Goal: Task Accomplishment & Management: Manage account settings

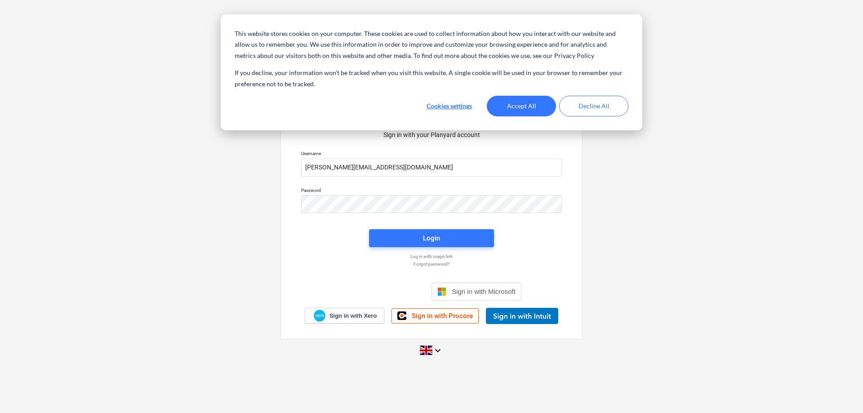
type input "[PERSON_NAME][EMAIL_ADDRESS][DOMAIN_NAME]"
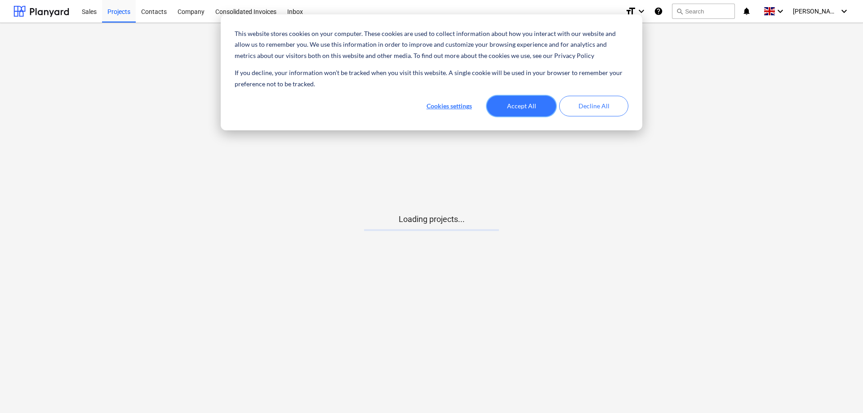
click at [533, 102] on button "Accept All" at bounding box center [521, 106] width 69 height 21
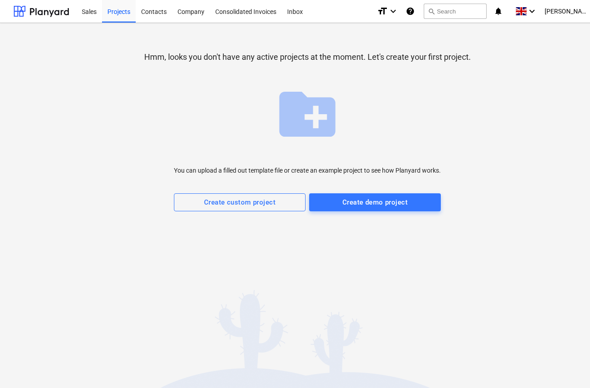
click at [109, 274] on div "Hmm, looks you don't have any active projects at the moment. Let's create your …" at bounding box center [307, 205] width 615 height 365
click at [225, 207] on div "Create custom project" at bounding box center [239, 202] width 71 height 12
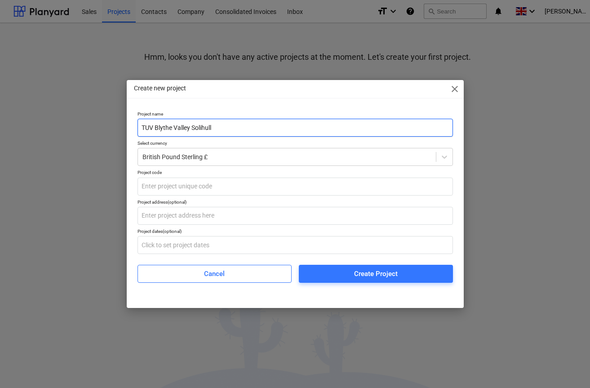
type input "TUV Blythe Valley Solihull"
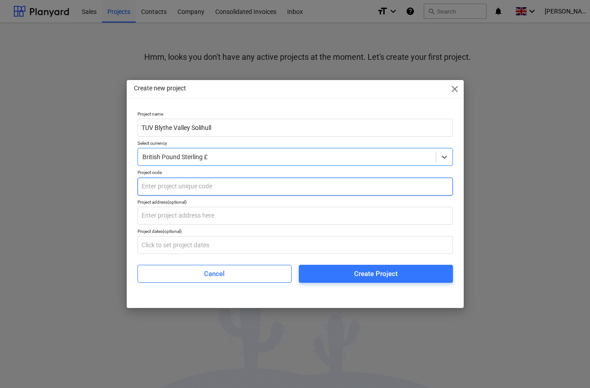
click at [202, 191] on input "text" at bounding box center [296, 187] width 316 height 18
type input "001"
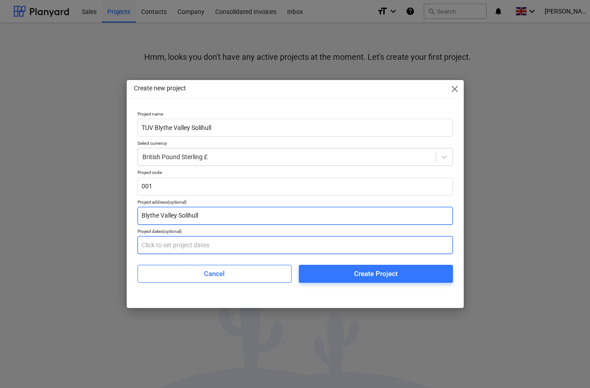
type input "Blythe Valley Solihull"
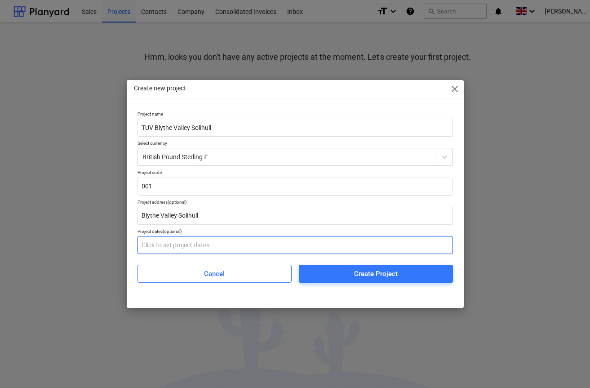
click at [205, 244] on input "text" at bounding box center [296, 245] width 316 height 18
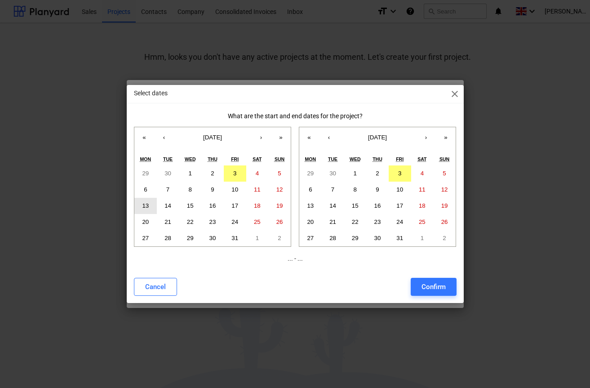
click at [147, 206] on abbr "13" at bounding box center [145, 205] width 7 height 7
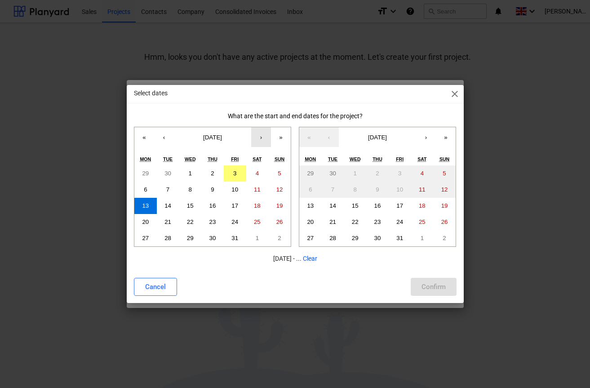
click at [263, 138] on button "›" at bounding box center [261, 137] width 20 height 20
click at [235, 220] on abbr "21" at bounding box center [235, 221] width 7 height 7
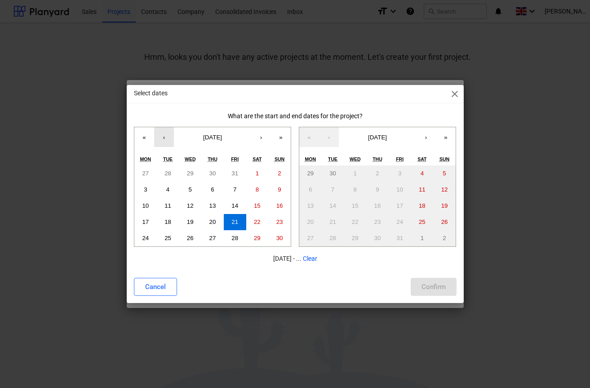
click at [163, 139] on button "‹" at bounding box center [164, 137] width 20 height 20
click at [232, 173] on button "3" at bounding box center [235, 173] width 22 height 16
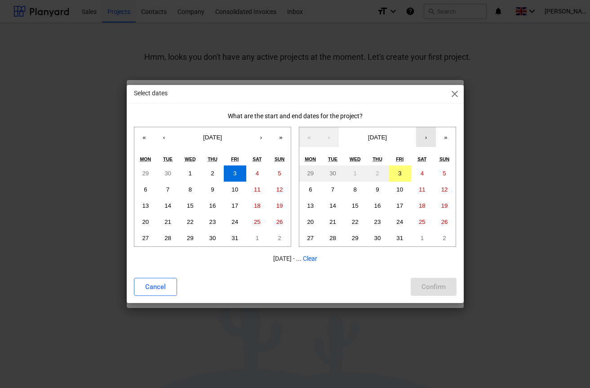
click at [432, 138] on button "›" at bounding box center [426, 137] width 20 height 20
click at [403, 218] on button "21" at bounding box center [400, 222] width 22 height 16
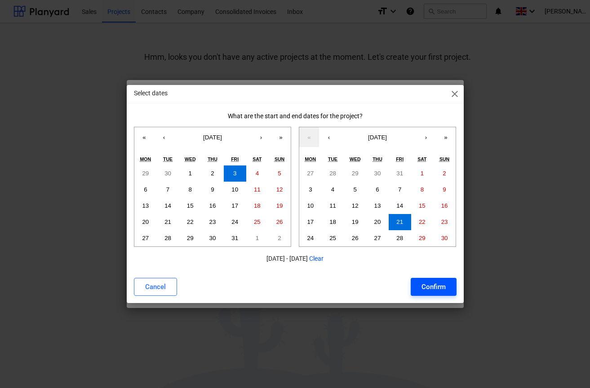
click at [428, 287] on div "Confirm" at bounding box center [434, 287] width 24 height 12
type input "[DATE] - [DATE]"
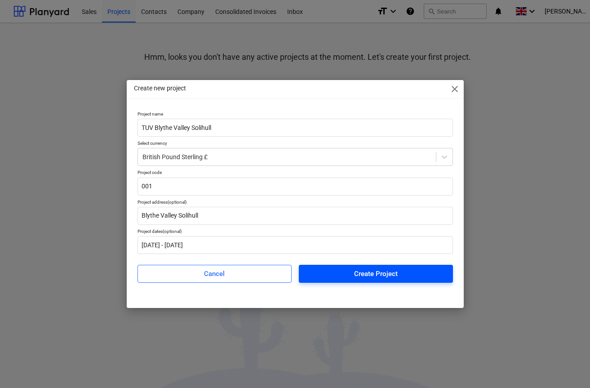
click at [343, 276] on span "Create Project" at bounding box center [376, 274] width 133 height 12
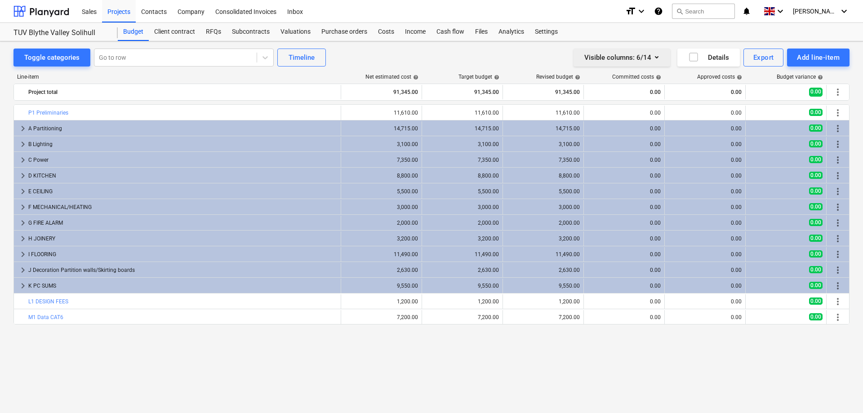
click at [655, 56] on icon "button" at bounding box center [656, 57] width 11 height 11
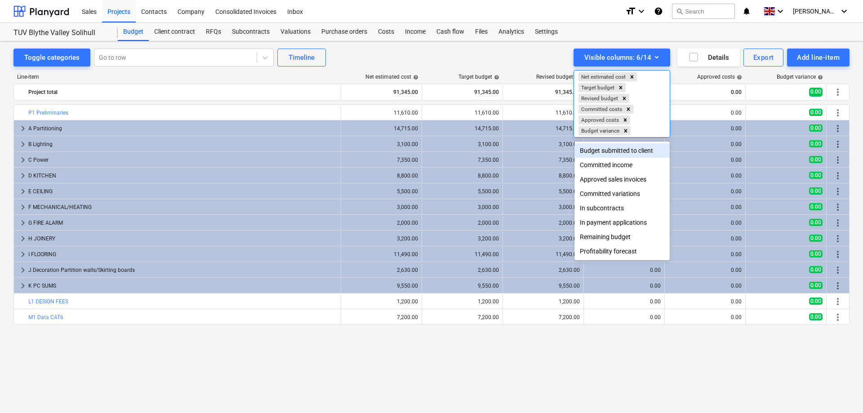
click at [655, 151] on div "Budget submitted to client" at bounding box center [622, 150] width 95 height 14
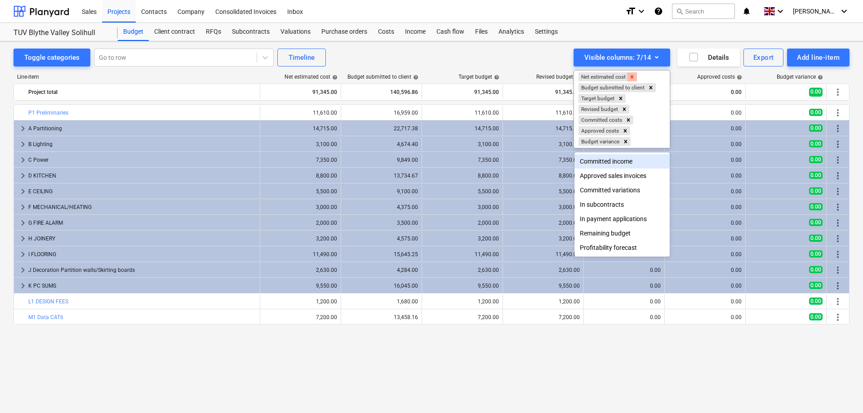
click at [632, 79] on icon "Remove Net estimated cost" at bounding box center [632, 77] width 6 height 6
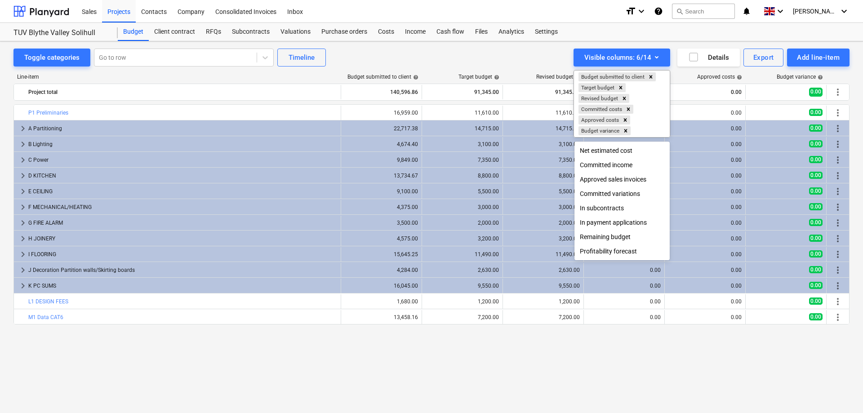
click at [800, 377] on div at bounding box center [431, 206] width 863 height 413
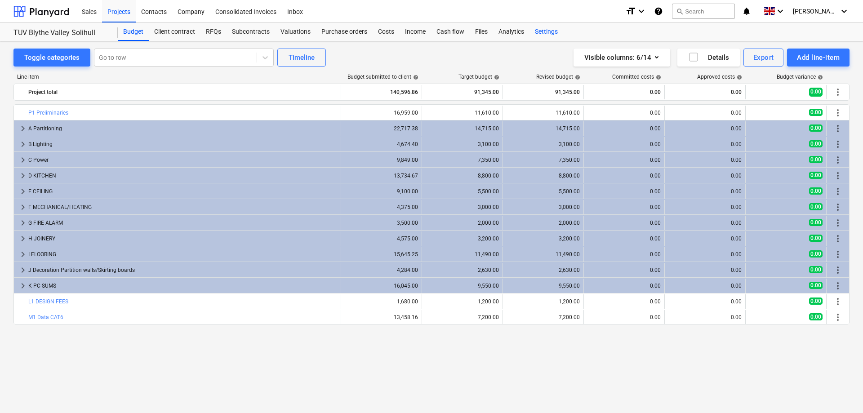
click at [547, 27] on div "Settings" at bounding box center [547, 32] width 34 height 18
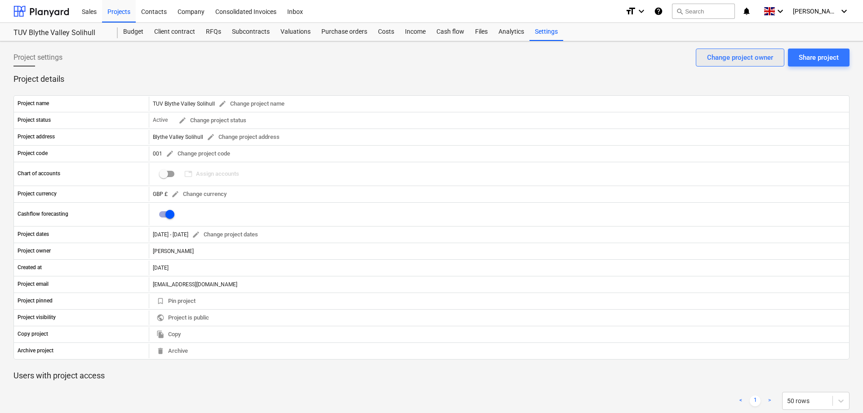
click at [714, 57] on div "Change project owner" at bounding box center [740, 58] width 66 height 12
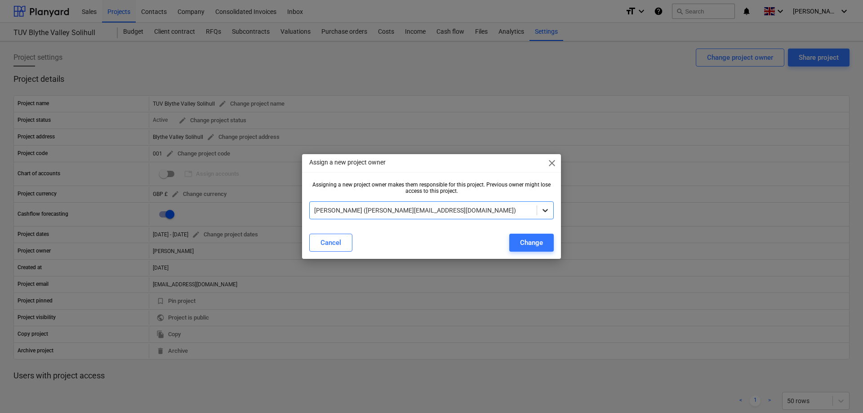
click at [547, 211] on icon at bounding box center [545, 210] width 9 height 9
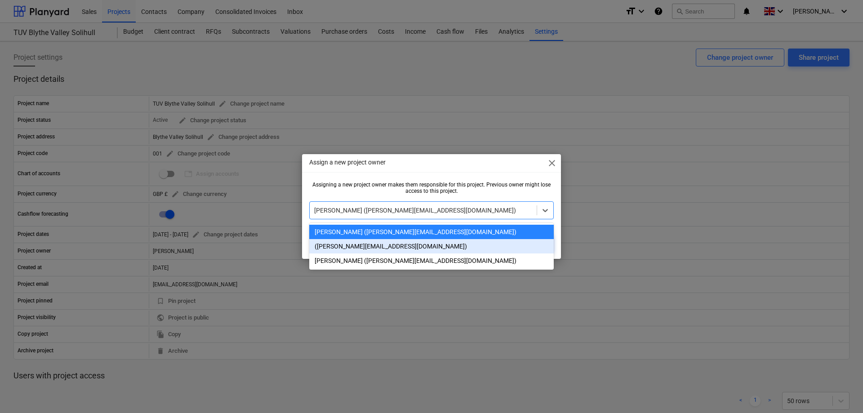
click at [385, 247] on div "([PERSON_NAME][EMAIL_ADDRESS][DOMAIN_NAME])" at bounding box center [431, 246] width 245 height 14
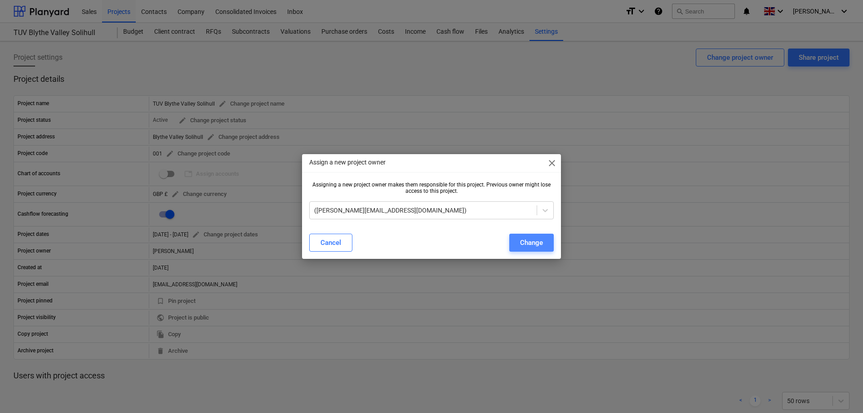
click at [530, 244] on div "Change" at bounding box center [531, 243] width 23 height 12
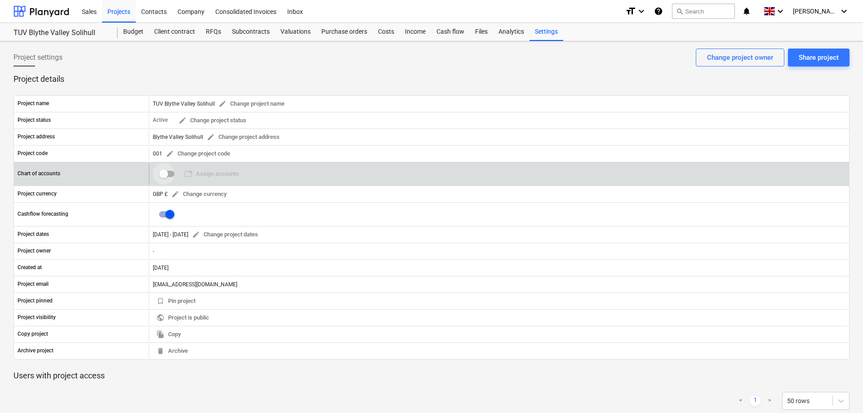
click at [160, 176] on input "checkbox" at bounding box center [164, 174] width 22 height 22
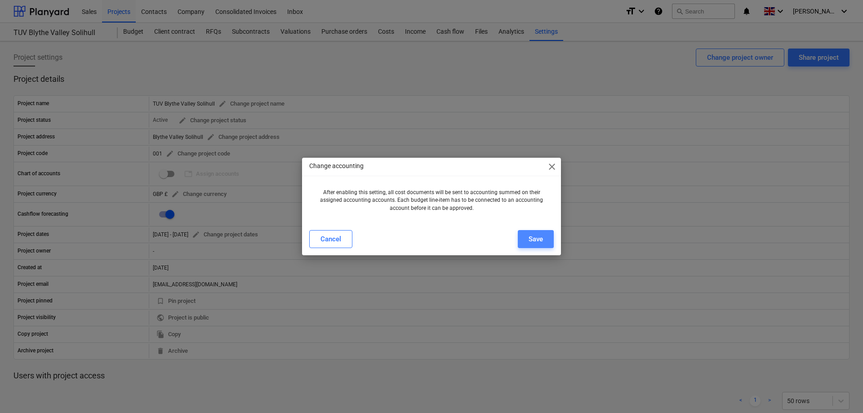
click at [527, 236] on button "Save" at bounding box center [536, 239] width 36 height 18
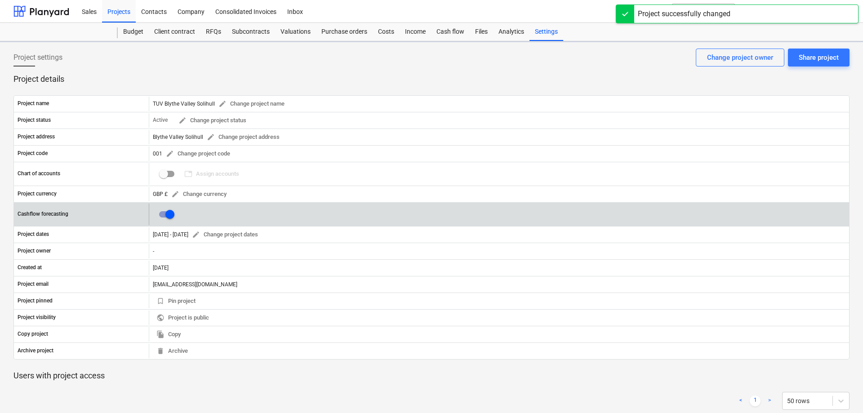
checkbox input "true"
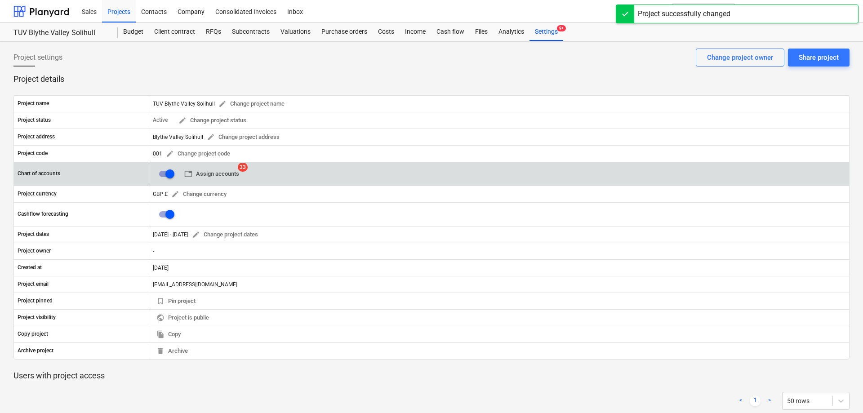
click at [214, 176] on span "table Assign accounts" at bounding box center [211, 174] width 55 height 10
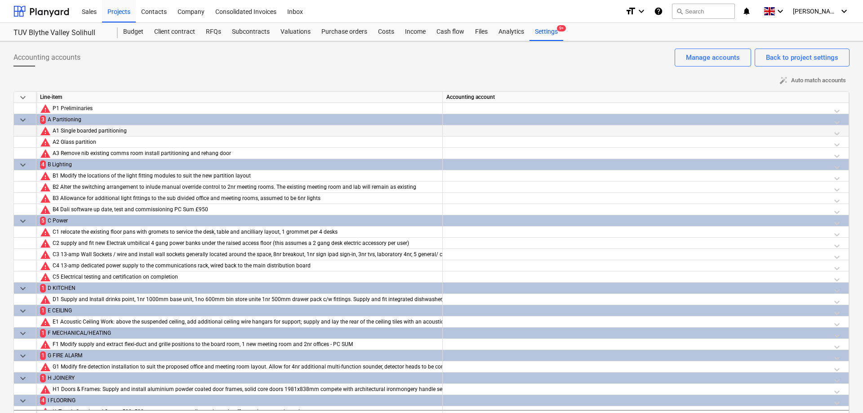
click at [817, 133] on div at bounding box center [645, 133] width 399 height 16
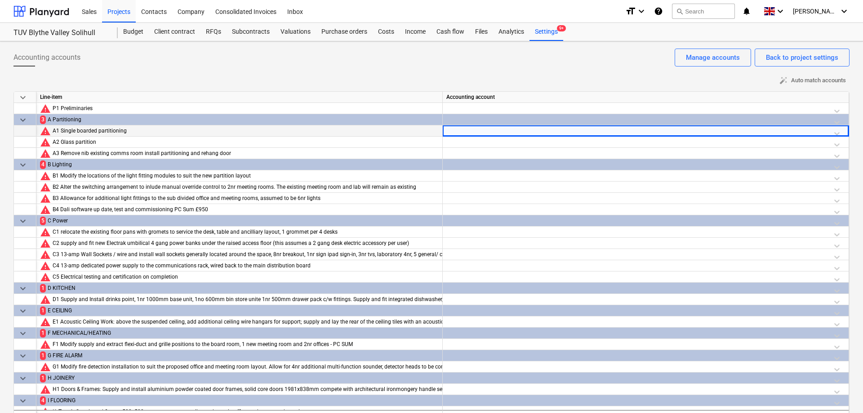
click at [817, 133] on div at bounding box center [645, 133] width 399 height 16
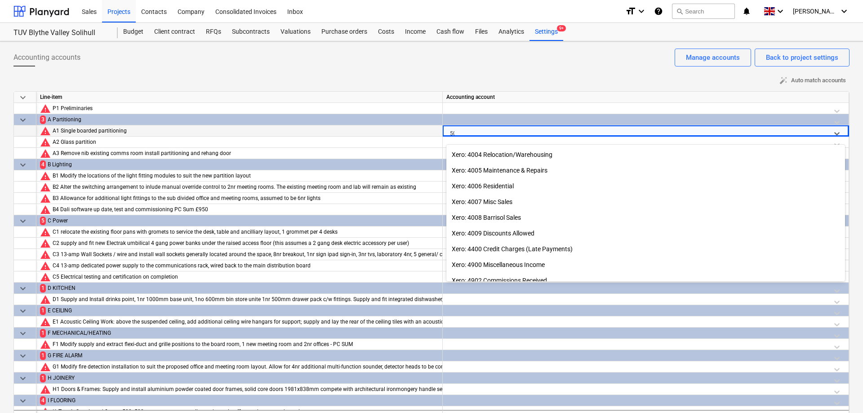
scroll to position [888, 0]
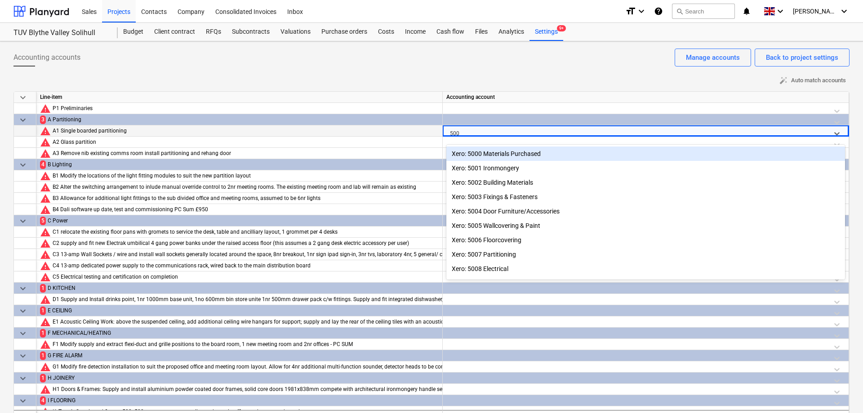
type input "5000"
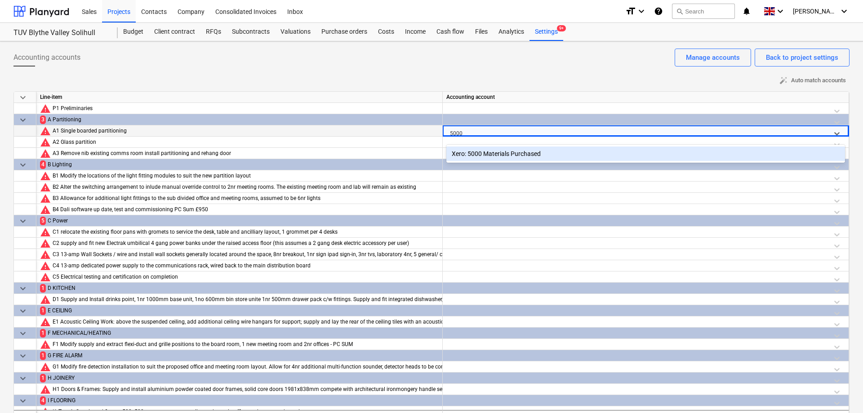
click at [539, 151] on div "Xero: 5000 Materials Purchased" at bounding box center [645, 154] width 399 height 14
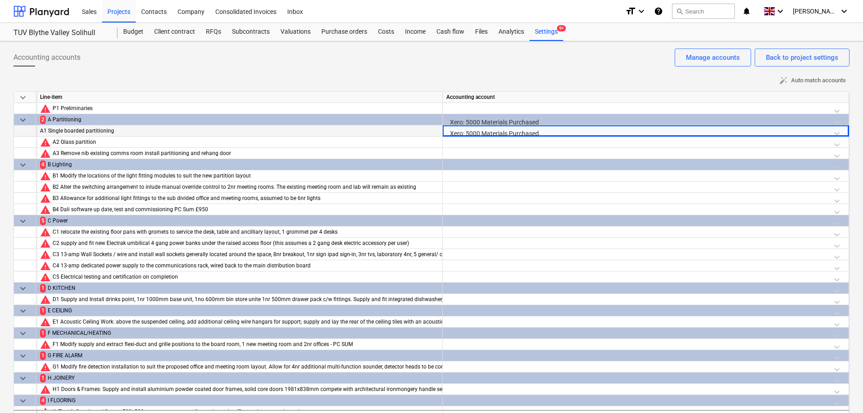
click at [637, 166] on div at bounding box center [645, 167] width 399 height 16
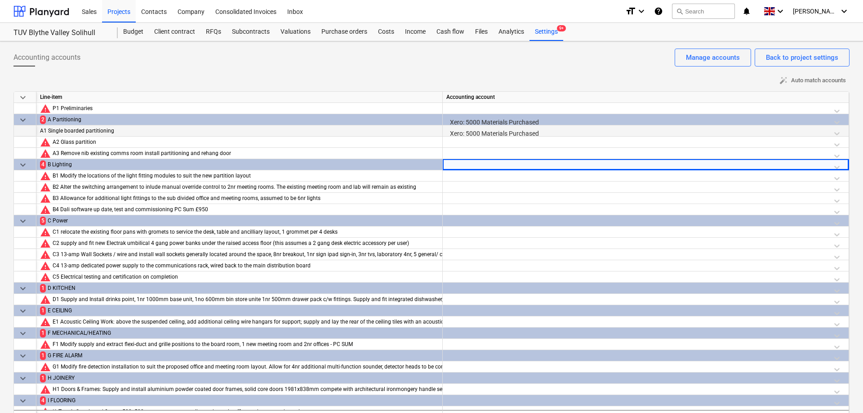
click at [637, 166] on div at bounding box center [645, 167] width 399 height 16
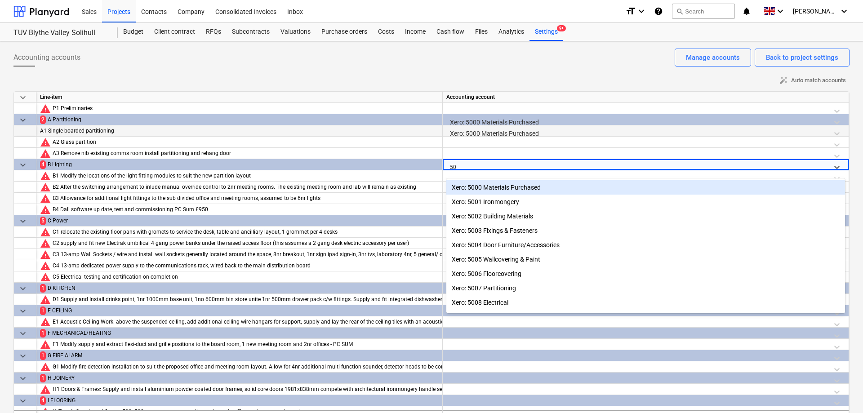
type input "5"
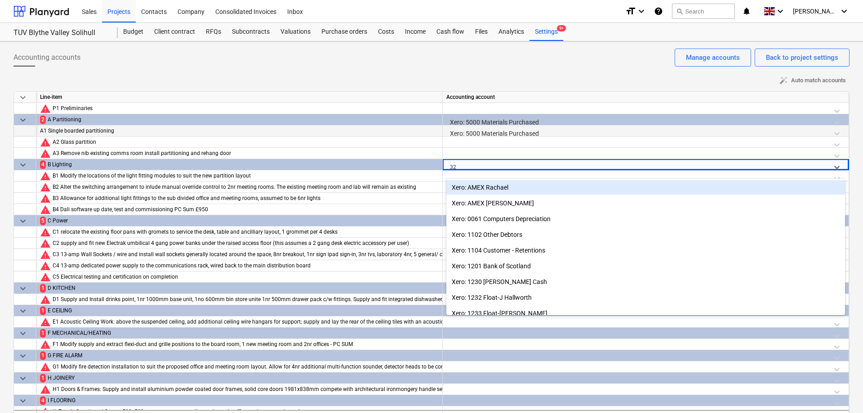
type input "321"
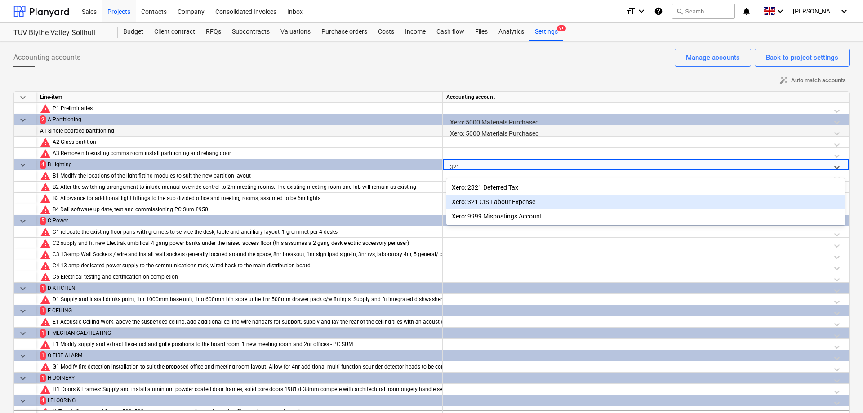
click at [503, 200] on div "Xero: 321 CIS Labour Expense" at bounding box center [645, 202] width 399 height 14
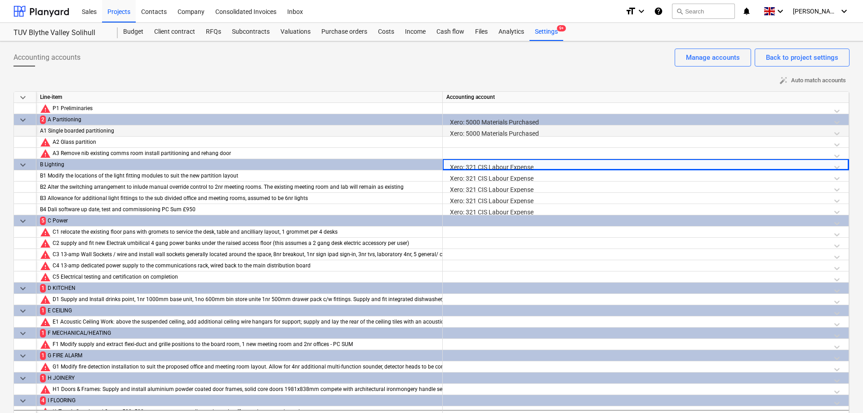
click at [516, 120] on div "Xero: 5000 Materials Purchased" at bounding box center [645, 122] width 399 height 16
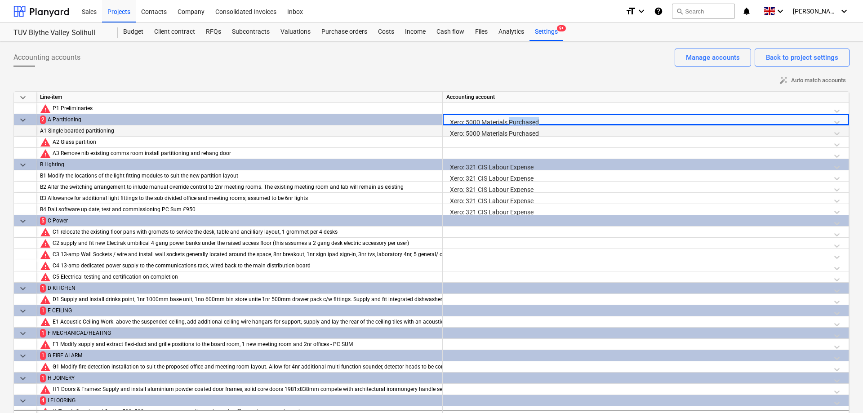
click at [516, 120] on div "Xero: 5000 Materials Purchased" at bounding box center [645, 122] width 399 height 16
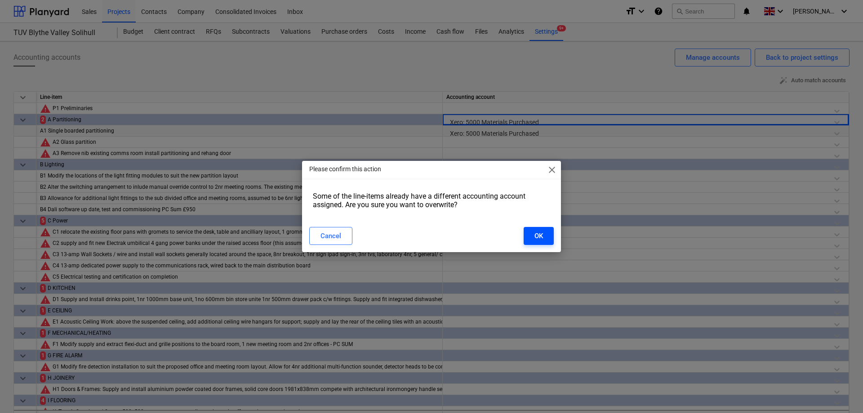
click at [539, 233] on div "OK" at bounding box center [539, 236] width 9 height 12
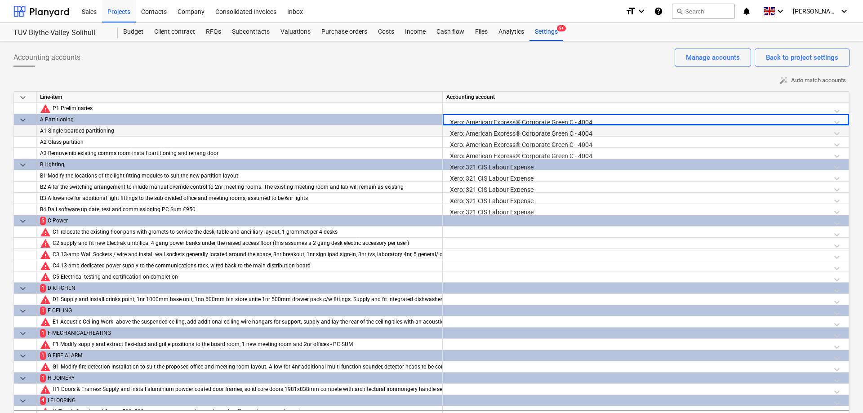
drag, startPoint x: 615, startPoint y: 117, endPoint x: 633, endPoint y: 121, distance: 19.2
click at [617, 117] on div "Xero: American Express® Corporate Green C - 4004" at bounding box center [645, 122] width 399 height 16
click at [634, 119] on div "Xero: American Express® Corporate Green C - 4004" at bounding box center [645, 122] width 399 height 16
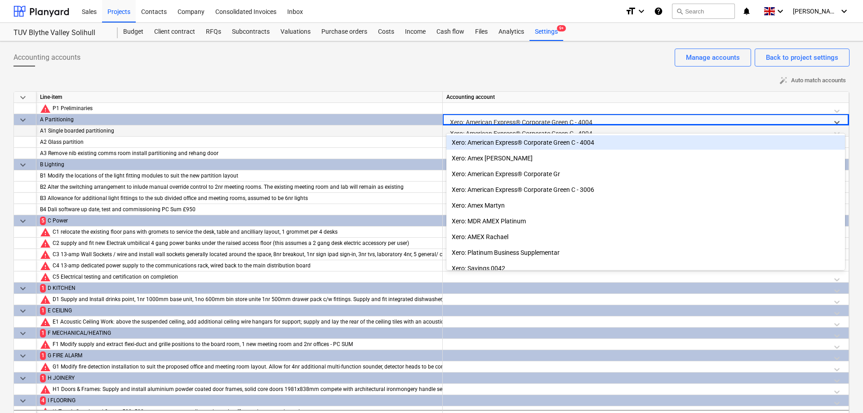
click at [634, 119] on div at bounding box center [637, 121] width 375 height 11
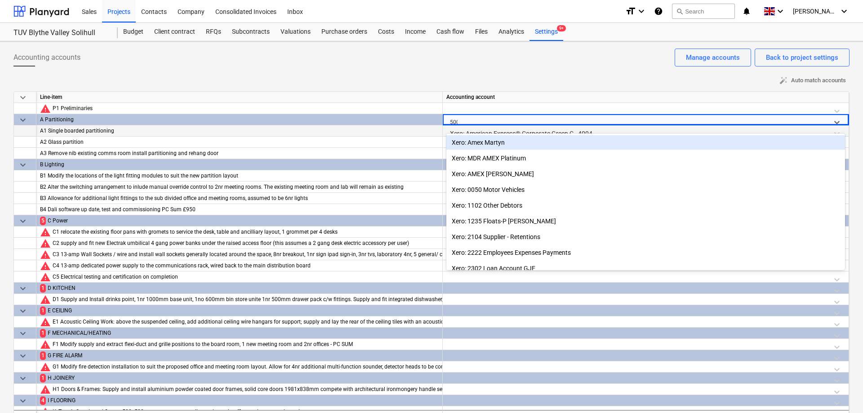
type input "5000"
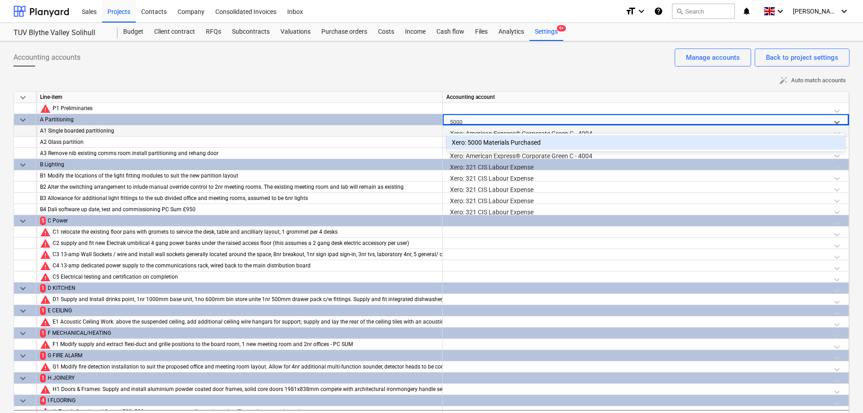
click at [579, 142] on div "Xero: 5000 Materials Purchased" at bounding box center [645, 142] width 399 height 14
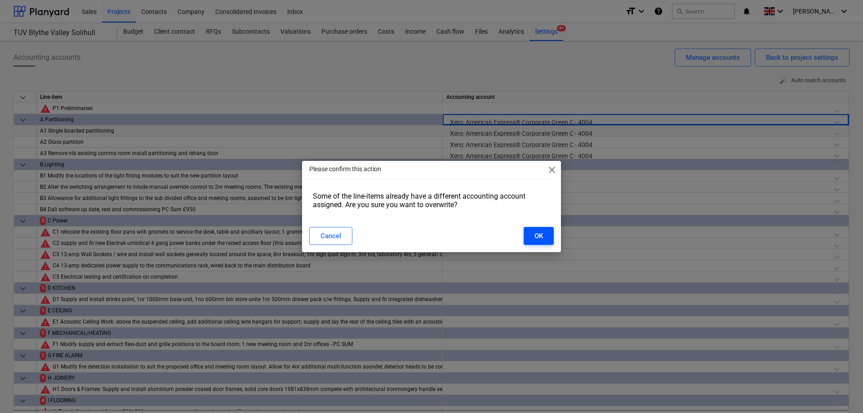
click at [539, 234] on div "OK" at bounding box center [539, 236] width 9 height 12
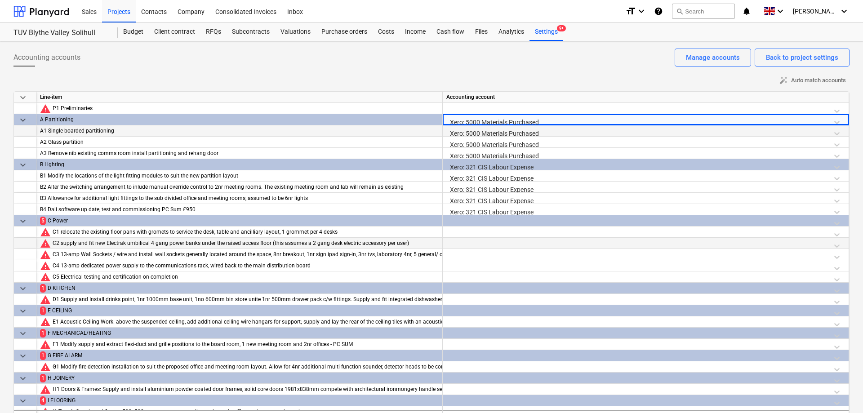
click at [522, 241] on div at bounding box center [645, 246] width 399 height 16
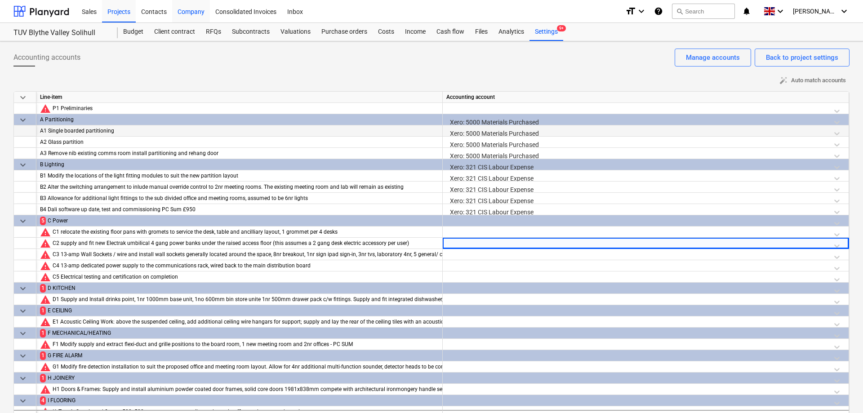
click at [194, 15] on div "Company" at bounding box center [191, 11] width 38 height 23
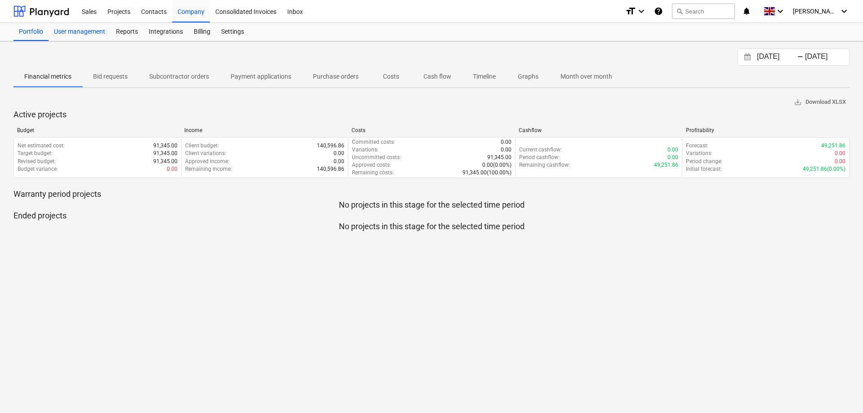
click at [70, 35] on div "User management" at bounding box center [80, 32] width 62 height 18
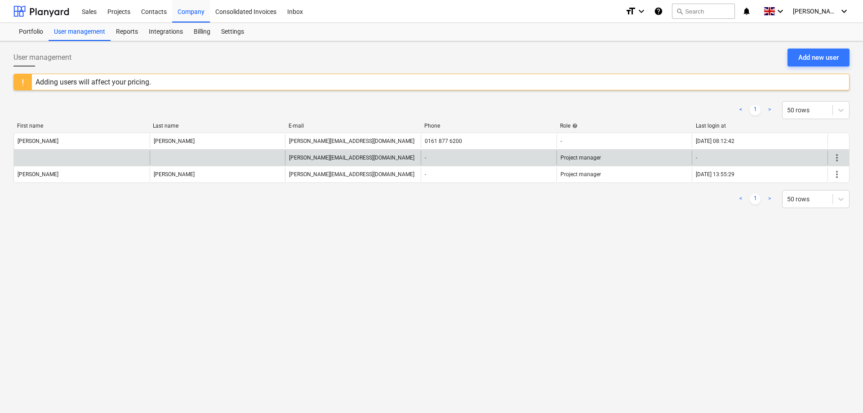
click at [836, 159] on span "more_vert" at bounding box center [837, 157] width 11 height 11
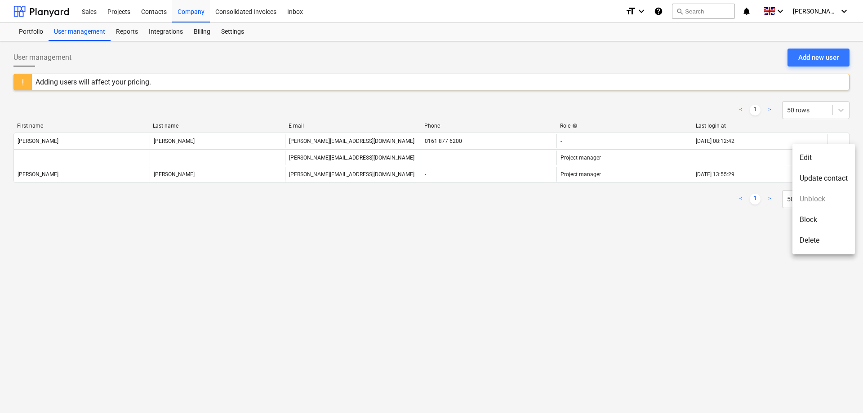
click at [812, 158] on li "Edit" at bounding box center [824, 157] width 62 height 21
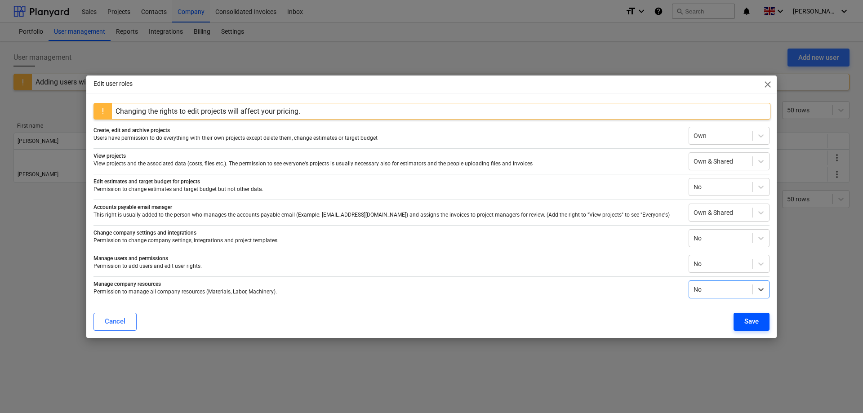
click at [749, 321] on div "Save" at bounding box center [751, 322] width 14 height 12
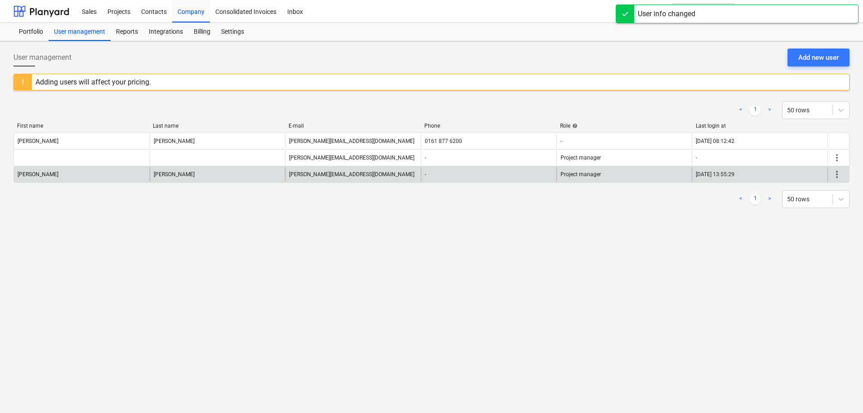
click at [835, 177] on span "more_vert" at bounding box center [837, 174] width 11 height 11
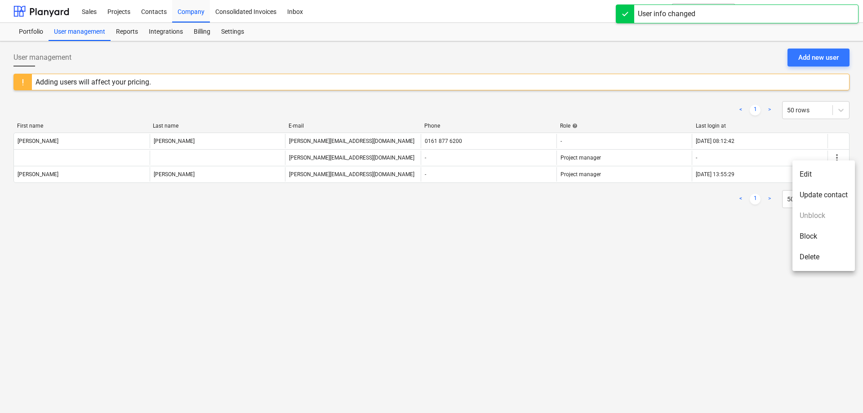
click at [803, 172] on li "Edit" at bounding box center [824, 174] width 62 height 21
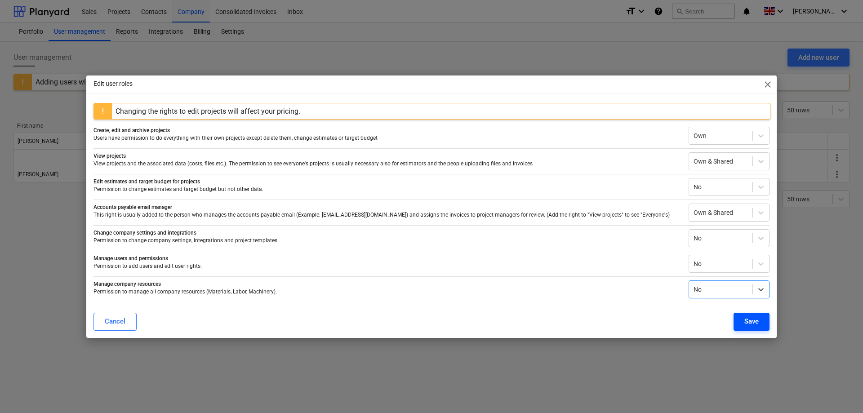
click at [755, 323] on div "Save" at bounding box center [751, 322] width 14 height 12
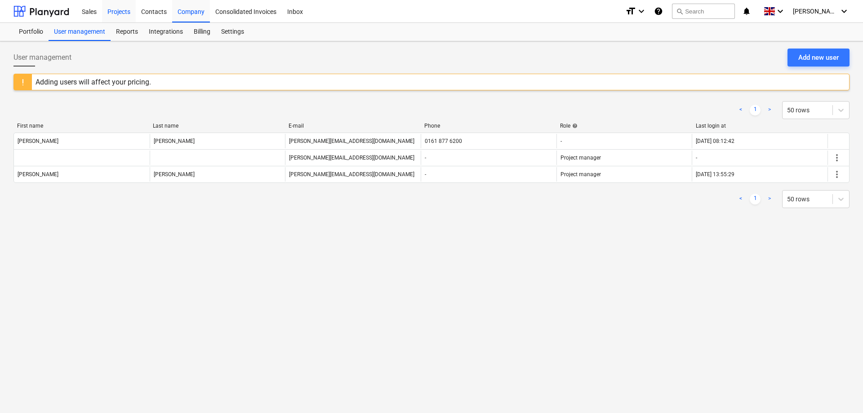
click at [115, 13] on div "Projects" at bounding box center [119, 11] width 34 height 23
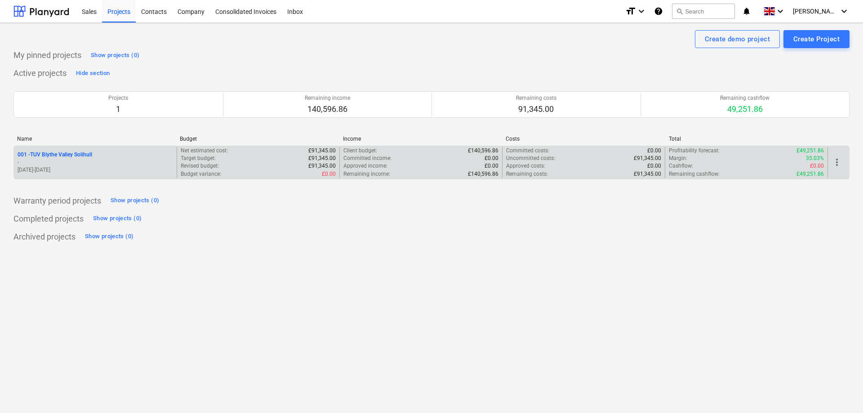
click at [77, 156] on p "001 - TUV Blythe Valley Solihull" at bounding box center [55, 155] width 75 height 8
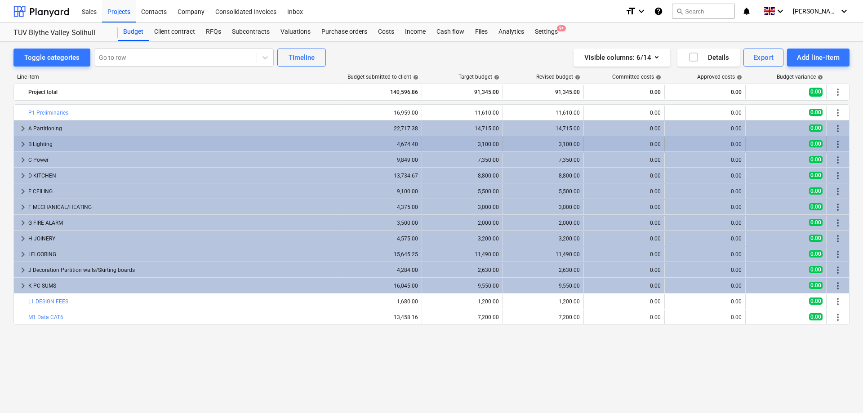
click at [20, 143] on span "keyboard_arrow_right" at bounding box center [23, 144] width 11 height 11
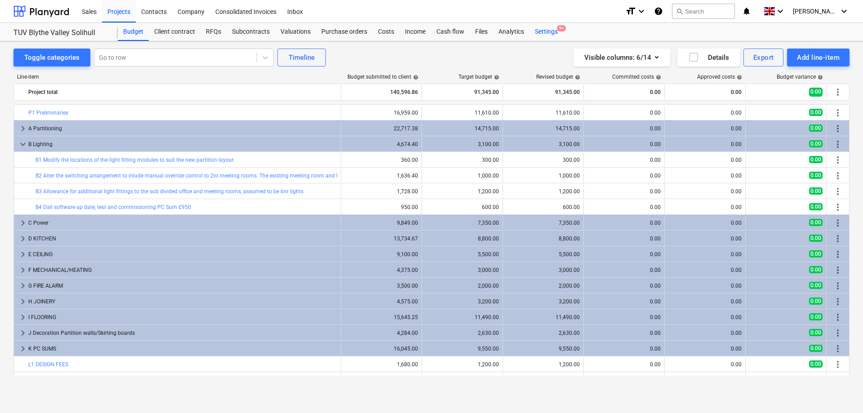
click at [546, 29] on div "Settings 9+" at bounding box center [547, 32] width 34 height 18
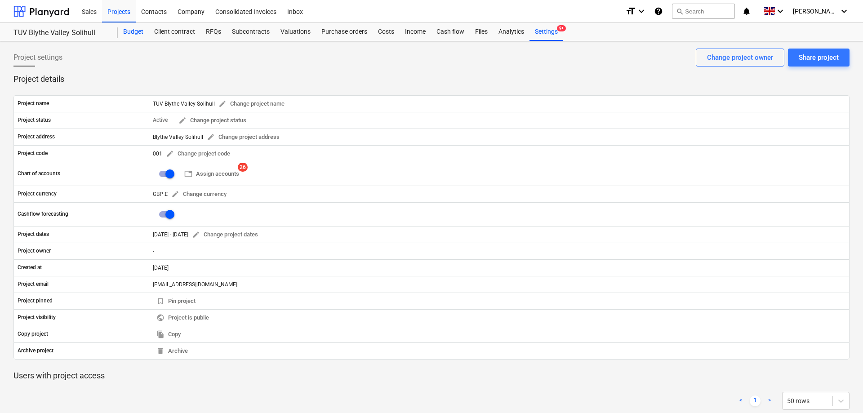
click at [133, 35] on div "Budget" at bounding box center [133, 32] width 31 height 18
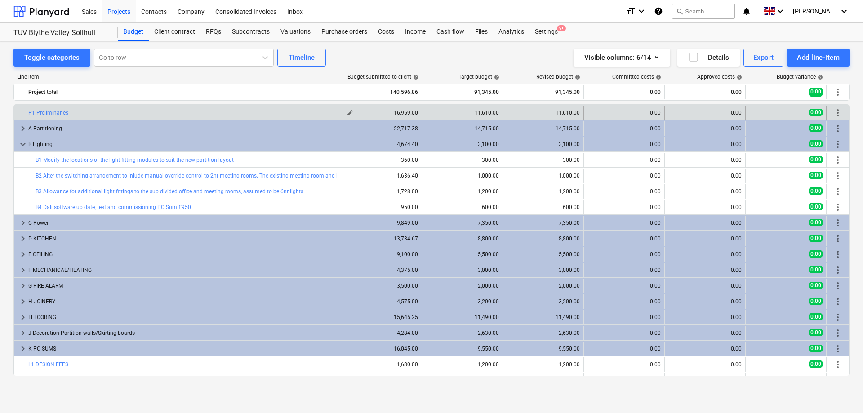
click at [401, 113] on div "16,959.00" at bounding box center [381, 113] width 73 height 6
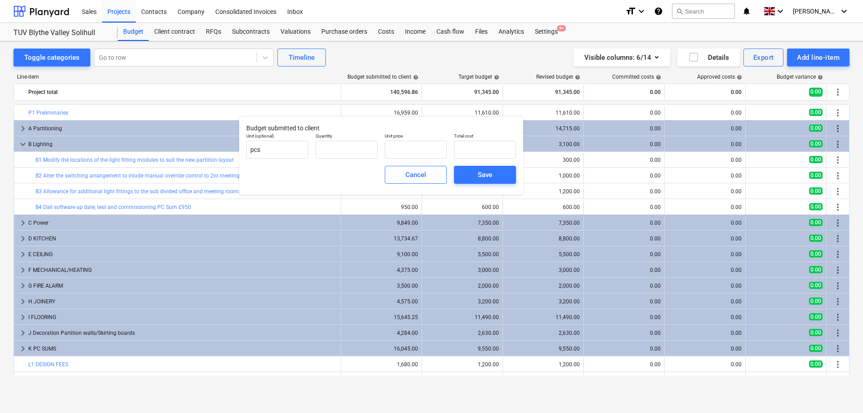
type input "1.00"
type input "16,959.00"
click at [488, 176] on div "Save" at bounding box center [485, 175] width 14 height 12
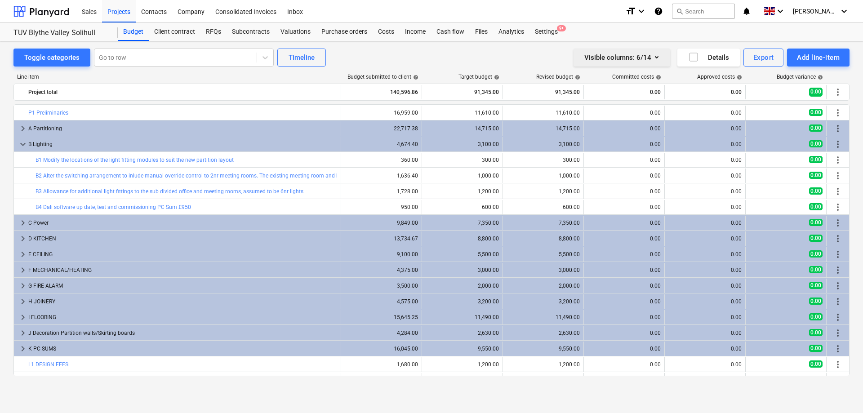
click at [654, 57] on icon "button" at bounding box center [656, 57] width 11 height 11
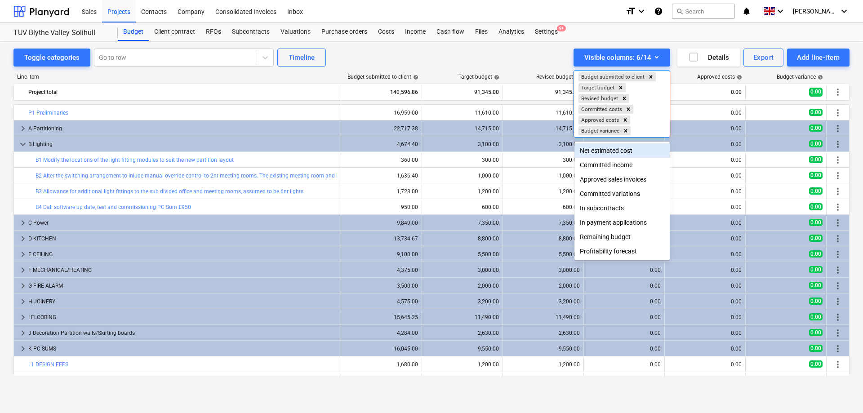
click at [610, 31] on div at bounding box center [431, 206] width 863 height 413
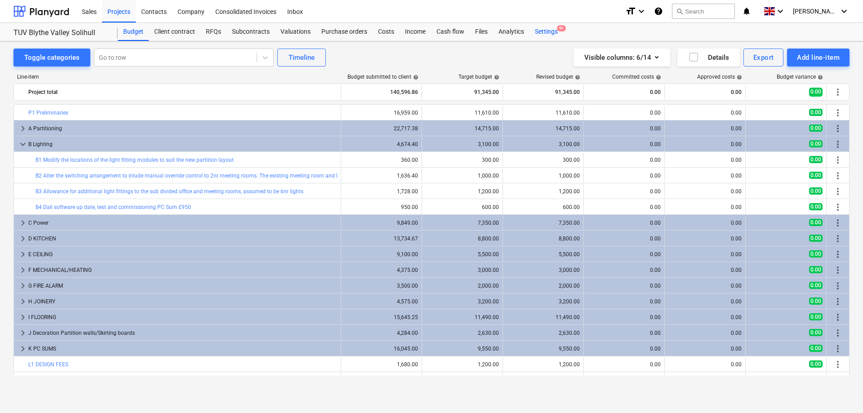
click at [552, 33] on div "Settings 9+" at bounding box center [547, 32] width 34 height 18
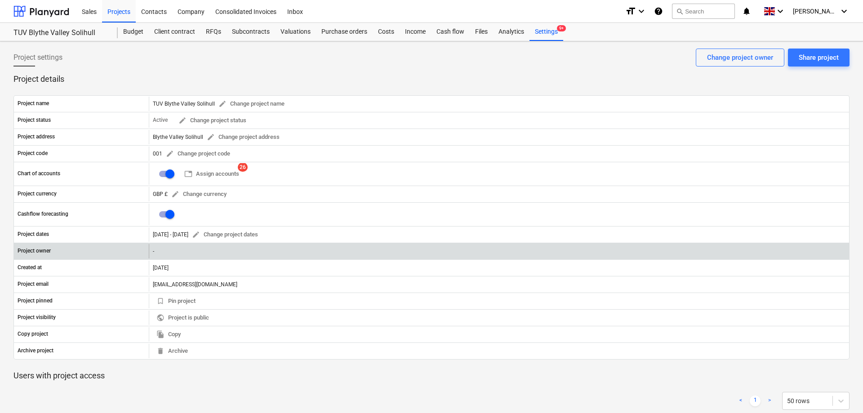
click at [137, 252] on div "Project owner" at bounding box center [81, 251] width 135 height 14
click at [161, 251] on div "-" at bounding box center [499, 251] width 700 height 14
click at [215, 254] on div "-" at bounding box center [499, 251] width 700 height 14
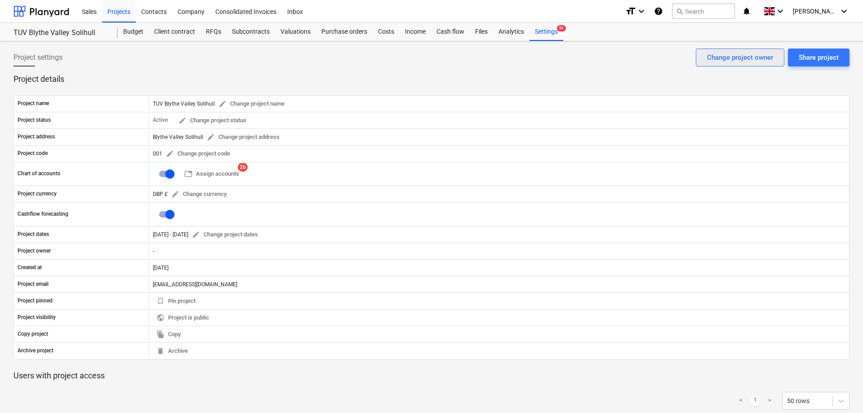
click at [758, 53] on div "Change project owner" at bounding box center [740, 58] width 66 height 12
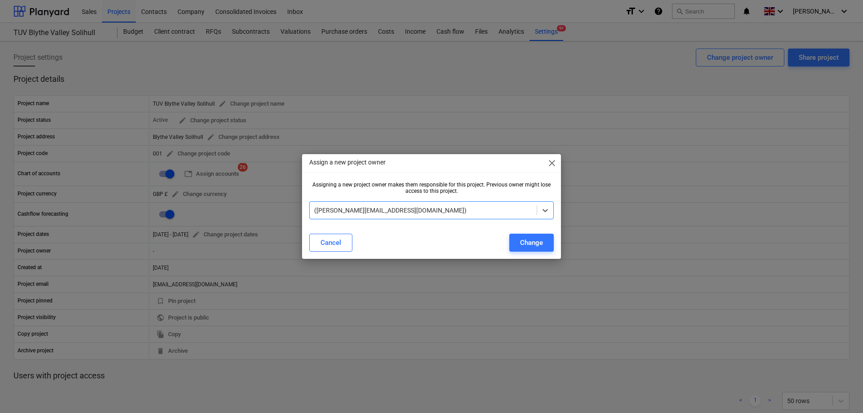
click at [484, 214] on div at bounding box center [423, 210] width 218 height 9
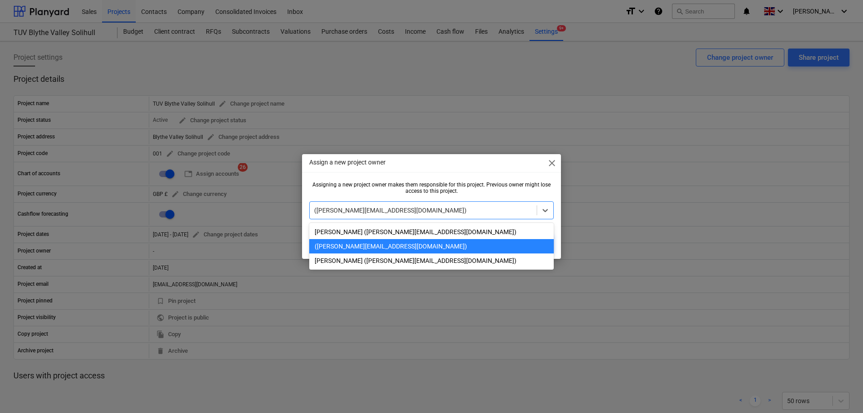
click at [392, 247] on div "([PERSON_NAME][EMAIL_ADDRESS][DOMAIN_NAME])" at bounding box center [431, 246] width 245 height 14
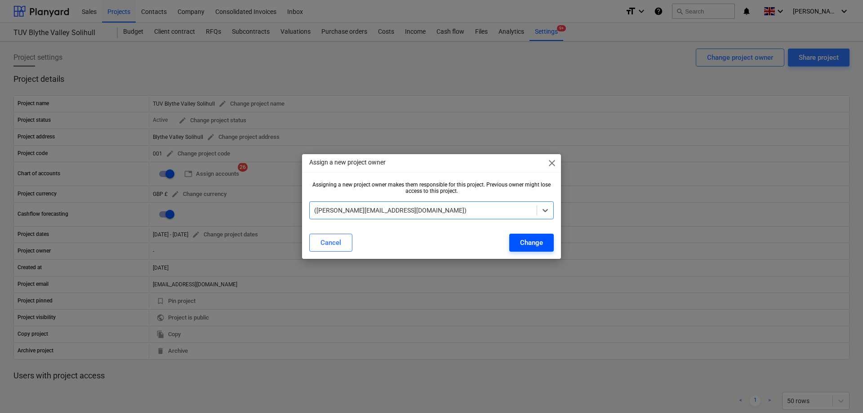
click at [525, 245] on div "Change" at bounding box center [531, 243] width 23 height 12
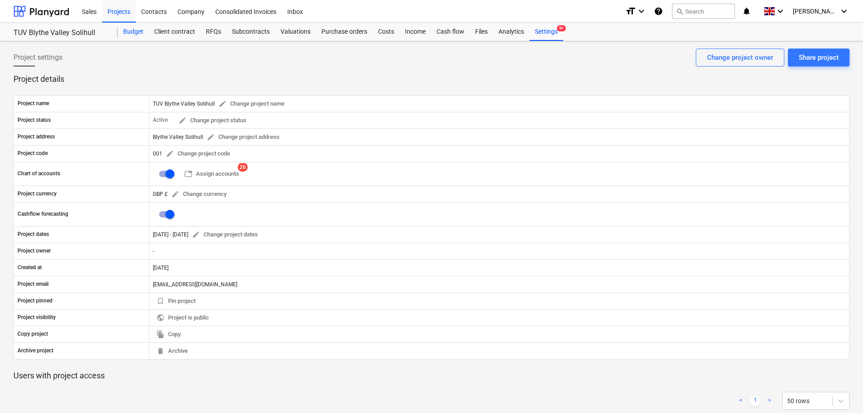
click at [135, 31] on div "Budget" at bounding box center [133, 32] width 31 height 18
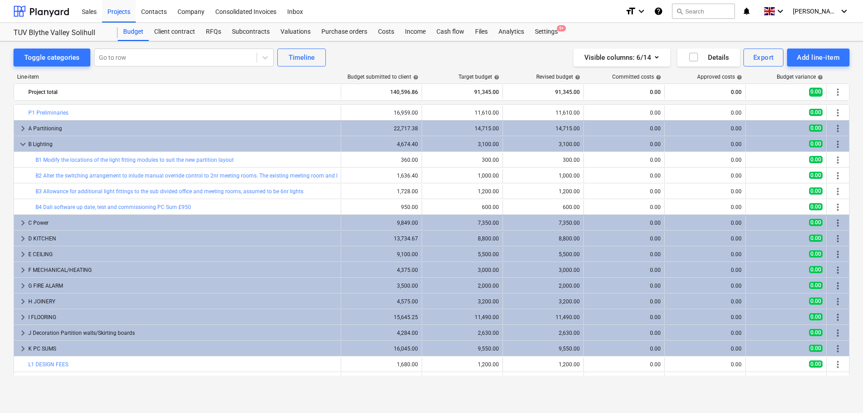
click at [680, 12] on div "Successfully imported line-items" at bounding box center [689, 9] width 103 height 11
click at [703, 10] on div "Successfully imported line-items" at bounding box center [689, 9] width 103 height 11
click at [723, 10] on div "Successfully imported line-items" at bounding box center [689, 9] width 103 height 11
click at [722, 11] on div "Successfully imported line-items" at bounding box center [689, 9] width 103 height 11
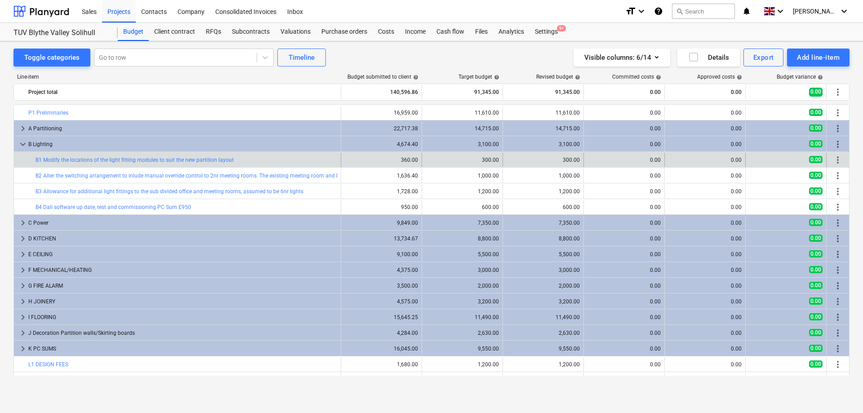
click at [682, 161] on div "0.00" at bounding box center [705, 160] width 73 height 6
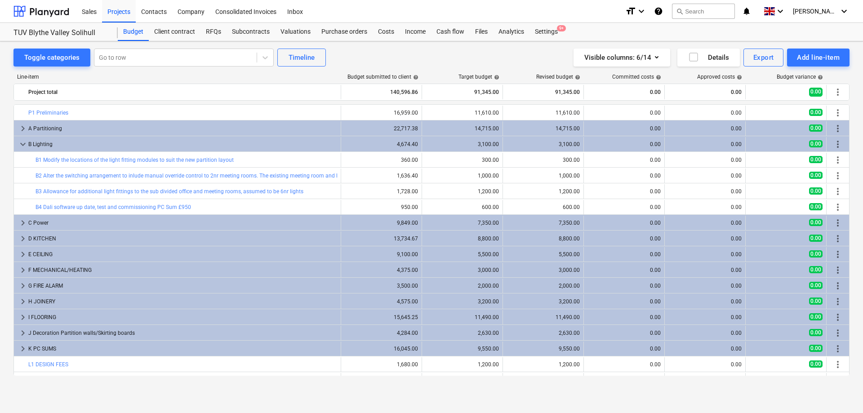
click at [722, 7] on div "Successfully imported line-items" at bounding box center [689, 9] width 103 height 11
click at [721, 9] on div "Successfully imported line-items" at bounding box center [689, 9] width 103 height 11
click at [120, 15] on div "Projects" at bounding box center [119, 11] width 34 height 23
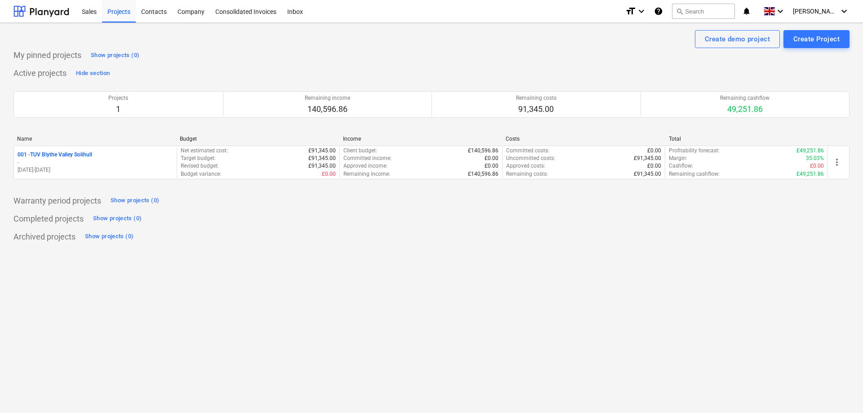
click at [713, 8] on div "Successfully imported line-items" at bounding box center [689, 9] width 103 height 11
click at [714, 9] on div "Successfully imported line-items" at bounding box center [689, 9] width 103 height 11
click at [680, 11] on div "Successfully imported line-items" at bounding box center [689, 9] width 103 height 11
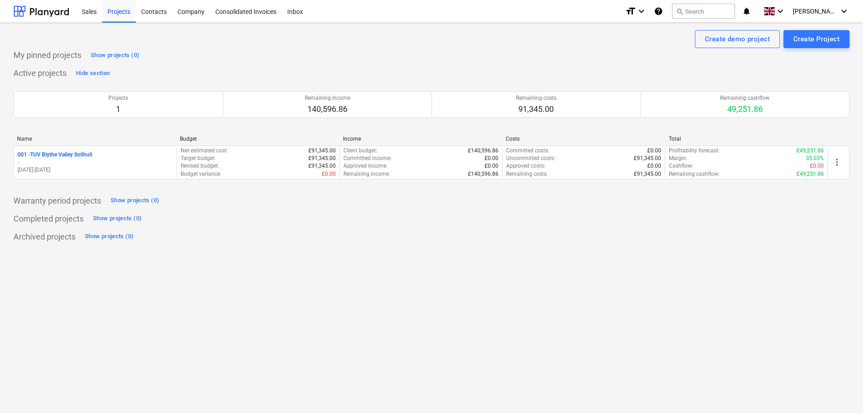
click at [680, 11] on div "Successfully imported line-items" at bounding box center [689, 9] width 103 height 11
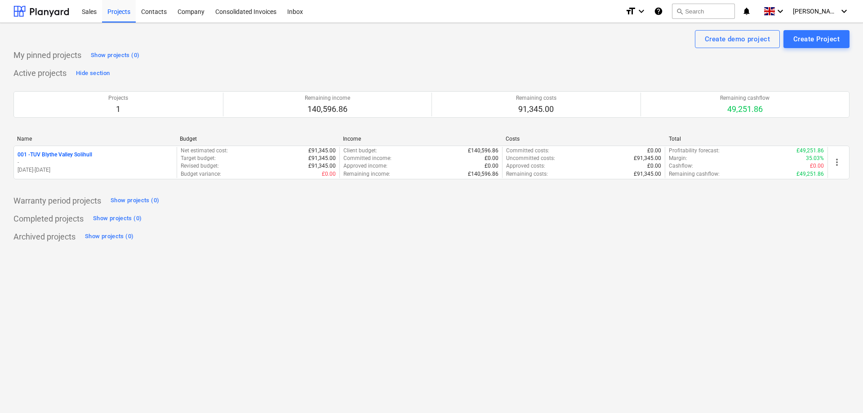
click at [680, 11] on div "Successfully imported line-items" at bounding box center [689, 9] width 103 height 11
click at [717, 5] on div "Successfully imported line-items" at bounding box center [689, 9] width 103 height 11
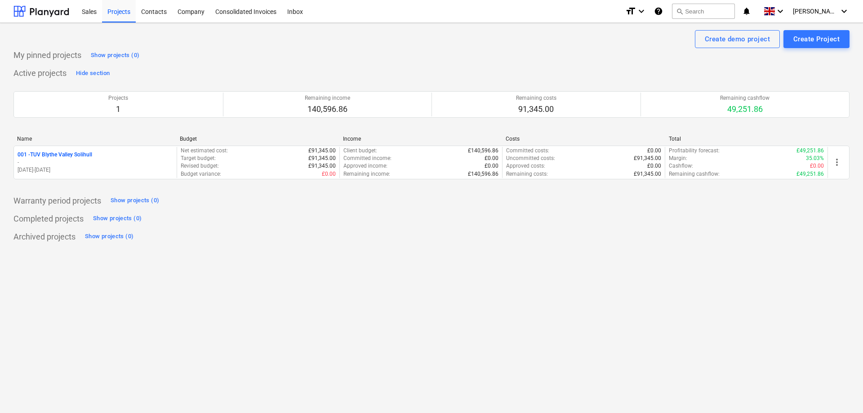
click at [717, 5] on div "Successfully imported line-items" at bounding box center [689, 9] width 103 height 11
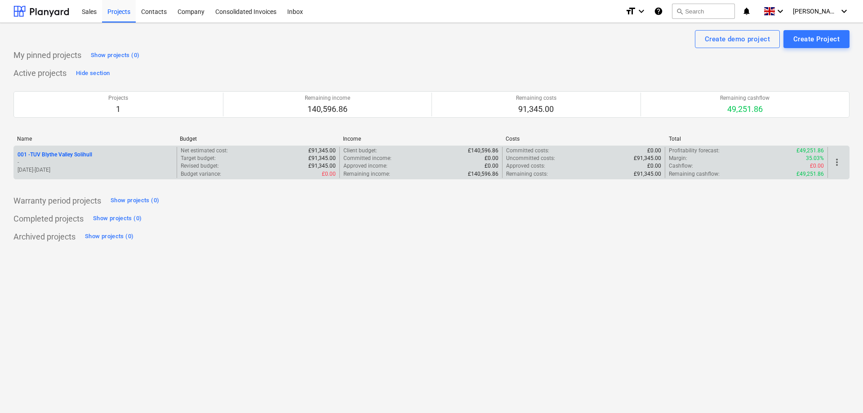
click at [67, 158] on p "001 - TUV Blythe Valley Solihull" at bounding box center [55, 155] width 75 height 8
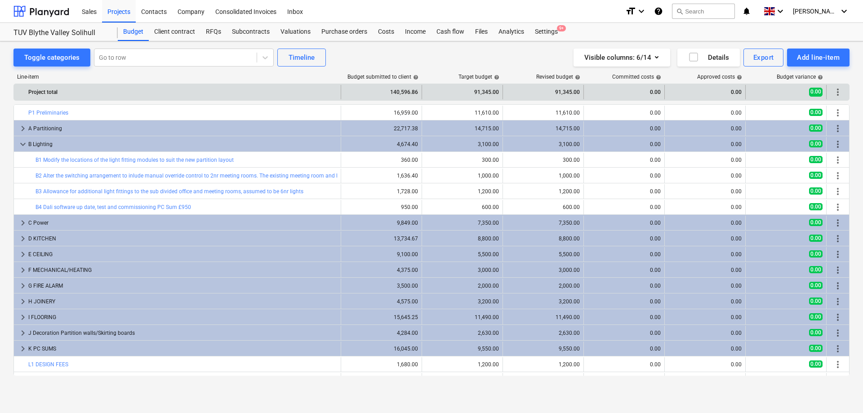
click at [837, 96] on span "more_vert" at bounding box center [838, 92] width 11 height 11
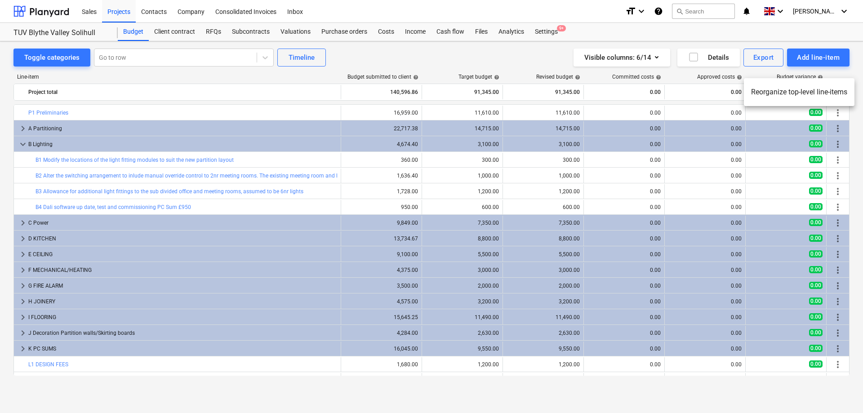
click at [838, 113] on div at bounding box center [431, 206] width 863 height 413
click at [838, 113] on span "more_vert" at bounding box center [838, 112] width 11 height 11
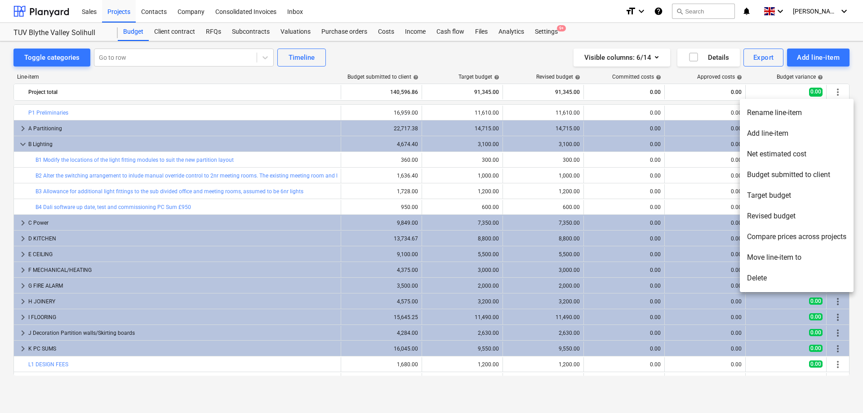
click at [766, 275] on li "Delete" at bounding box center [797, 278] width 114 height 21
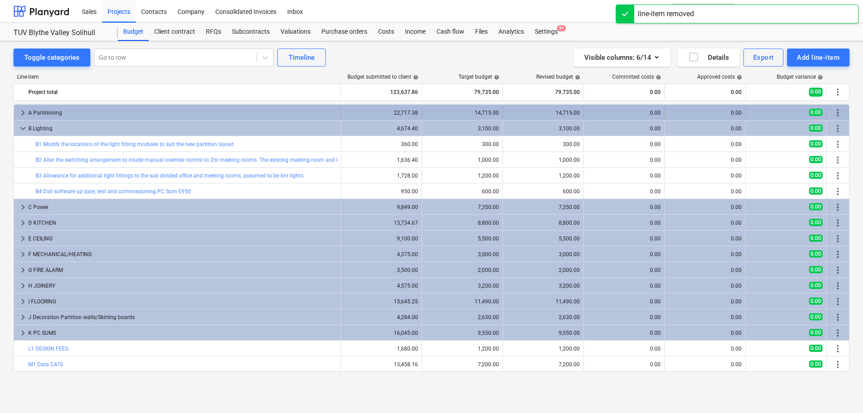
click at [841, 114] on span "more_vert" at bounding box center [838, 112] width 11 height 11
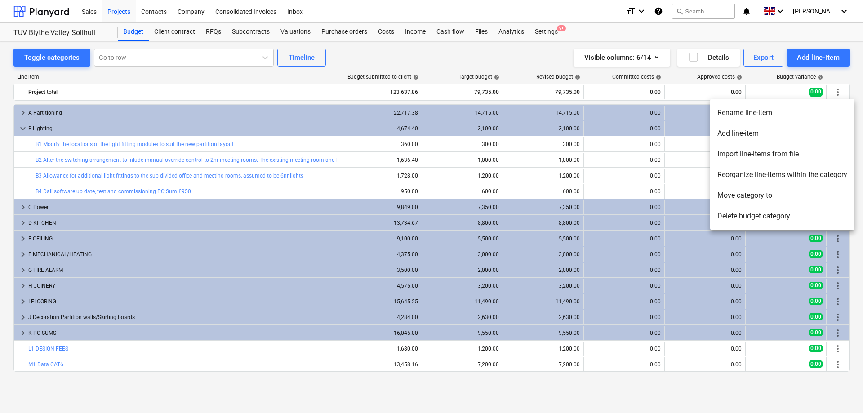
click at [734, 218] on li "Delete budget category" at bounding box center [782, 216] width 144 height 21
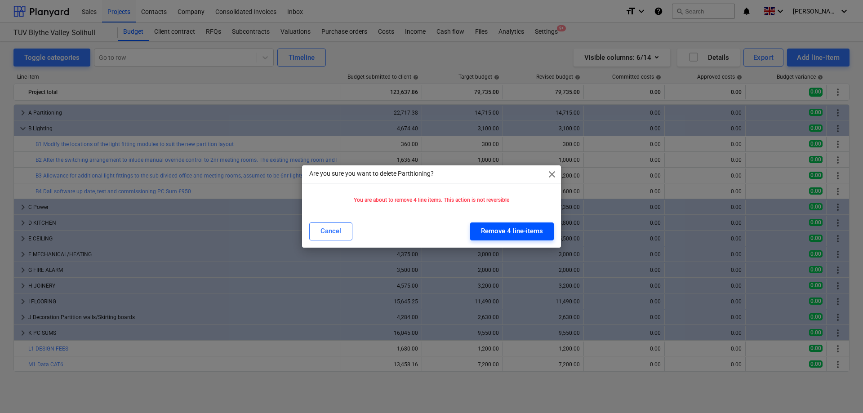
click at [531, 229] on div "Remove 4 line-items" at bounding box center [512, 231] width 62 height 12
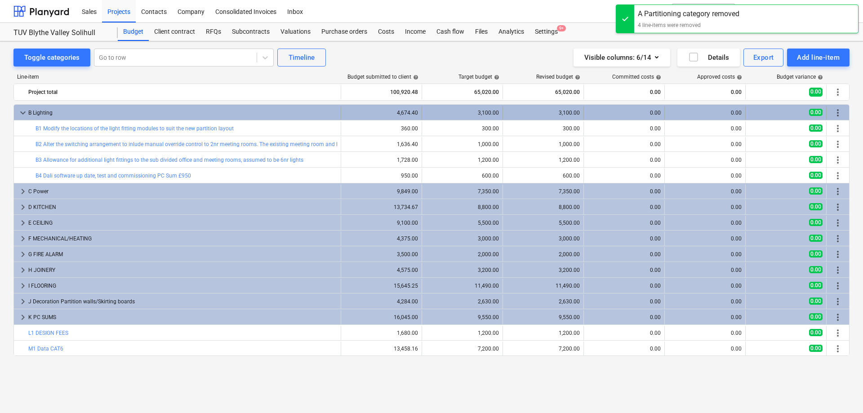
click at [837, 116] on span "more_vert" at bounding box center [838, 112] width 11 height 11
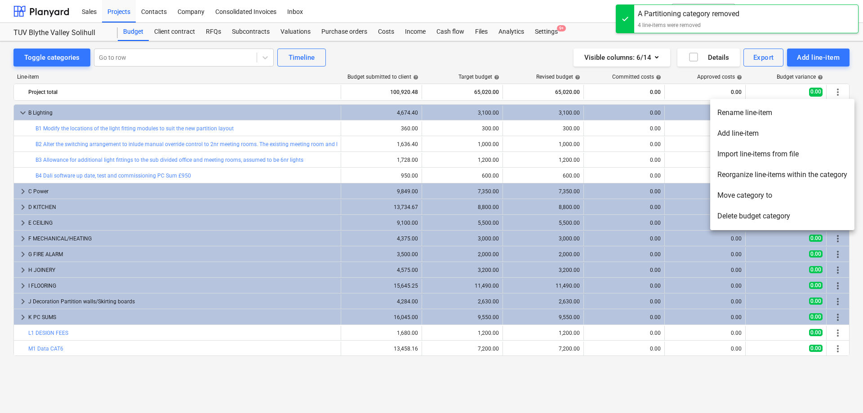
click at [771, 217] on li "Delete budget category" at bounding box center [782, 216] width 144 height 21
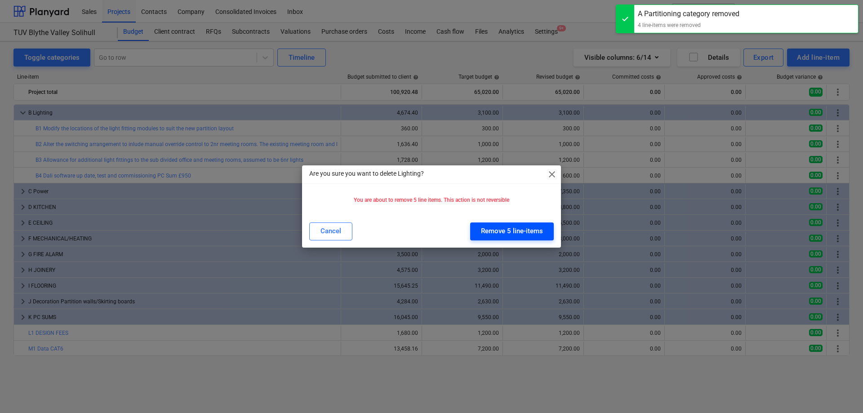
click at [507, 230] on div "Remove 5 line-items" at bounding box center [512, 231] width 62 height 12
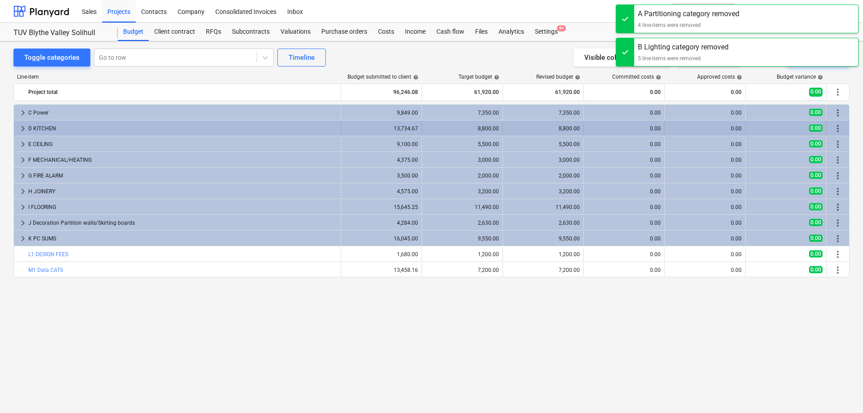
click at [838, 127] on span "more_vert" at bounding box center [838, 128] width 11 height 11
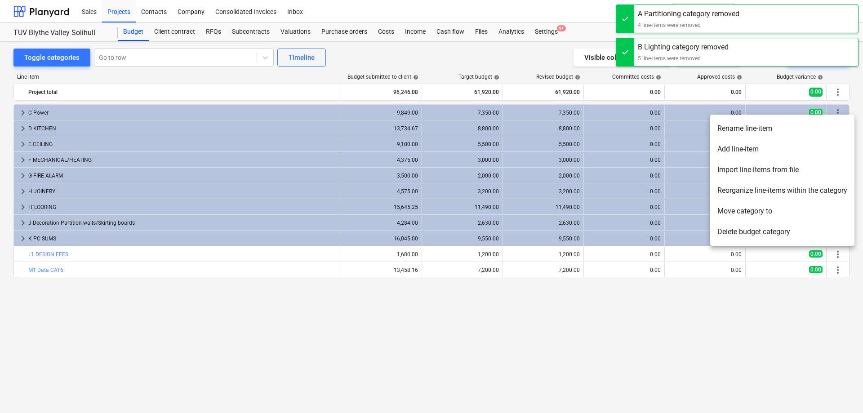
click at [753, 232] on li "Delete budget category" at bounding box center [782, 232] width 144 height 21
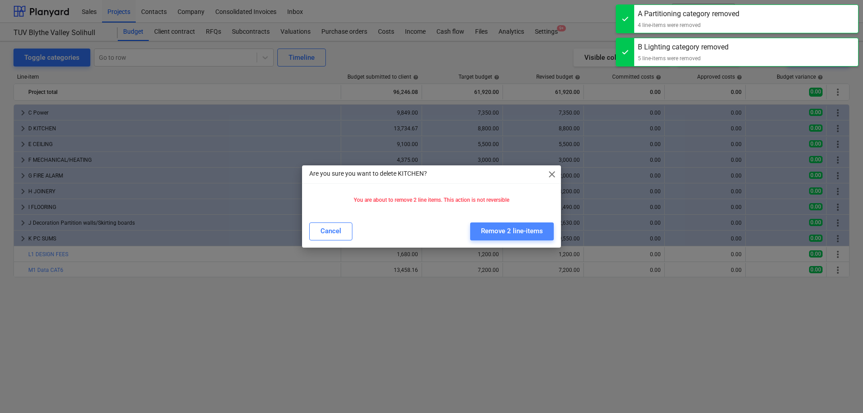
click at [504, 227] on div "Remove 2 line-items" at bounding box center [512, 231] width 62 height 12
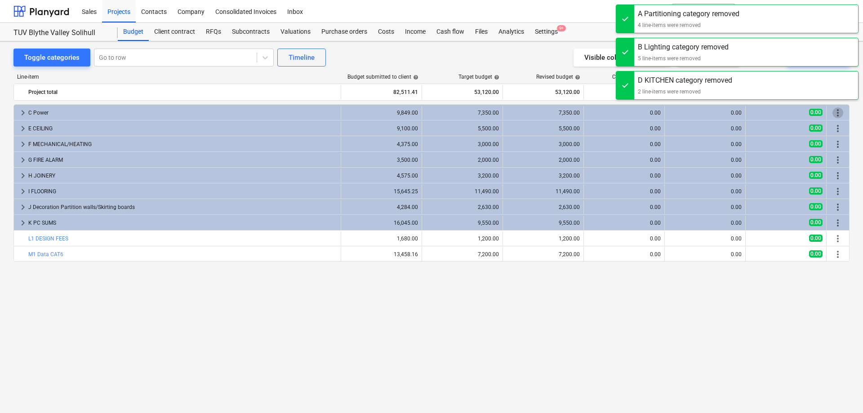
click at [833, 115] on span "more_vert" at bounding box center [838, 112] width 11 height 11
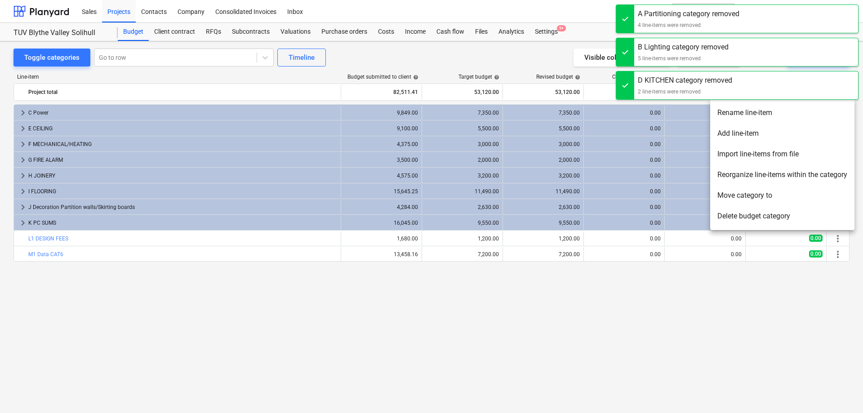
click at [734, 220] on li "Delete budget category" at bounding box center [782, 216] width 144 height 21
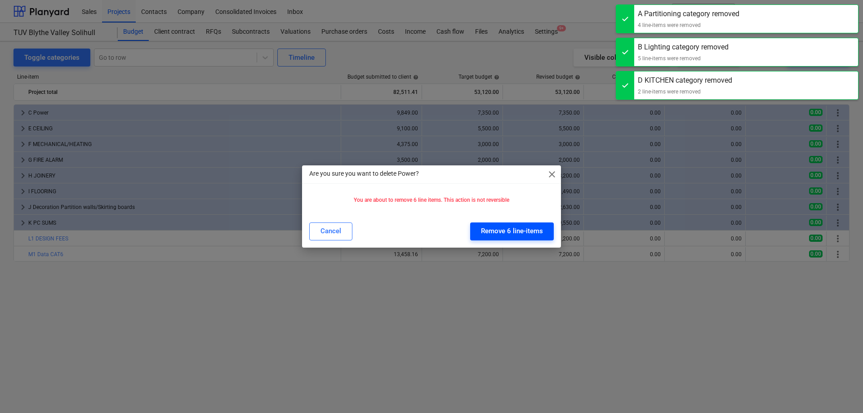
drag, startPoint x: 529, startPoint y: 235, endPoint x: 539, endPoint y: 232, distance: 10.3
click at [529, 235] on div "Remove 6 line-items" at bounding box center [512, 231] width 62 height 12
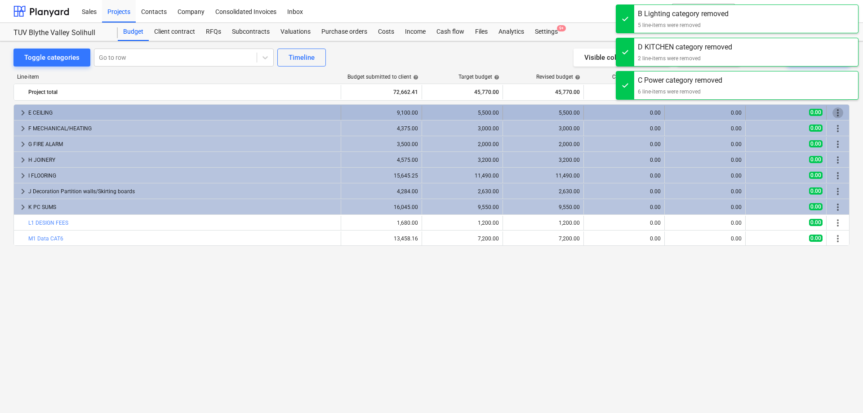
click at [838, 116] on span "more_vert" at bounding box center [838, 112] width 11 height 11
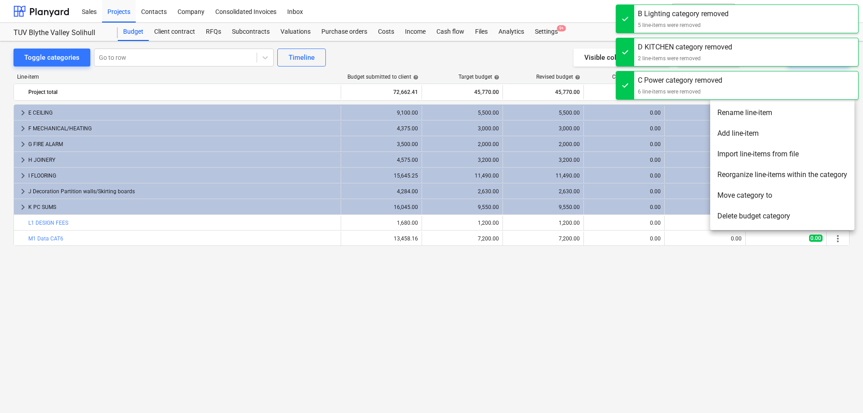
click at [730, 215] on li "Delete budget category" at bounding box center [782, 216] width 144 height 21
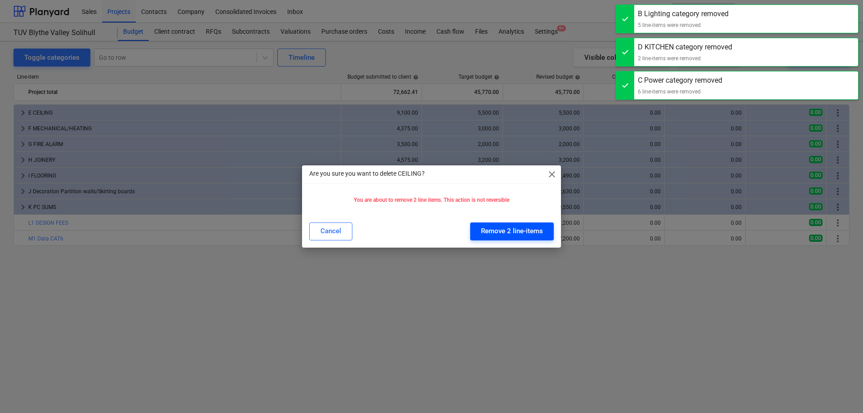
click at [538, 227] on div "Remove 2 line-items" at bounding box center [512, 231] width 62 height 12
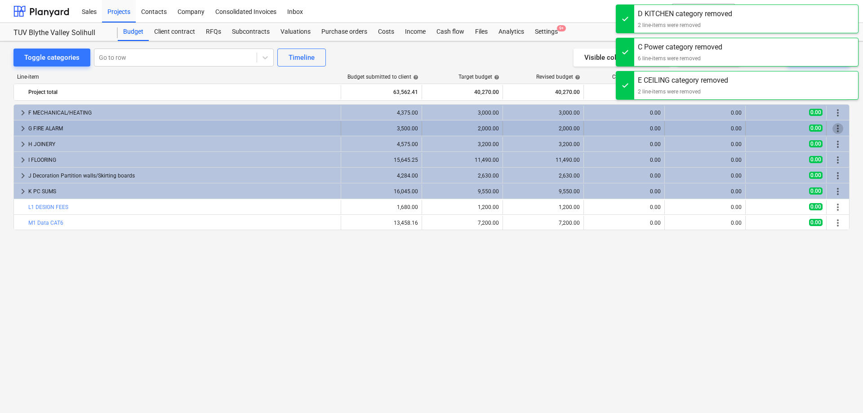
click at [837, 128] on span "more_vert" at bounding box center [838, 128] width 11 height 11
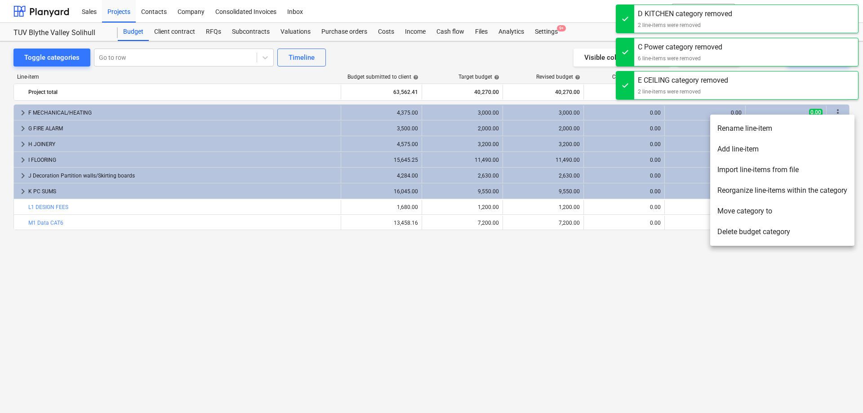
click at [736, 232] on li "Delete budget category" at bounding box center [782, 232] width 144 height 21
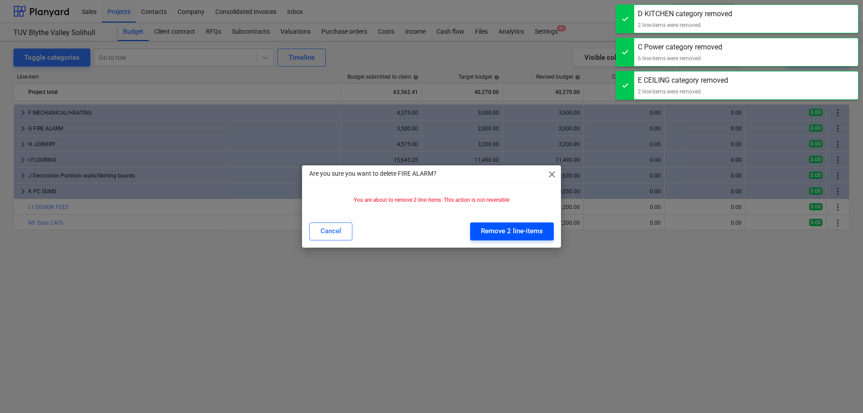
click at [530, 230] on div "Remove 2 line-items" at bounding box center [512, 231] width 62 height 12
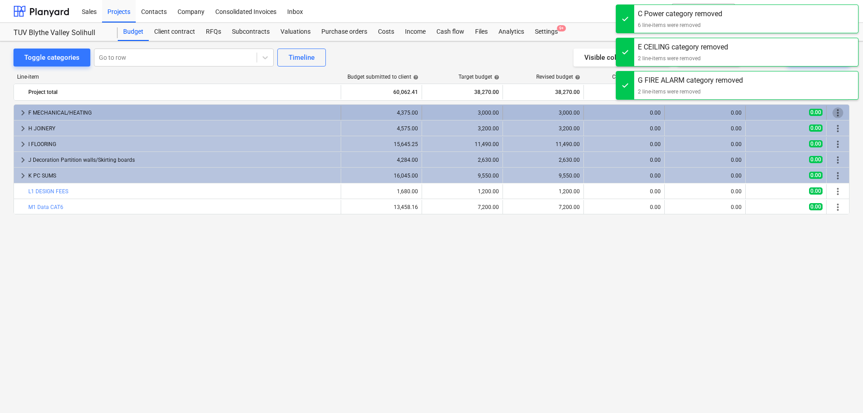
click at [839, 111] on span "more_vert" at bounding box center [838, 112] width 11 height 11
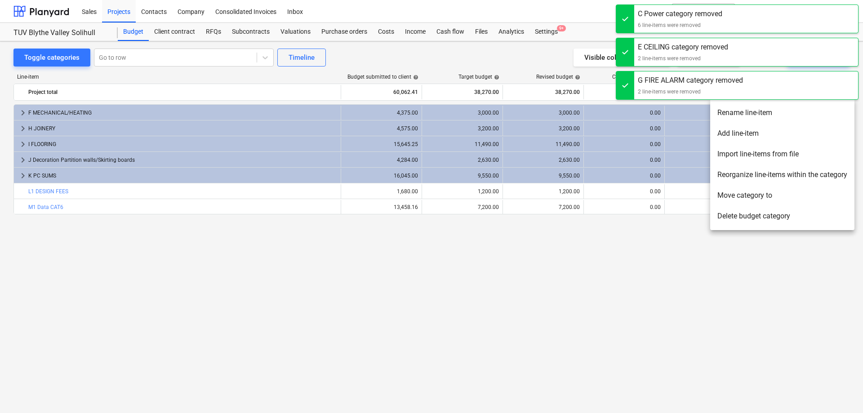
click at [758, 214] on li "Delete budget category" at bounding box center [782, 216] width 144 height 21
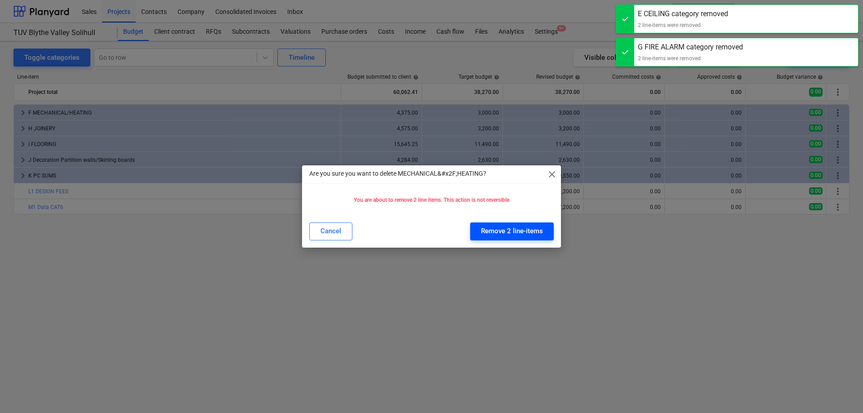
click at [517, 230] on div "Remove 2 line-items" at bounding box center [512, 231] width 62 height 12
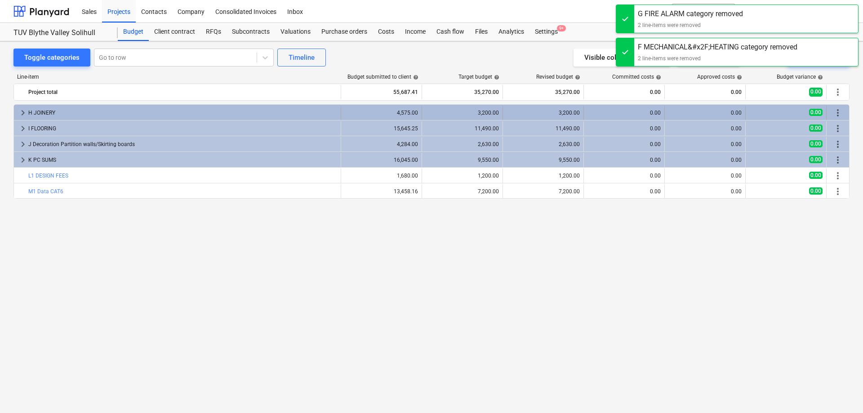
click at [836, 114] on span "more_vert" at bounding box center [838, 112] width 11 height 11
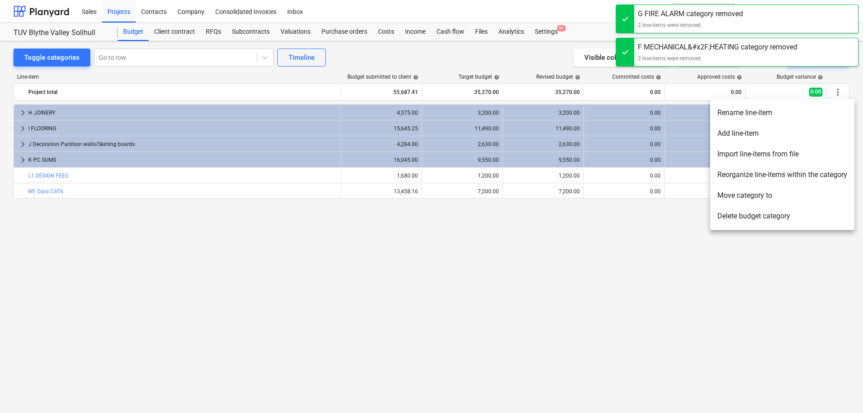
click at [731, 220] on li "Delete budget category" at bounding box center [782, 216] width 144 height 21
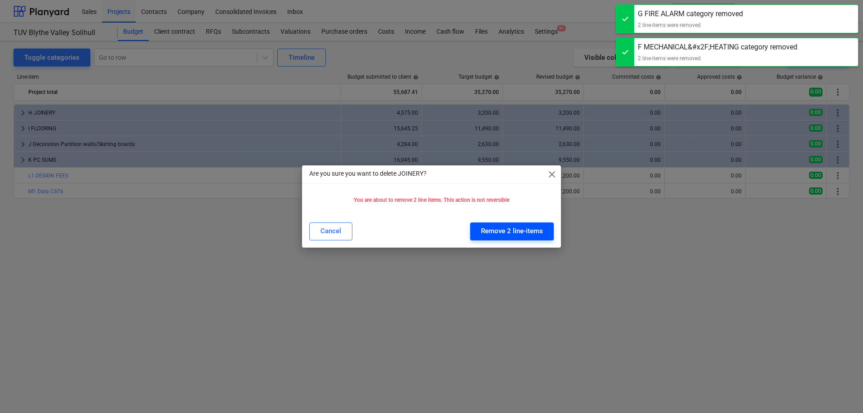
click at [506, 227] on div "Remove 2 line-items" at bounding box center [512, 231] width 62 height 12
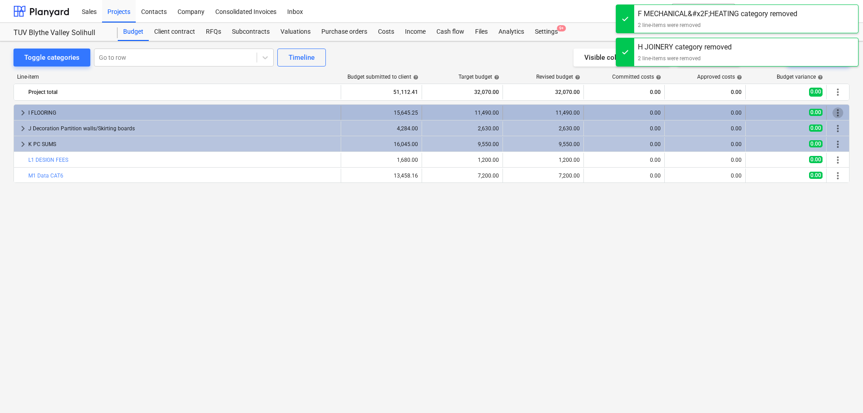
click at [840, 109] on span "more_vert" at bounding box center [838, 112] width 11 height 11
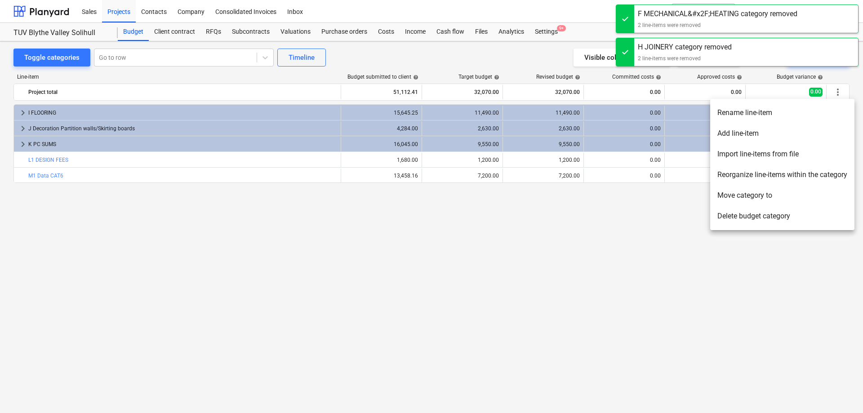
click at [718, 216] on li "Delete budget category" at bounding box center [782, 216] width 144 height 21
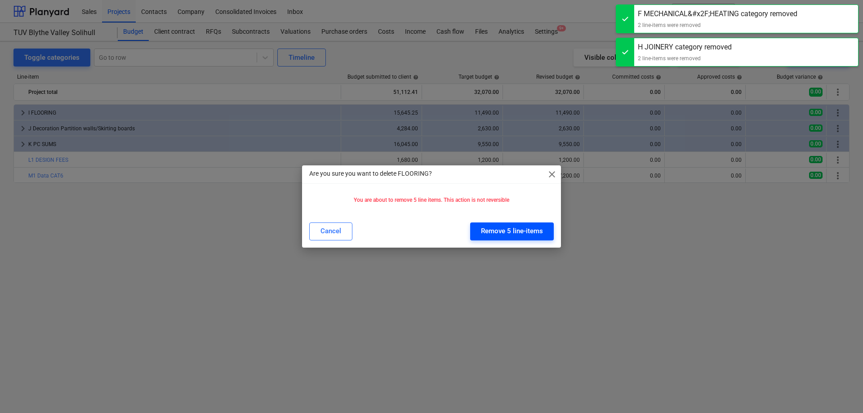
click at [501, 231] on div "Remove 5 line-items" at bounding box center [512, 231] width 62 height 12
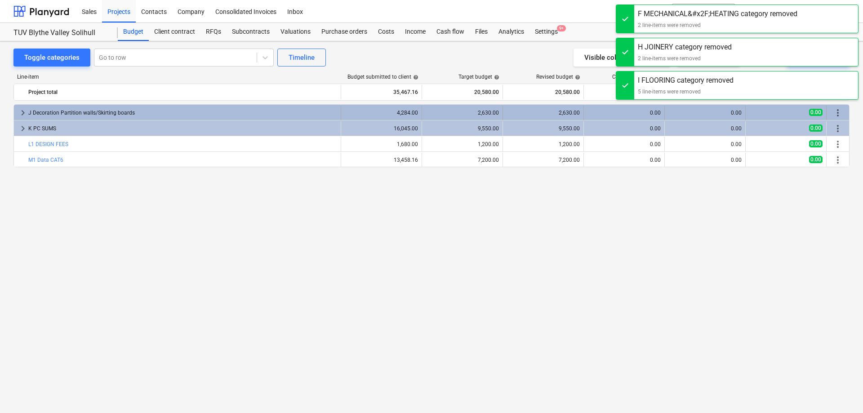
click at [835, 115] on span "more_vert" at bounding box center [838, 112] width 11 height 11
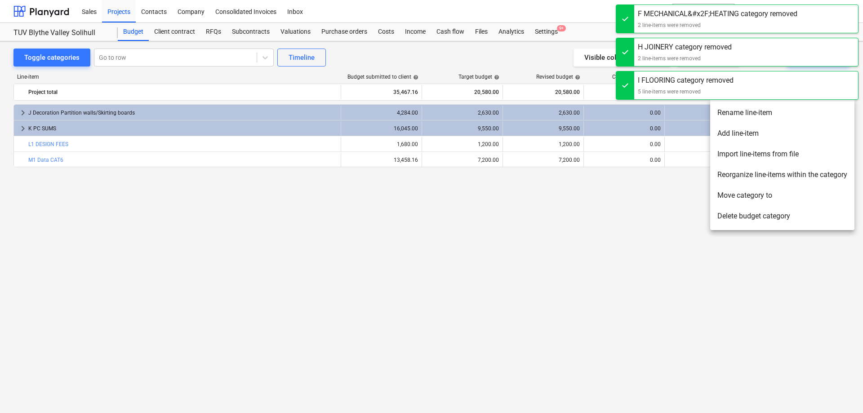
click at [739, 217] on li "Delete budget category" at bounding box center [782, 216] width 144 height 21
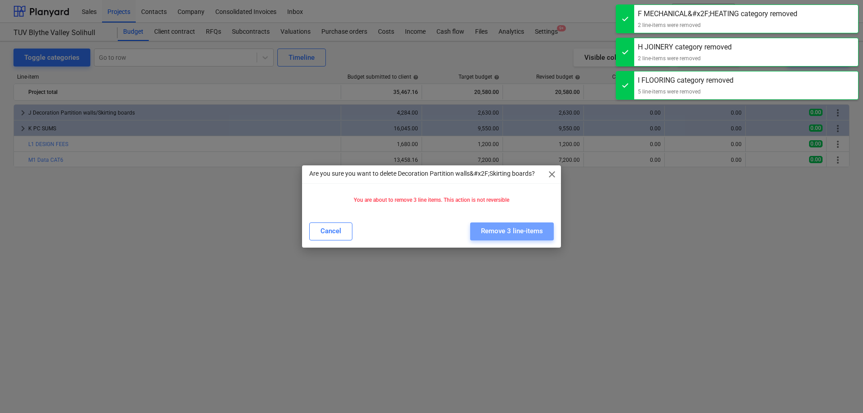
drag, startPoint x: 525, startPoint y: 229, endPoint x: 555, endPoint y: 231, distance: 30.2
click at [525, 230] on div "Remove 3 line-items" at bounding box center [512, 231] width 62 height 12
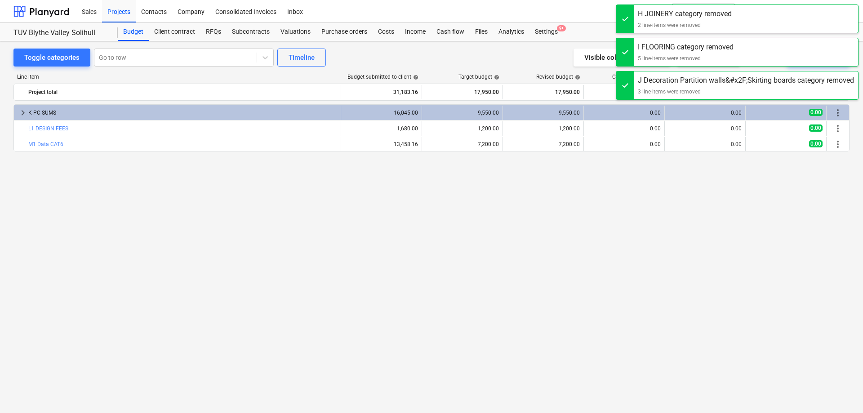
click at [839, 117] on div "Sales Projects Contacts Company Consolidated Invoices Inbox format_size keyboar…" at bounding box center [431, 206] width 863 height 413
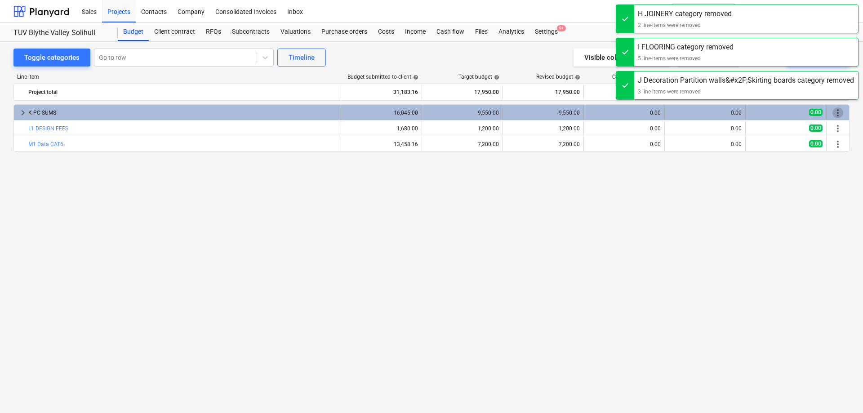
click at [835, 115] on span "more_vert" at bounding box center [838, 112] width 11 height 11
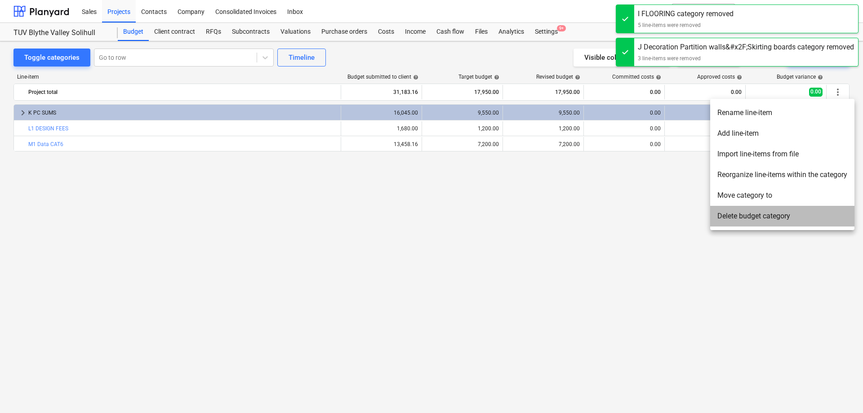
click at [763, 216] on li "Delete budget category" at bounding box center [782, 216] width 144 height 21
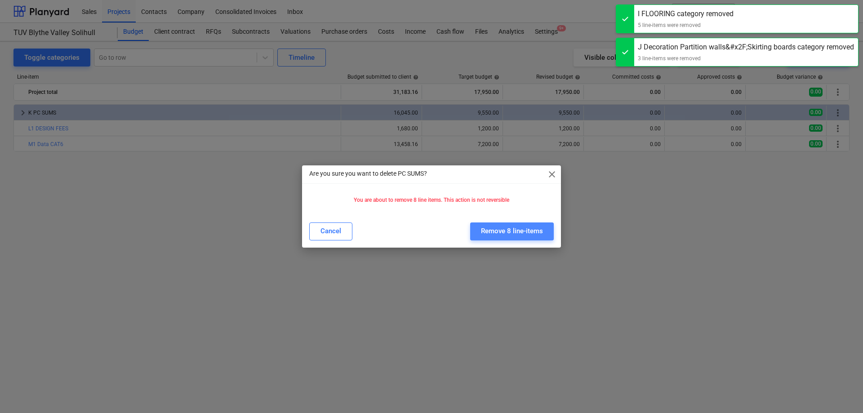
click at [520, 228] on div "Remove 8 line-items" at bounding box center [512, 231] width 62 height 12
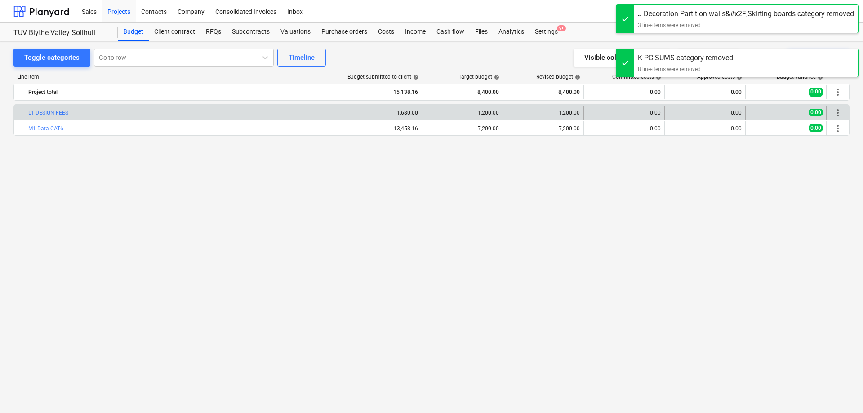
click at [832, 114] on div "more_vert" at bounding box center [837, 113] width 15 height 14
click at [842, 116] on span "more_vert" at bounding box center [838, 112] width 11 height 11
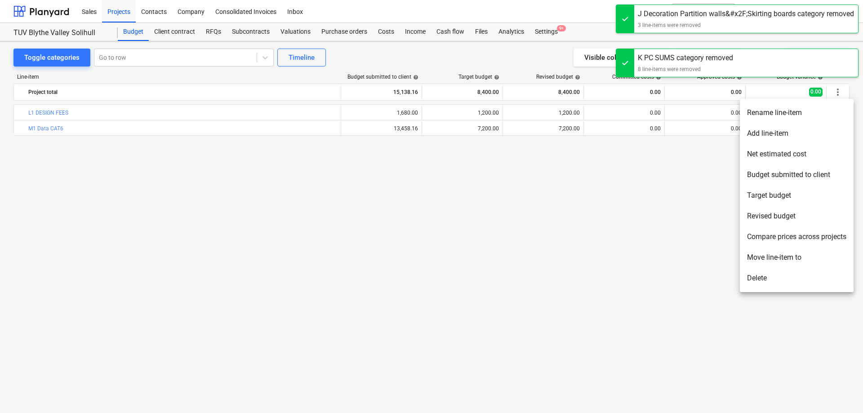
click at [761, 279] on li "Delete" at bounding box center [797, 278] width 114 height 21
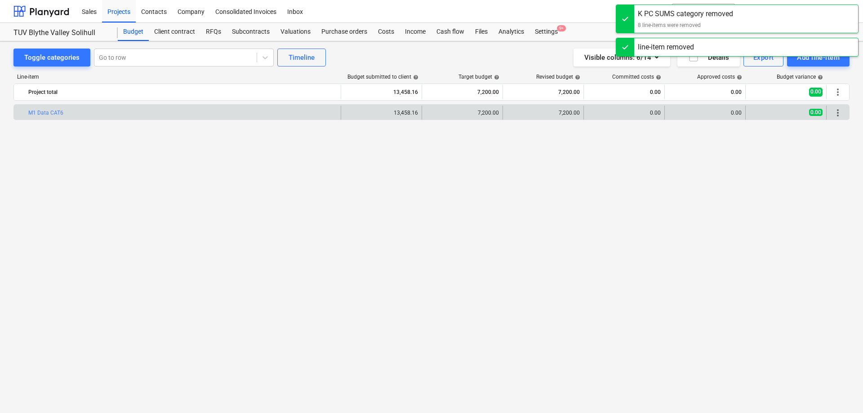
click at [838, 115] on span "more_vert" at bounding box center [838, 112] width 11 height 11
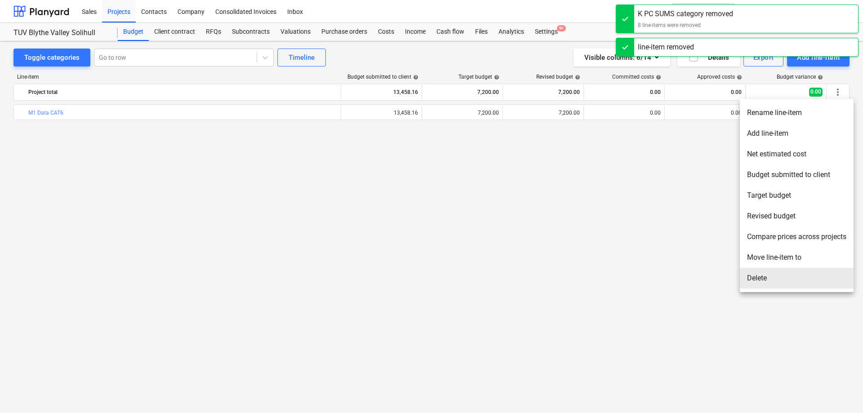
click at [769, 277] on li "Delete" at bounding box center [797, 278] width 114 height 21
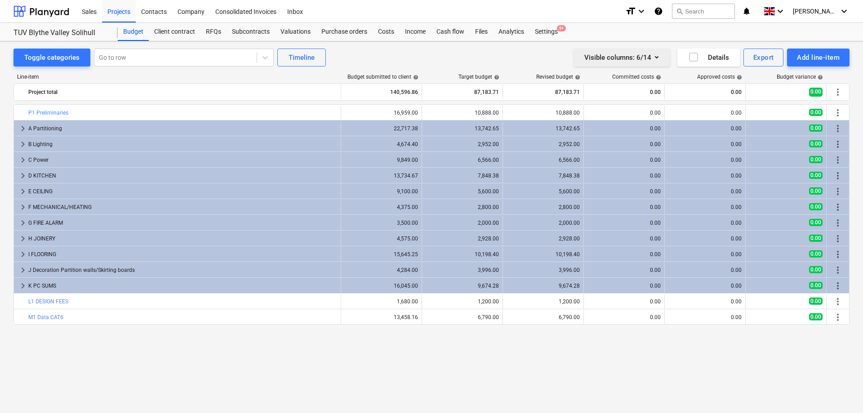
click at [655, 58] on icon "button" at bounding box center [656, 57] width 11 height 11
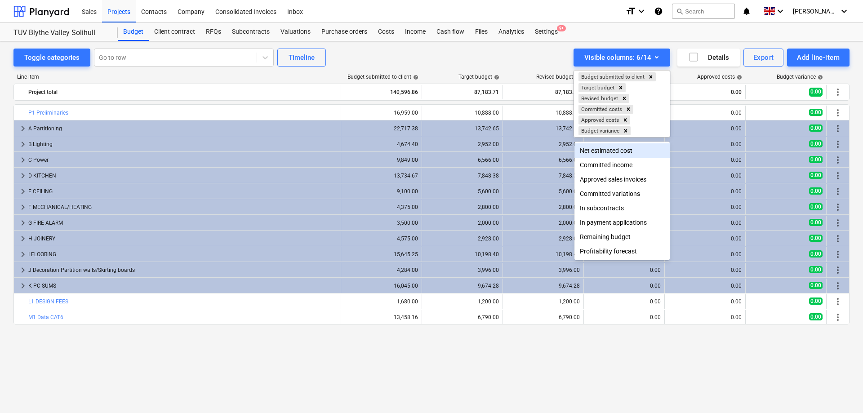
click at [636, 152] on div "Net estimated cost" at bounding box center [622, 150] width 95 height 14
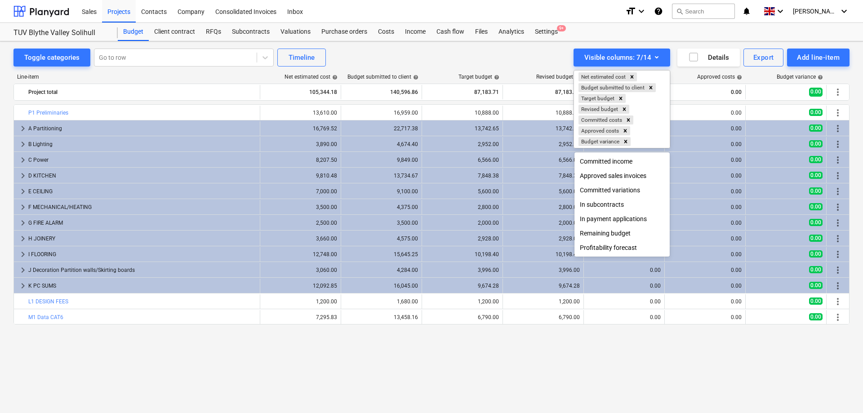
click at [649, 345] on div at bounding box center [431, 206] width 863 height 413
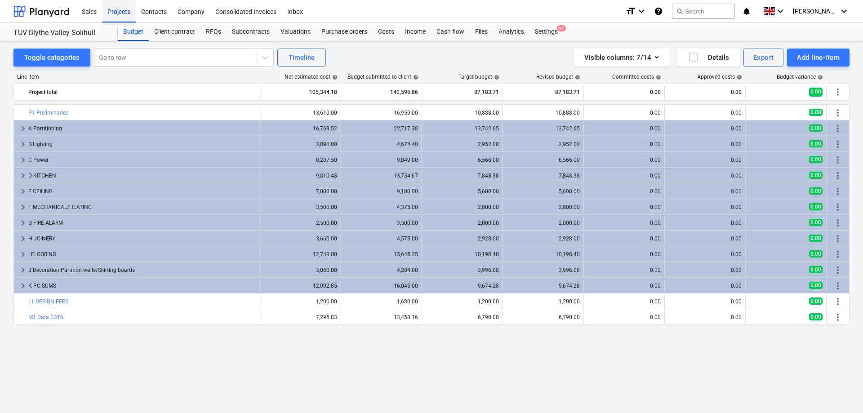
click at [116, 10] on div "Projects" at bounding box center [119, 11] width 34 height 23
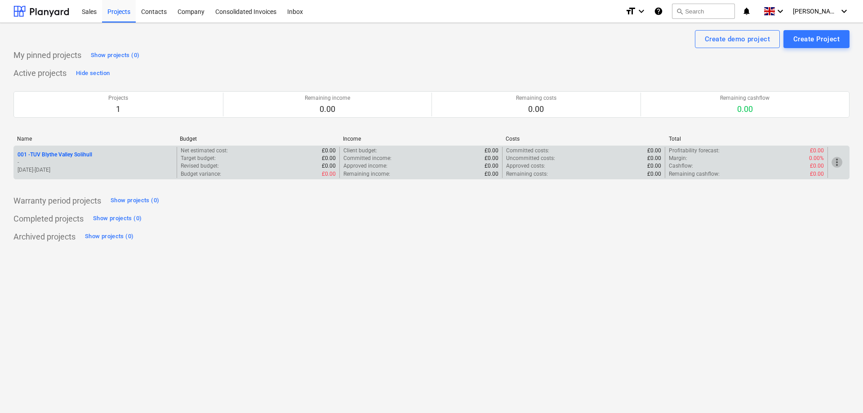
click at [838, 164] on span "more_vert" at bounding box center [837, 162] width 11 height 11
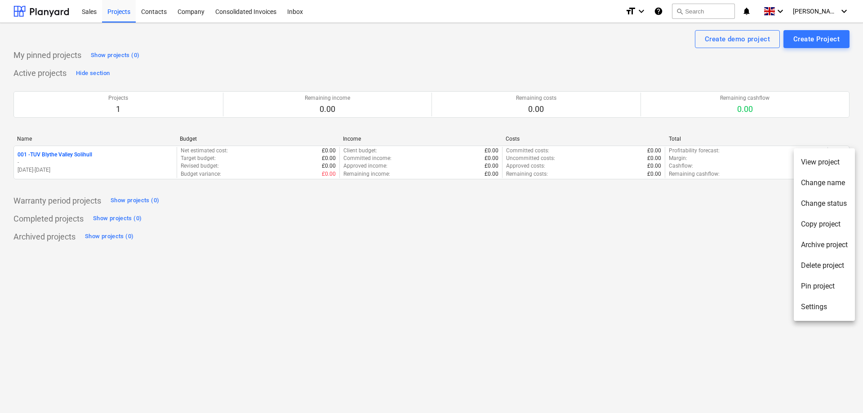
click at [813, 183] on li "Change name" at bounding box center [824, 183] width 61 height 21
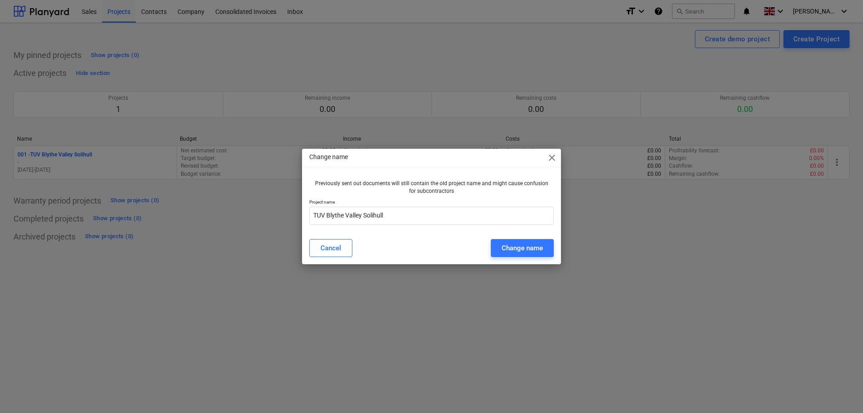
click at [556, 165] on div "Change name close" at bounding box center [431, 158] width 259 height 18
click at [553, 160] on span "close" at bounding box center [552, 157] width 11 height 11
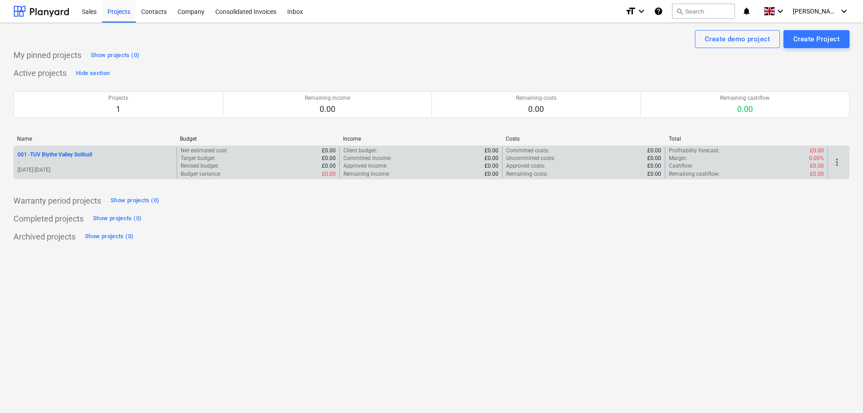
click at [838, 163] on span "more_vert" at bounding box center [837, 162] width 11 height 11
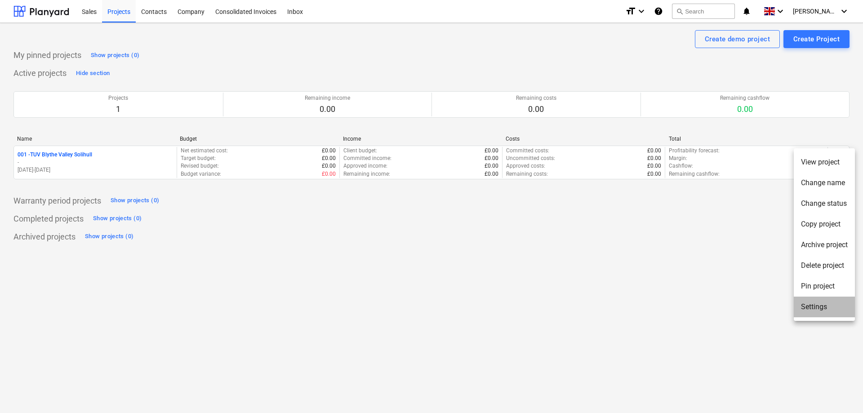
click at [815, 309] on li "Settings" at bounding box center [824, 307] width 61 height 21
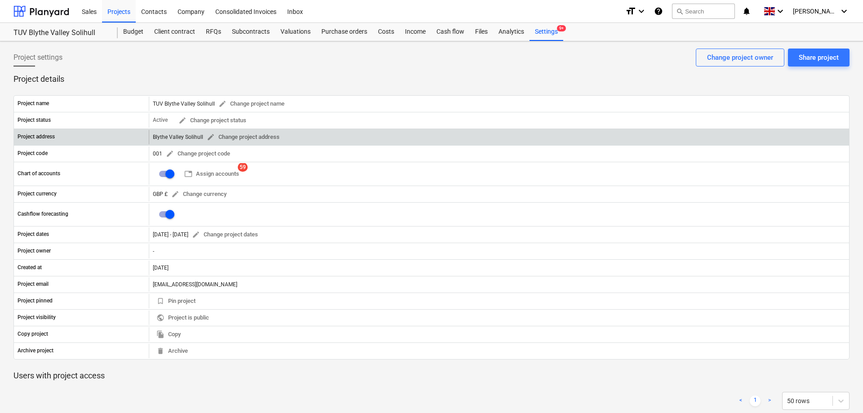
click at [93, 138] on div "Project address" at bounding box center [81, 137] width 135 height 14
click at [247, 137] on span "edit Change project address" at bounding box center [243, 137] width 73 height 10
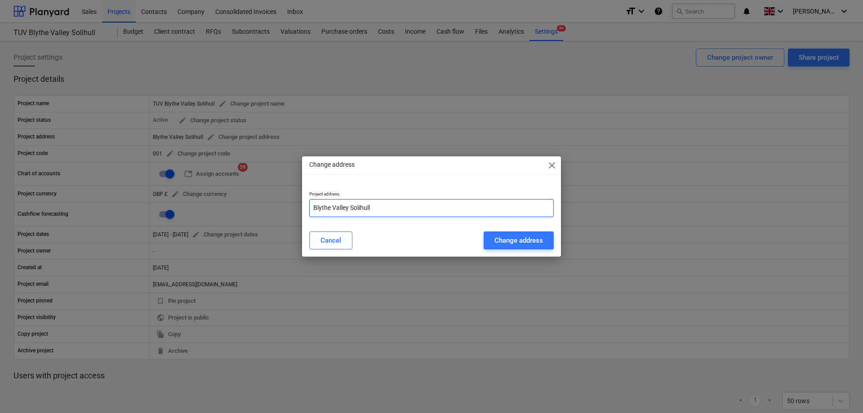
click at [378, 209] on input "Blythe Valley Solihull" at bounding box center [431, 208] width 245 height 18
drag, startPoint x: 431, startPoint y: 209, endPoint x: 51, endPoint y: 209, distance: 380.3
click at [309, 209] on input "Blythe Valley Solihull" at bounding box center [431, 208] width 245 height 18
click at [419, 208] on input "3rd Floor The Hub, [GEOGRAPHIC_DATA]" at bounding box center [431, 208] width 245 height 18
type input "[STREET_ADDRESS]"
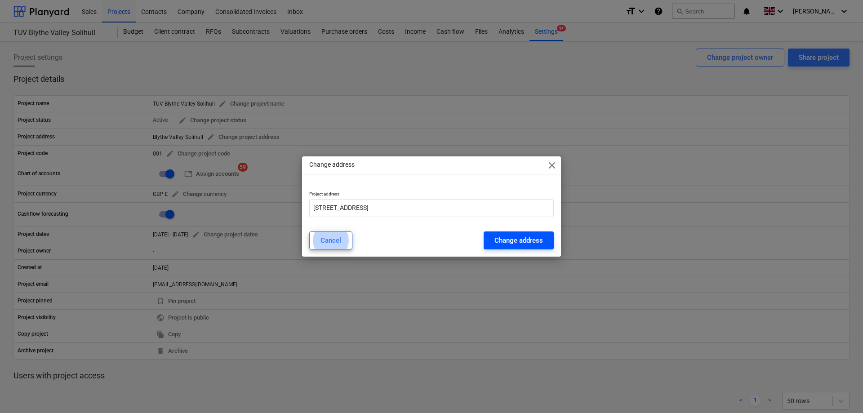
click at [527, 237] on div "Change address" at bounding box center [519, 241] width 49 height 12
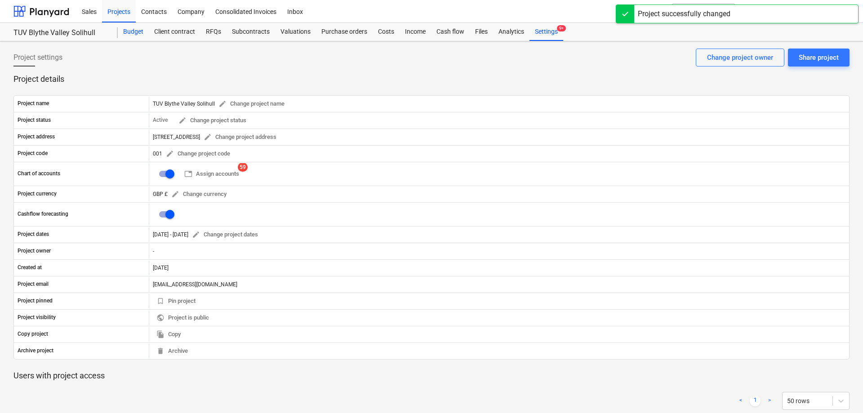
click at [127, 36] on div "Budget" at bounding box center [133, 32] width 31 height 18
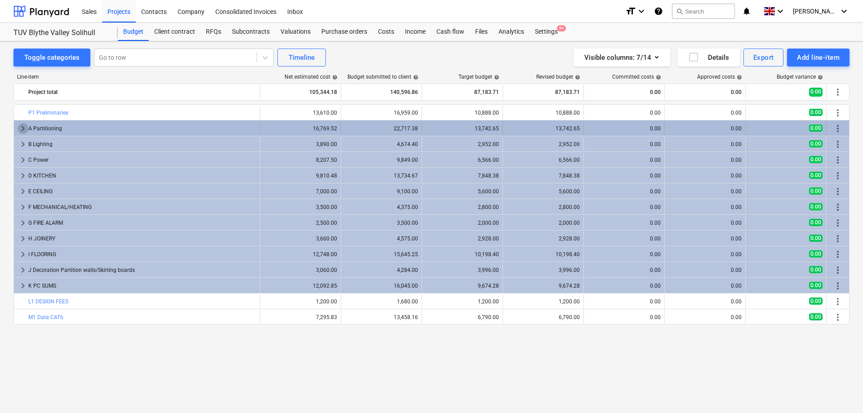
click at [22, 130] on span "keyboard_arrow_right" at bounding box center [23, 128] width 11 height 11
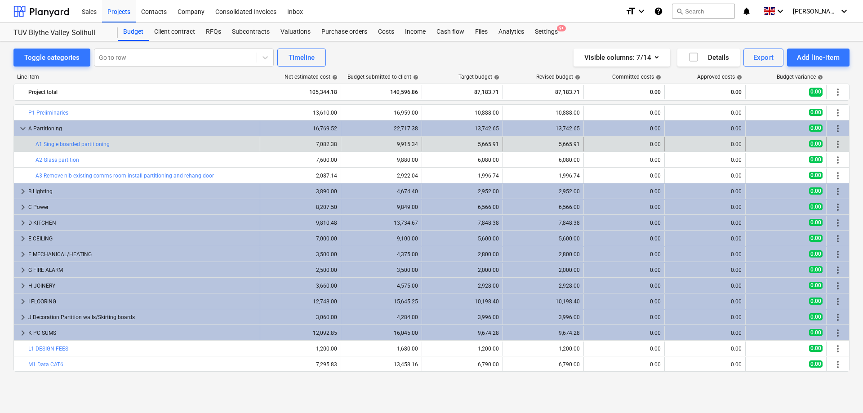
click at [216, 149] on div "bar_chart A1 Single boarded partitioning" at bounding box center [146, 144] width 221 height 14
click at [102, 144] on link "A1 Single boarded partitioning" at bounding box center [73, 144] width 74 height 6
click at [840, 145] on span "more_vert" at bounding box center [838, 144] width 11 height 11
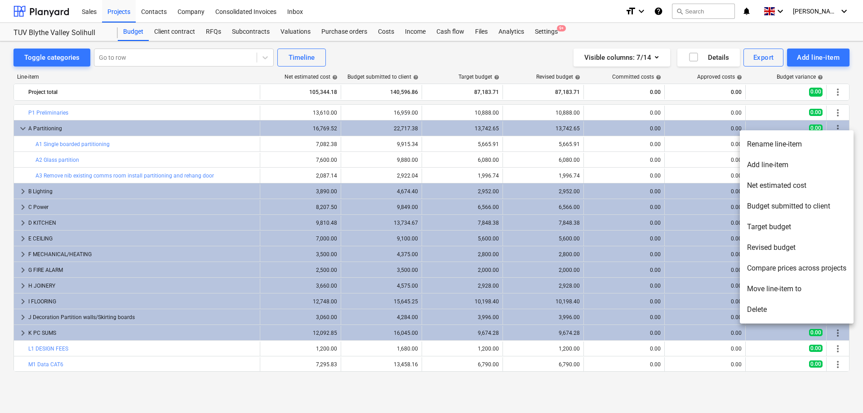
click at [787, 165] on li "Add line-item" at bounding box center [797, 165] width 114 height 21
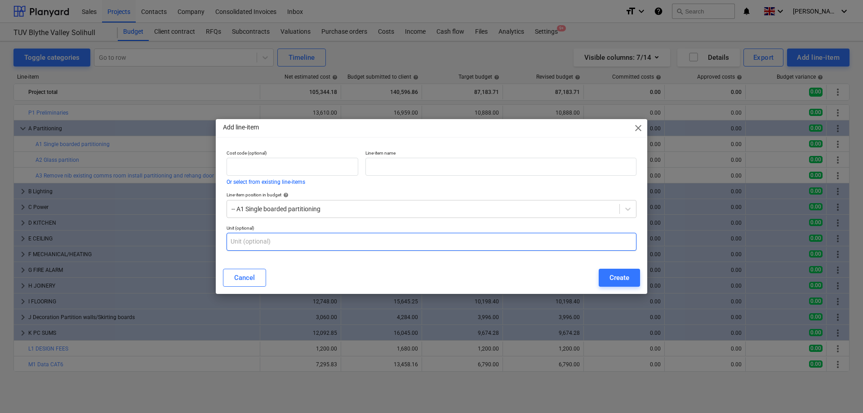
click at [312, 240] on input "text" at bounding box center [432, 242] width 410 height 18
click at [637, 131] on span "close" at bounding box center [638, 128] width 11 height 11
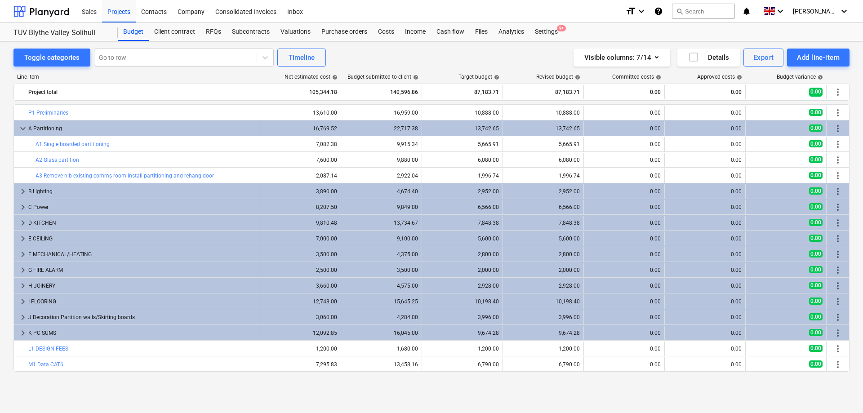
click at [609, 392] on div "Toggle categories Go to row Timeline Visible columns : 7/14 Details Export Add …" at bounding box center [431, 217] width 863 height 352
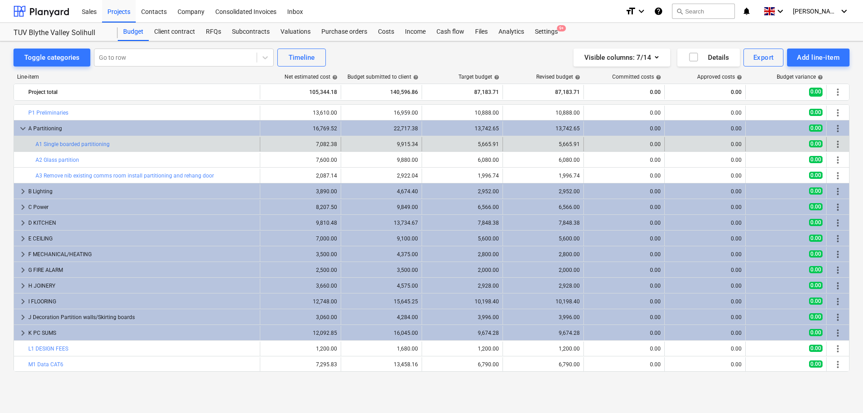
click at [837, 142] on span "more_vert" at bounding box center [838, 144] width 11 height 11
click at [834, 144] on span "more_vert" at bounding box center [838, 144] width 11 height 11
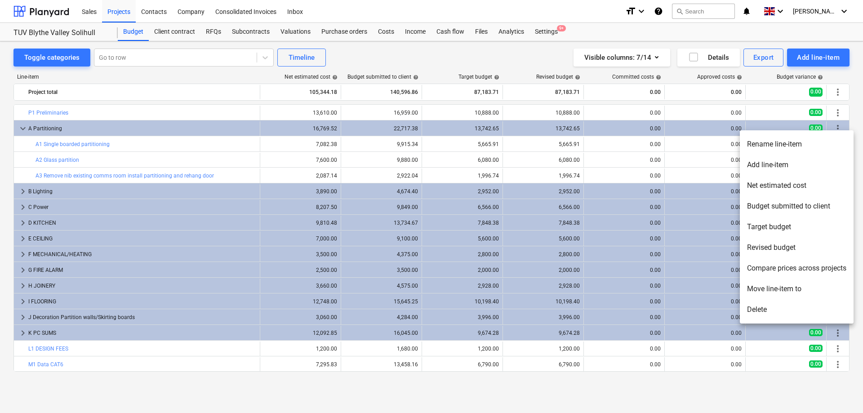
click at [771, 168] on li "Add line-item" at bounding box center [797, 165] width 114 height 21
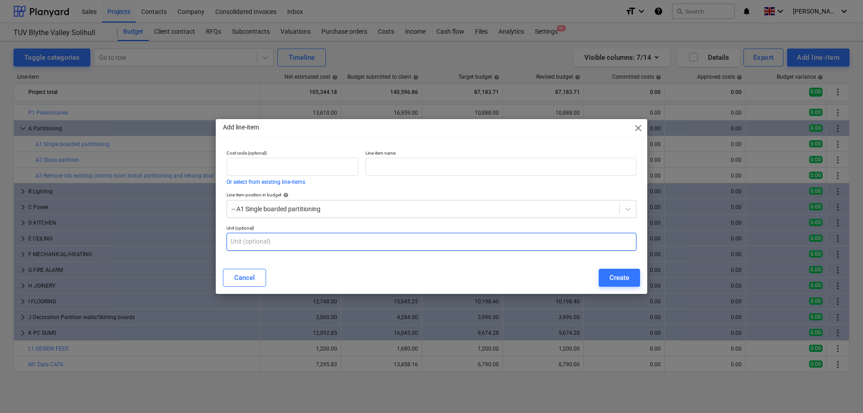
click at [301, 241] on input "text" at bounding box center [432, 242] width 410 height 18
type input "Labour"
click at [611, 276] on div "Create" at bounding box center [620, 278] width 20 height 12
click at [286, 245] on input "Labour" at bounding box center [432, 242] width 410 height 18
drag, startPoint x: 286, startPoint y: 245, endPoint x: 216, endPoint y: 242, distance: 69.7
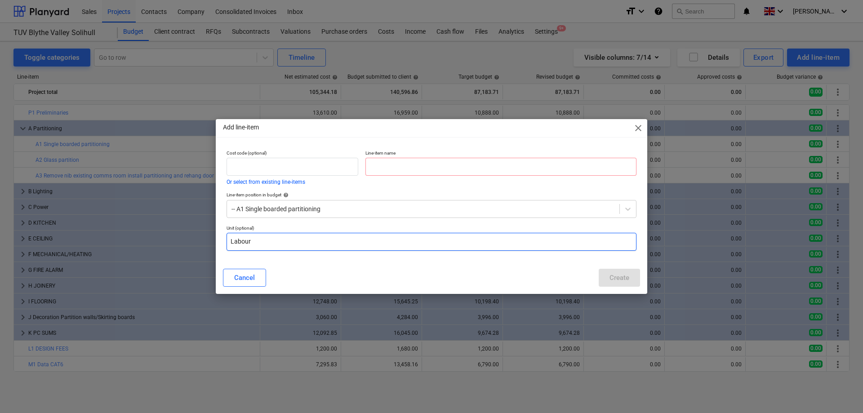
click at [227, 242] on input "Labour" at bounding box center [432, 242] width 410 height 18
click at [435, 169] on input "text" at bounding box center [501, 167] width 271 height 18
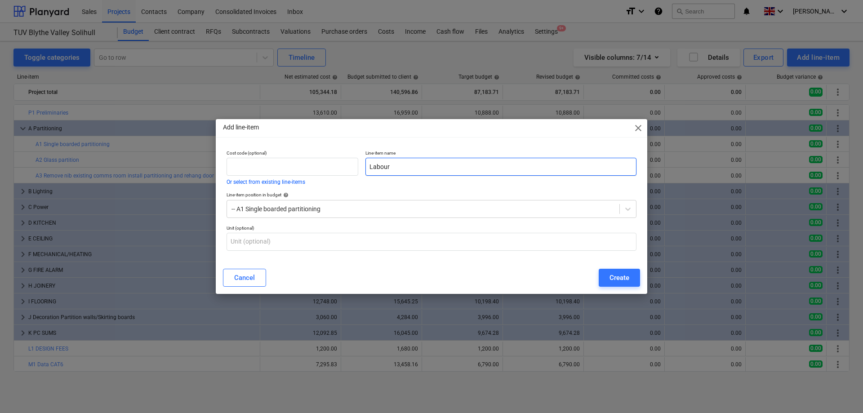
type input "Labour"
click at [615, 275] on div "Create" at bounding box center [620, 278] width 20 height 12
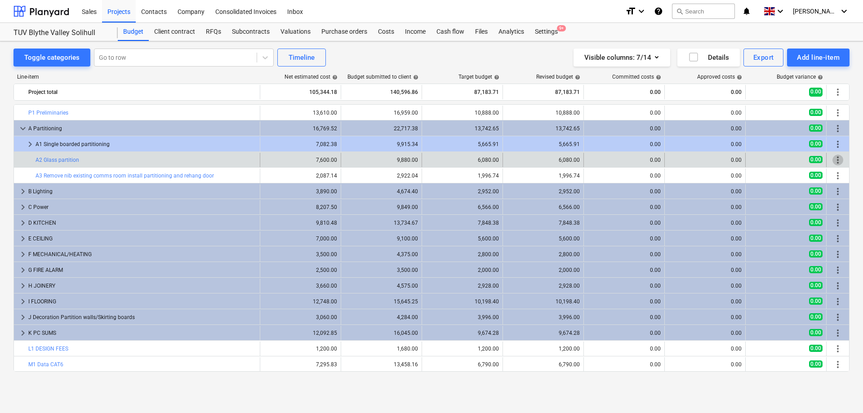
click at [834, 160] on span "more_vert" at bounding box center [838, 160] width 11 height 11
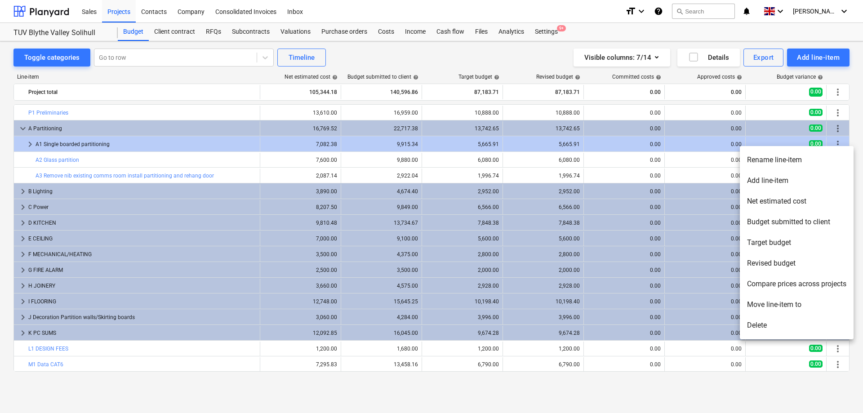
click at [231, 156] on div at bounding box center [431, 206] width 863 height 413
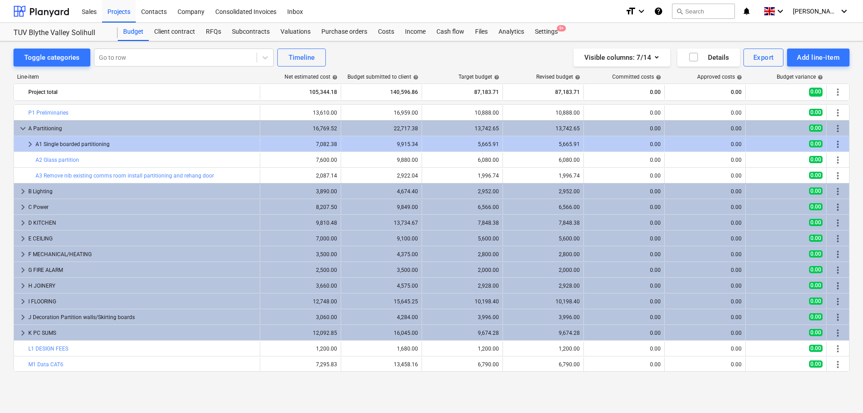
click at [164, 162] on div "bar_chart A2 Glass partition" at bounding box center [146, 160] width 221 height 6
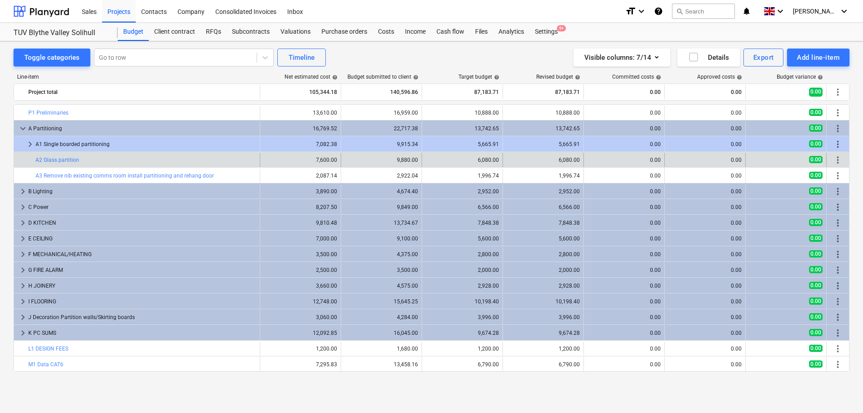
click at [837, 159] on span "more_vert" at bounding box center [838, 160] width 11 height 11
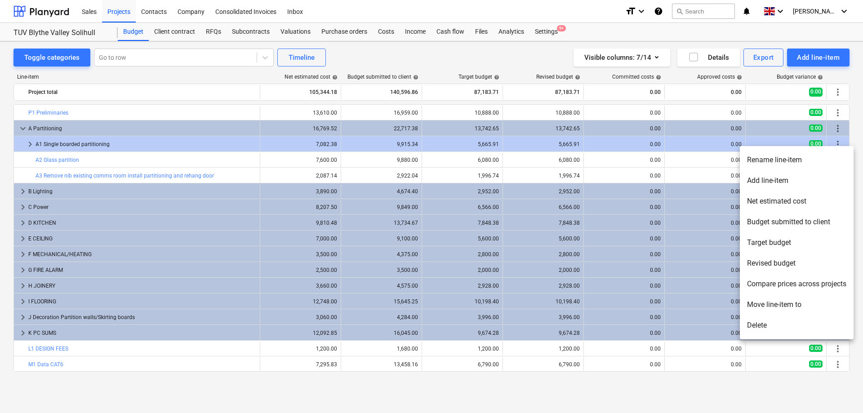
click at [785, 179] on li "Add line-item" at bounding box center [797, 180] width 114 height 21
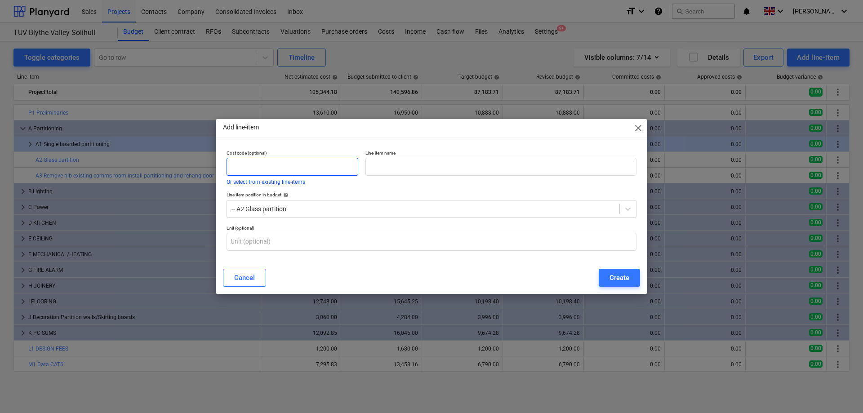
click at [282, 167] on input "text" at bounding box center [293, 167] width 132 height 18
click at [370, 169] on input "text" at bounding box center [501, 167] width 271 height 18
type input "Labour"
click at [627, 212] on icon at bounding box center [628, 209] width 9 height 9
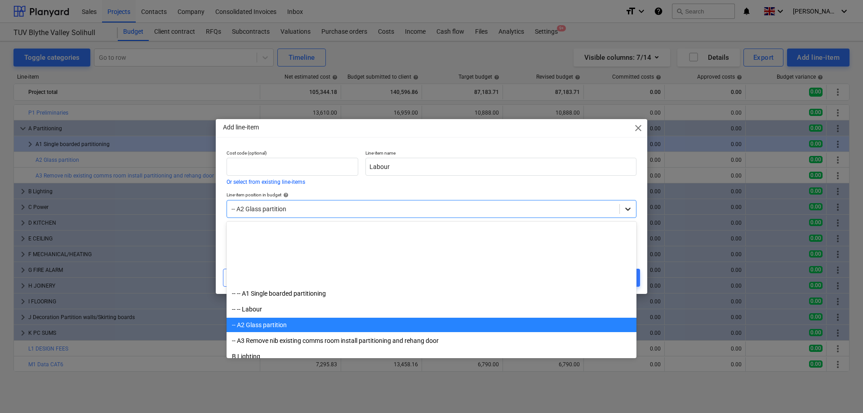
scroll to position [94, 0]
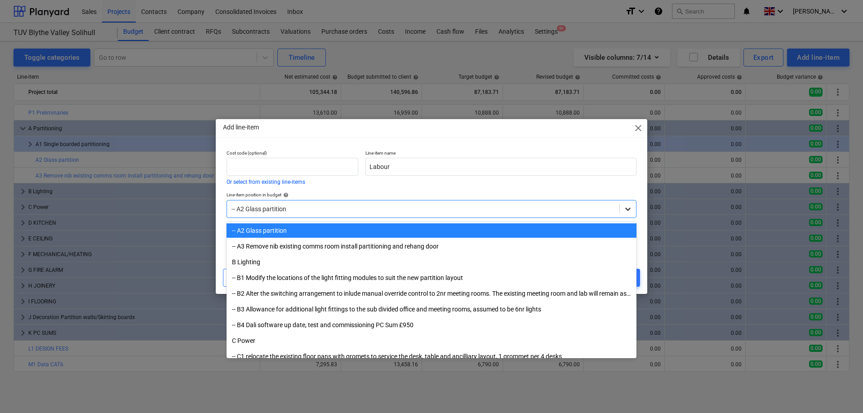
click at [627, 212] on icon at bounding box center [628, 209] width 9 height 9
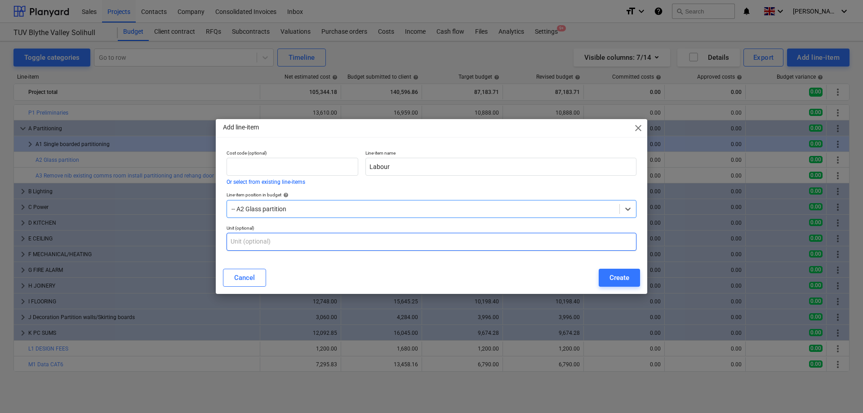
click at [359, 243] on input "text" at bounding box center [432, 242] width 410 height 18
type input "Labour"
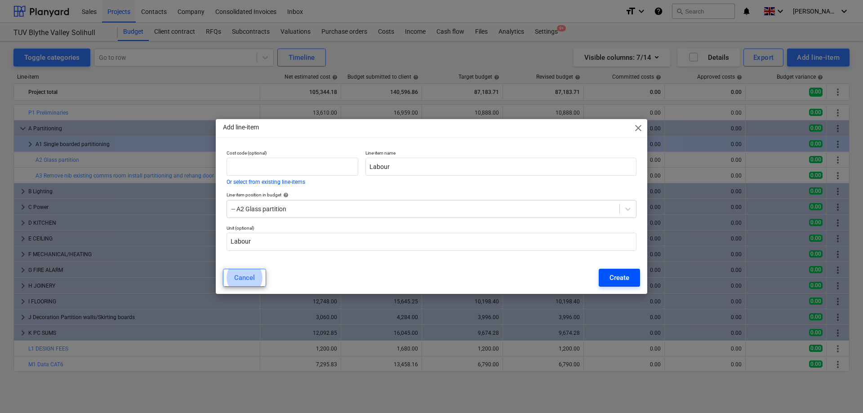
click at [616, 278] on div "Create" at bounding box center [620, 278] width 20 height 12
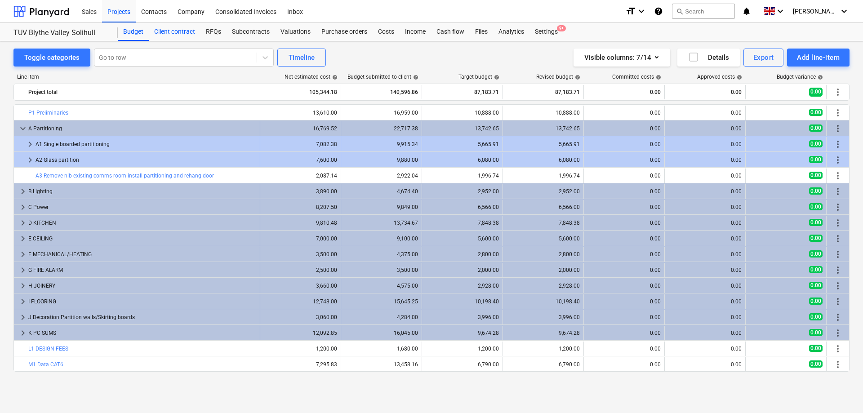
click at [180, 34] on div "Client contract" at bounding box center [175, 32] width 52 height 18
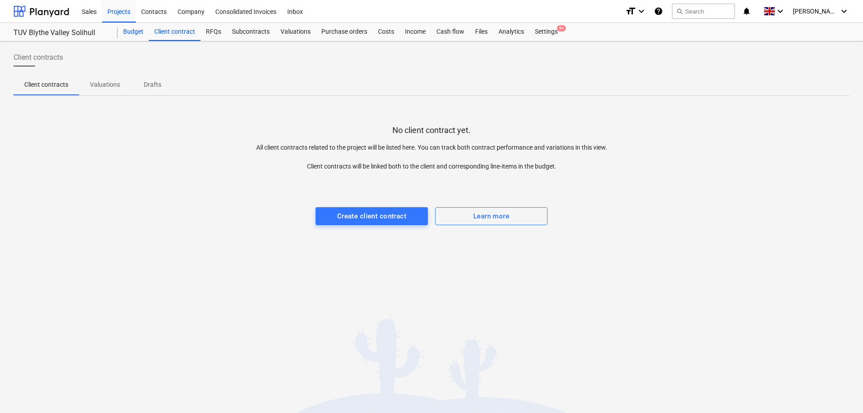
click at [137, 36] on div "Budget" at bounding box center [133, 32] width 31 height 18
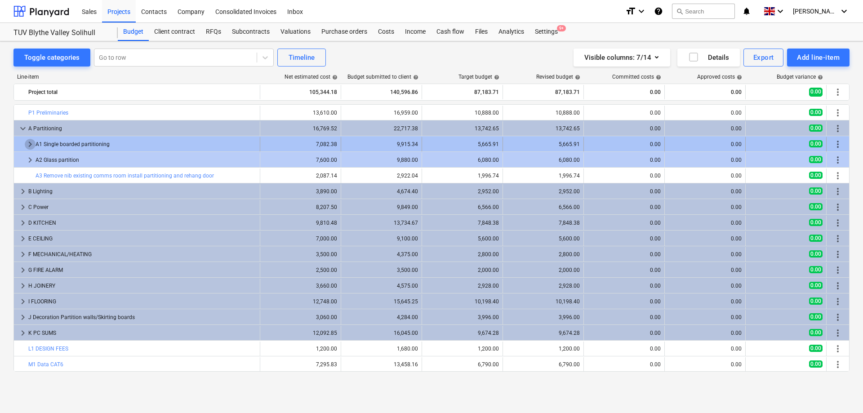
click at [27, 142] on span "keyboard_arrow_right" at bounding box center [30, 144] width 11 height 11
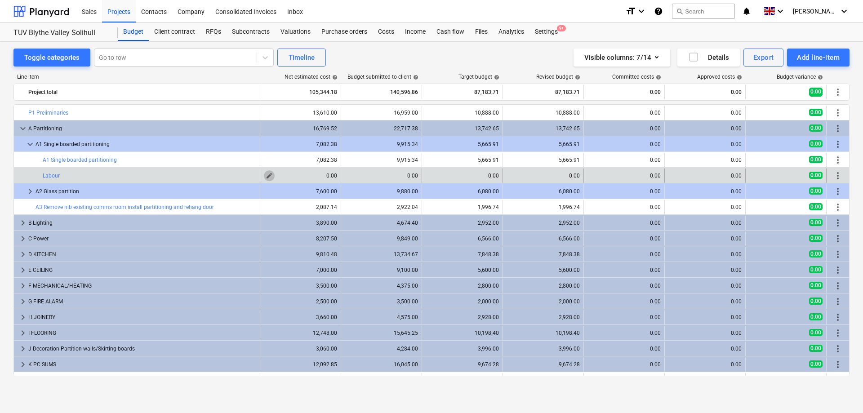
click at [266, 175] on span "edit" at bounding box center [269, 175] width 7 height 7
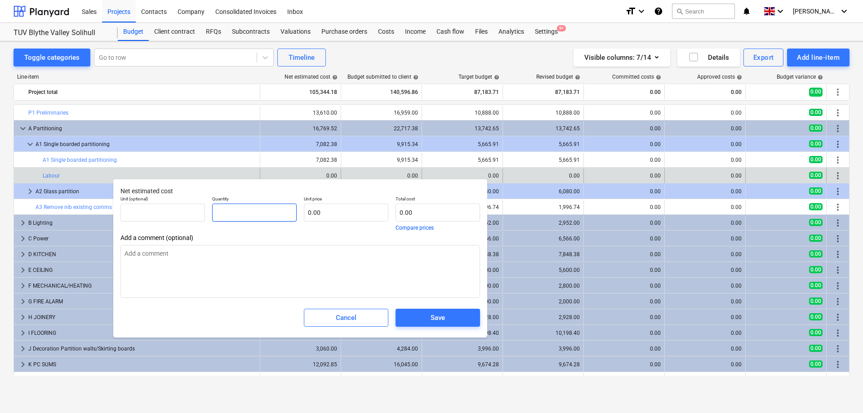
click at [269, 211] on input "text" at bounding box center [254, 213] width 85 height 18
type input "1"
type textarea "x"
type input "1.00"
type textarea "x"
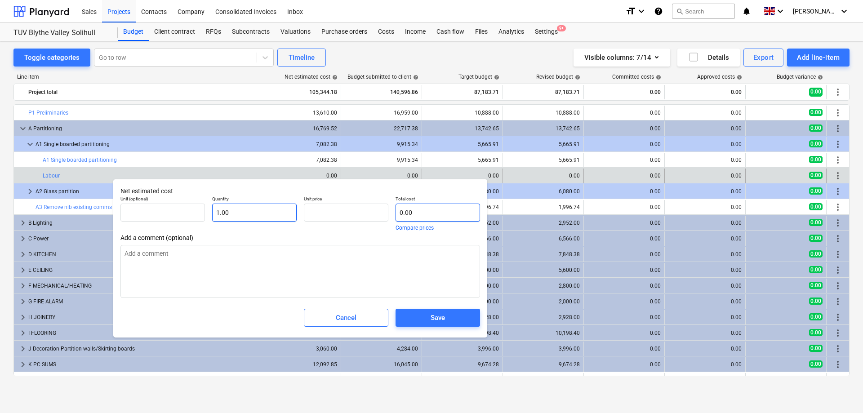
type input "0.00"
type textarea "x"
type input "0.00"
type textarea "x"
type input "3"
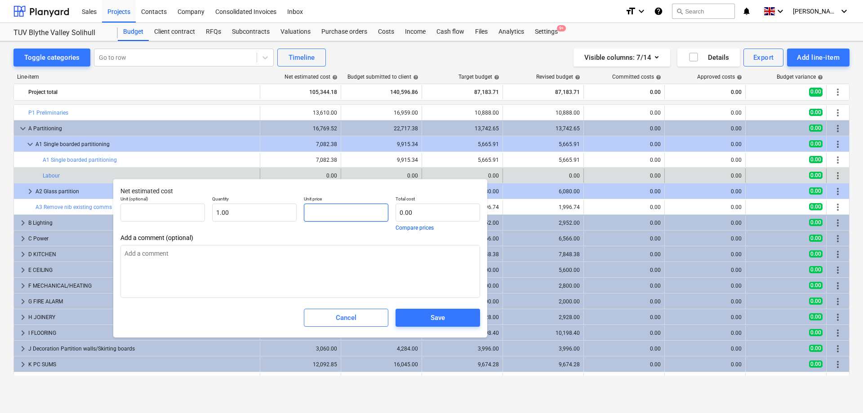
type textarea "x"
type input "3.00"
type input "36"
type textarea "x"
type input "36.00"
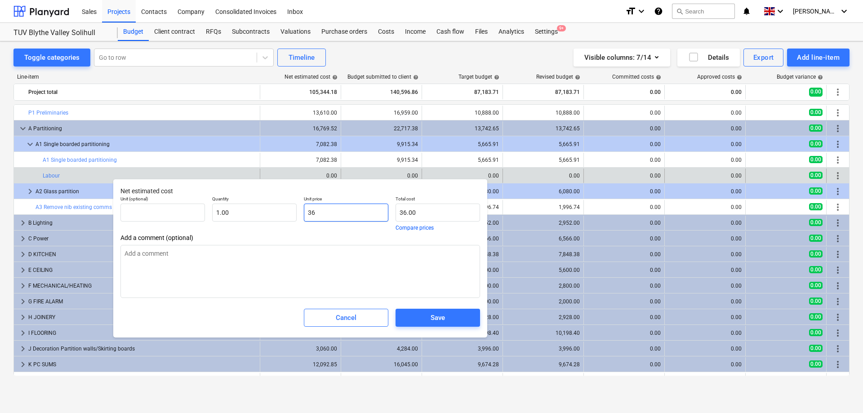
type input "360"
type textarea "x"
type input "360.00"
type input "3600"
type textarea "x"
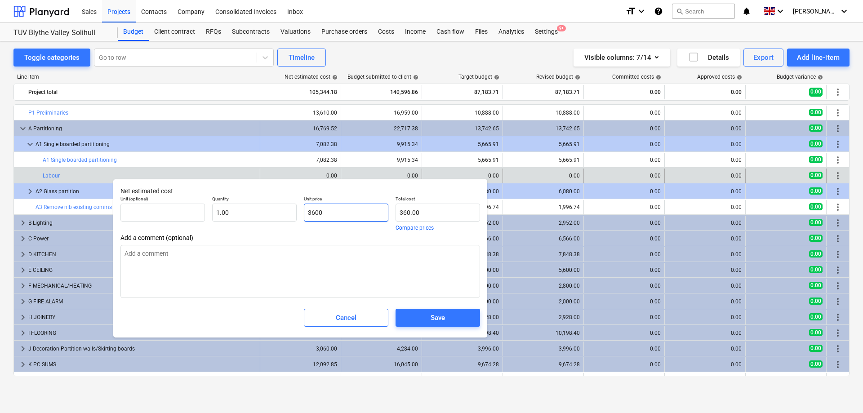
type input "3,600.00"
type input "3600."
type textarea "x"
type input "3600.4"
type textarea "x"
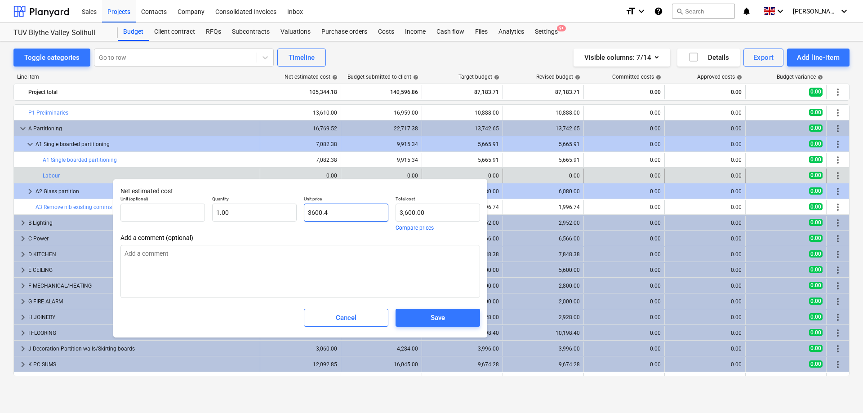
type input "3,600.40"
type input "3600.45"
type textarea "x"
type input "3,600.45"
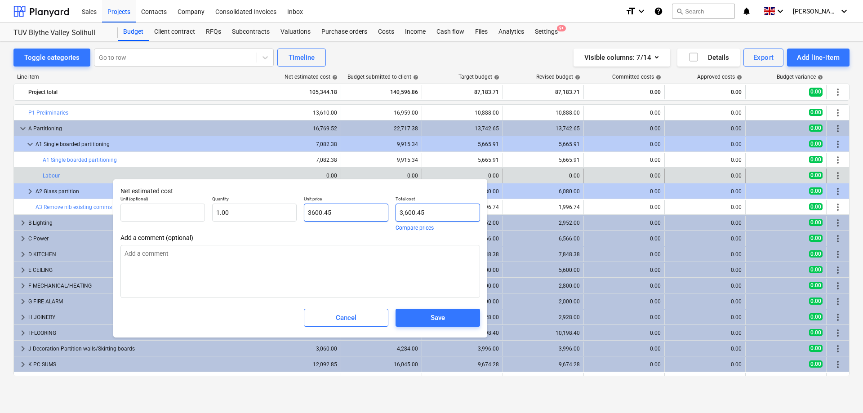
type input "3600.45"
click at [447, 326] on button "Save" at bounding box center [438, 318] width 85 height 18
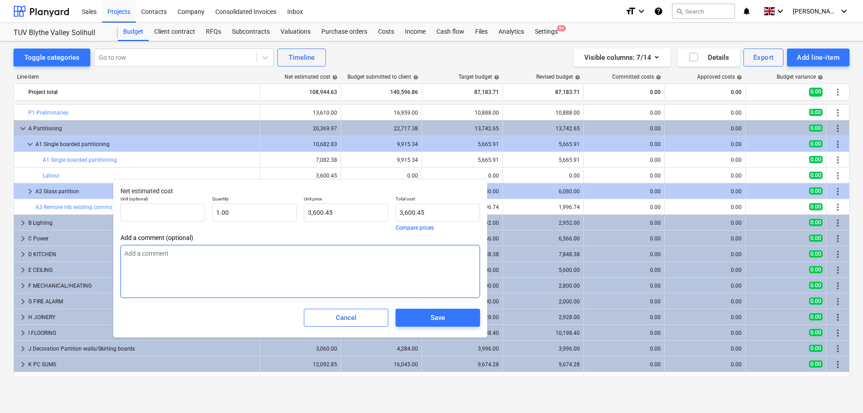
type textarea "x"
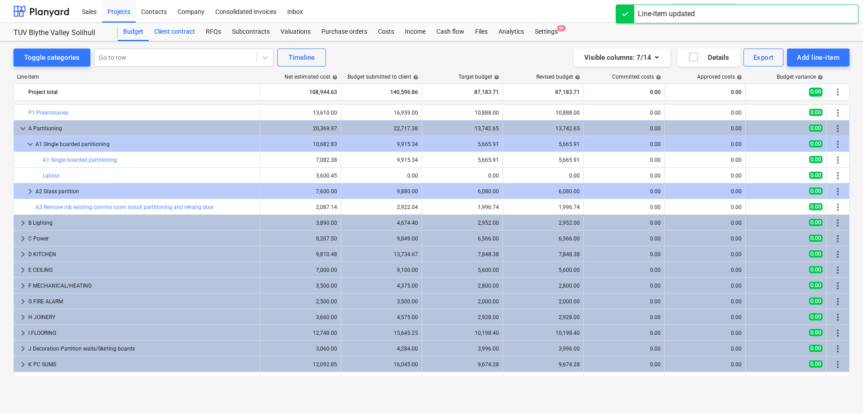
click at [176, 35] on div "Client contract" at bounding box center [175, 32] width 52 height 18
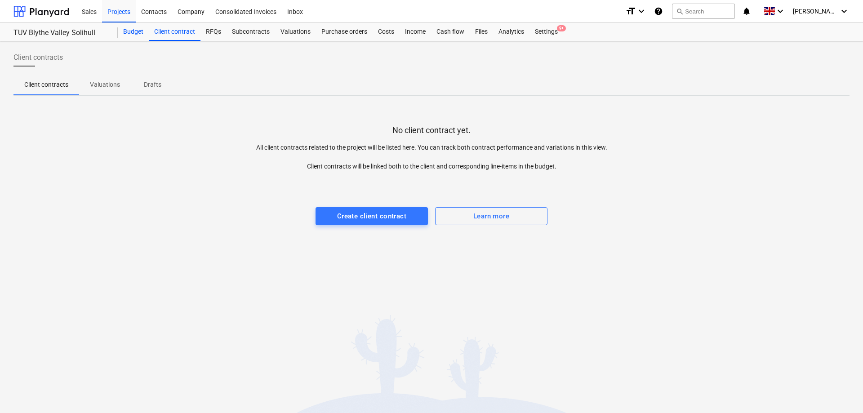
click at [132, 36] on div "Budget" at bounding box center [133, 32] width 31 height 18
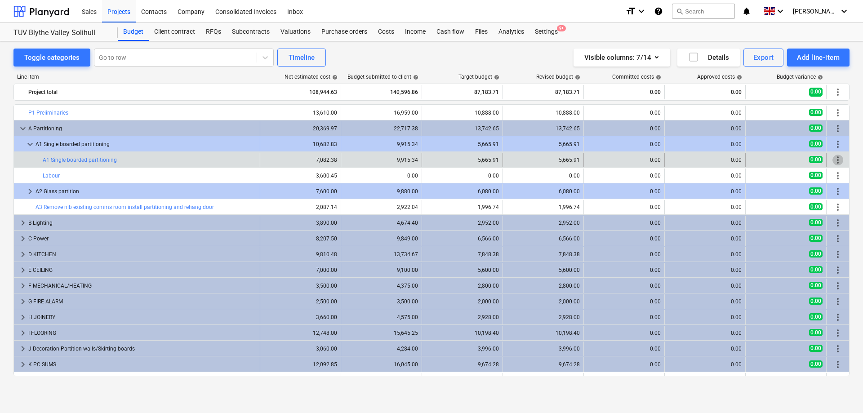
click at [837, 160] on span "more_vert" at bounding box center [838, 160] width 11 height 11
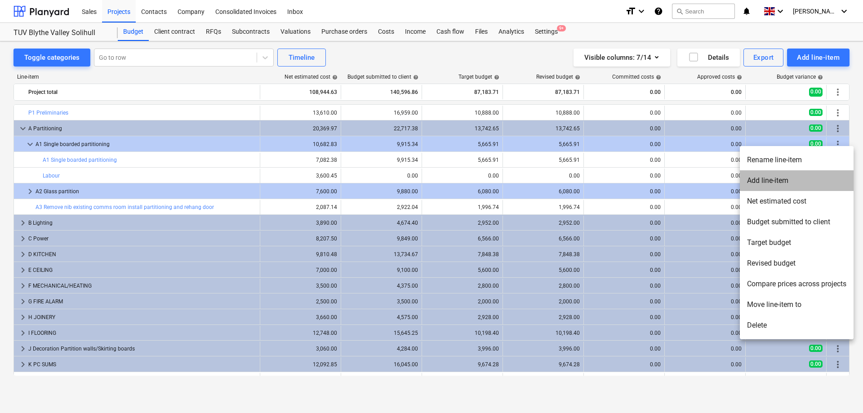
click at [781, 183] on li "Add line-item" at bounding box center [797, 180] width 114 height 21
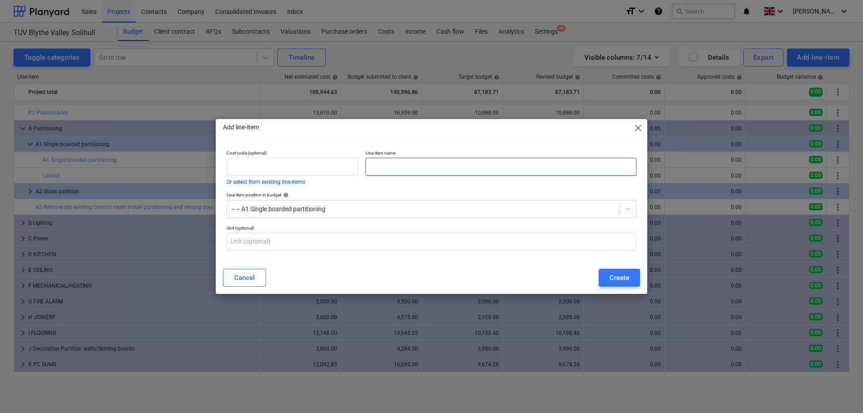
click at [428, 172] on input "text" at bounding box center [501, 167] width 271 height 18
type input "Materials"
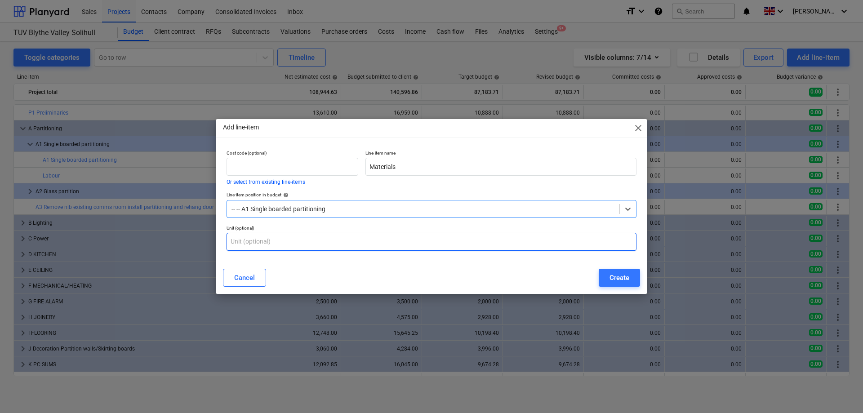
click at [343, 246] on input "text" at bounding box center [432, 242] width 410 height 18
click at [630, 278] on button "Create" at bounding box center [619, 278] width 41 height 18
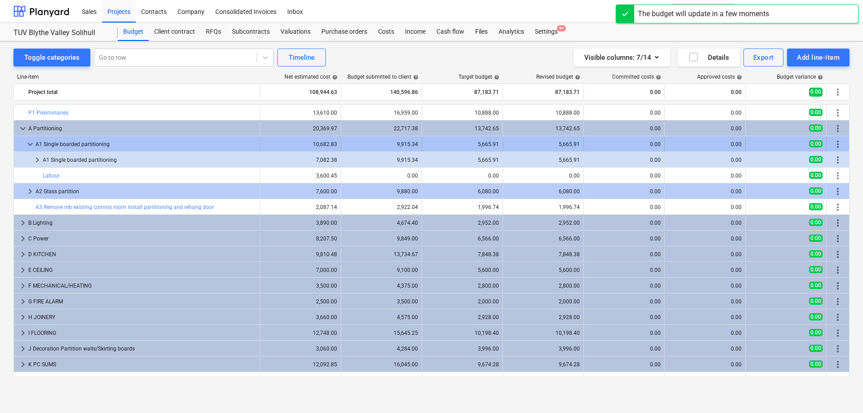
click at [31, 147] on span "keyboard_arrow_down" at bounding box center [30, 144] width 11 height 11
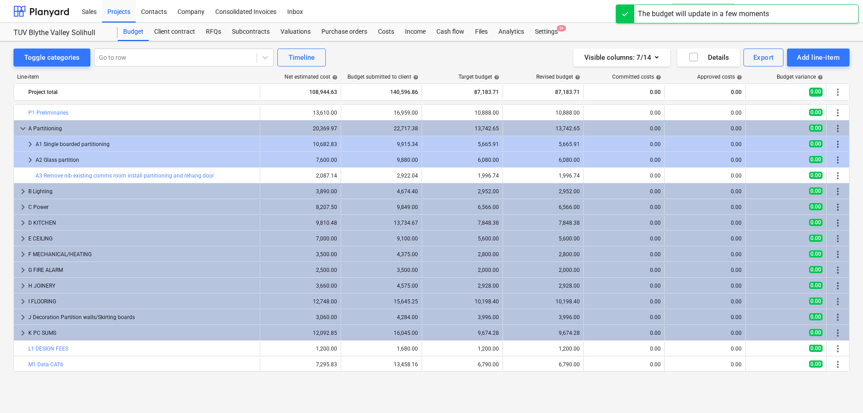
click at [31, 147] on span "keyboard_arrow_right" at bounding box center [30, 144] width 11 height 11
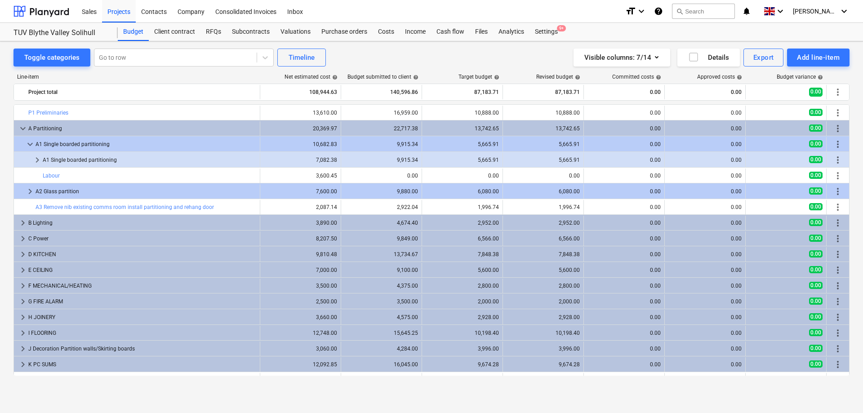
click at [31, 147] on span "keyboard_arrow_down" at bounding box center [30, 144] width 11 height 11
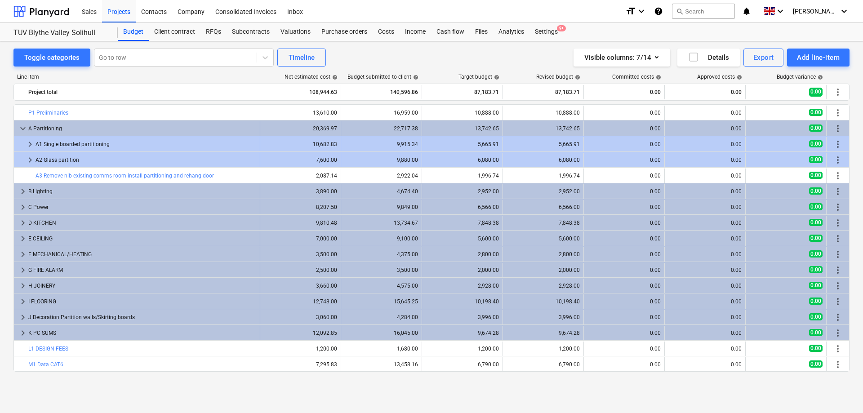
click at [31, 147] on span "keyboard_arrow_right" at bounding box center [30, 144] width 11 height 11
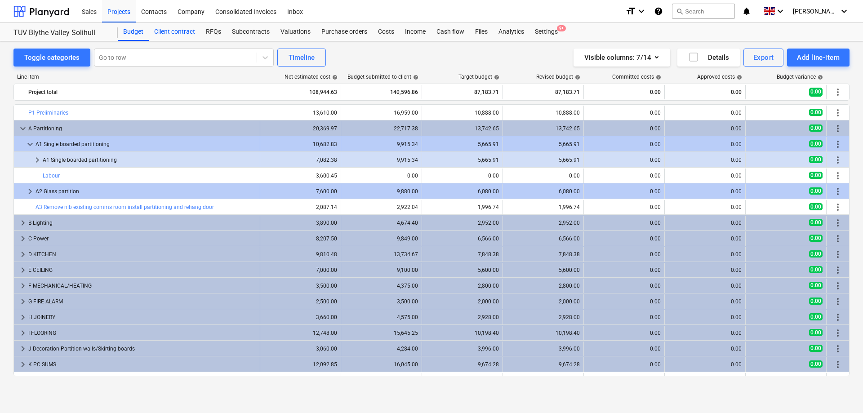
click at [176, 33] on div "Client contract" at bounding box center [175, 32] width 52 height 18
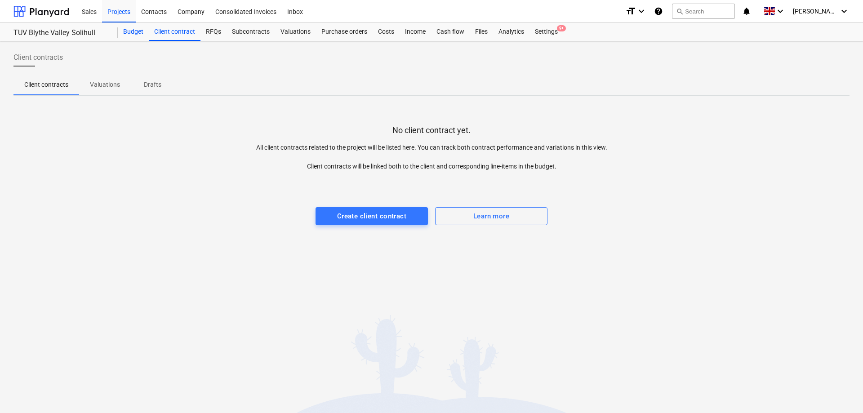
click at [134, 32] on div "Budget" at bounding box center [133, 32] width 31 height 18
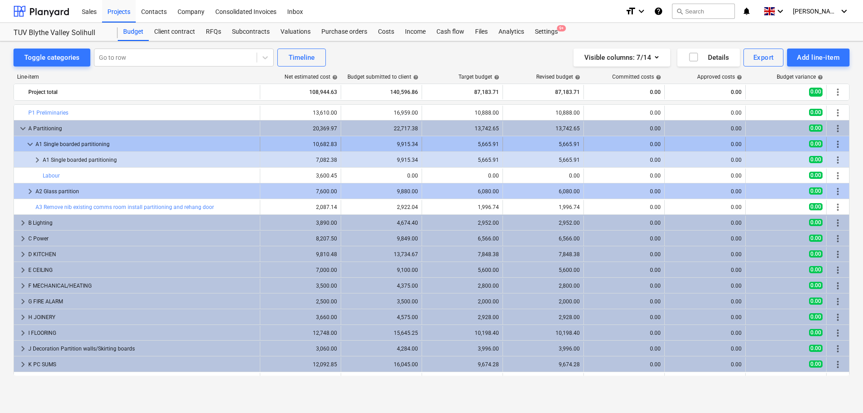
click at [29, 144] on span "keyboard_arrow_down" at bounding box center [30, 144] width 11 height 11
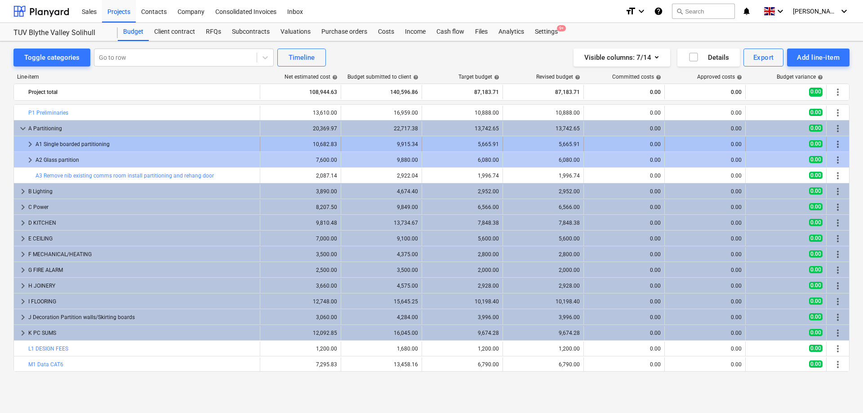
click at [28, 145] on span "keyboard_arrow_right" at bounding box center [30, 144] width 11 height 11
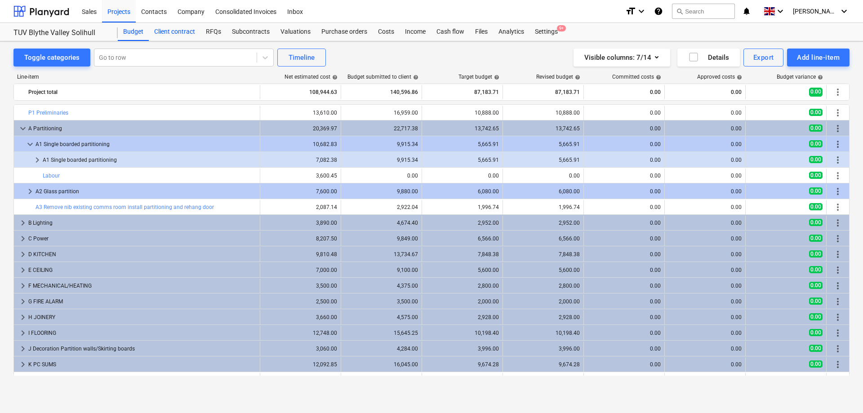
click at [177, 34] on div "Client contract" at bounding box center [175, 32] width 52 height 18
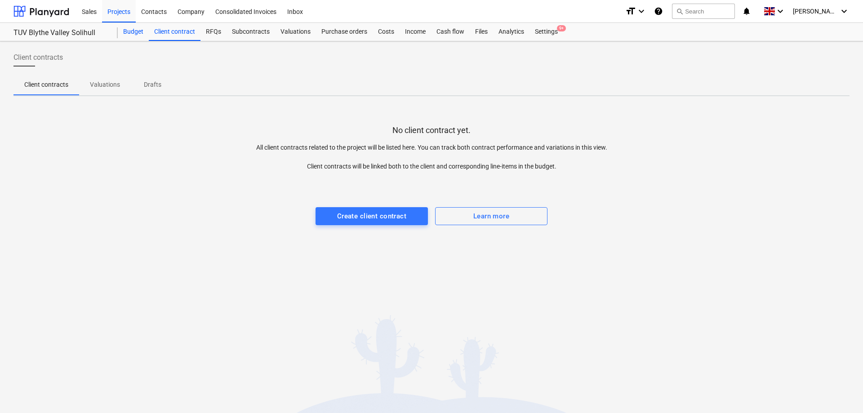
click at [136, 35] on div "Budget" at bounding box center [133, 32] width 31 height 18
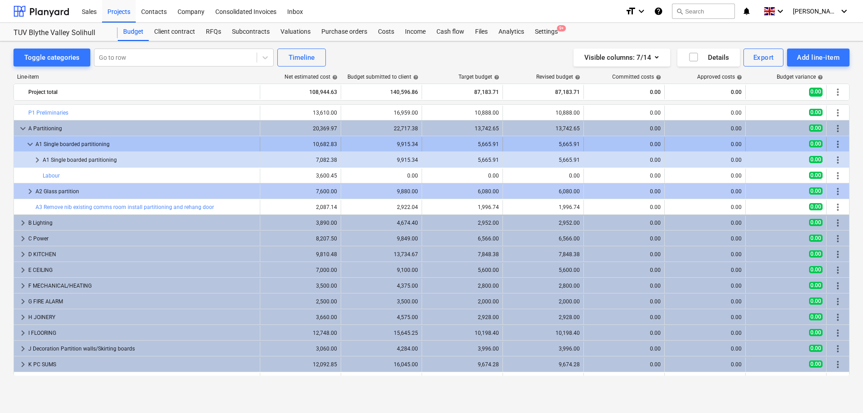
click at [32, 142] on span "keyboard_arrow_down" at bounding box center [30, 144] width 11 height 11
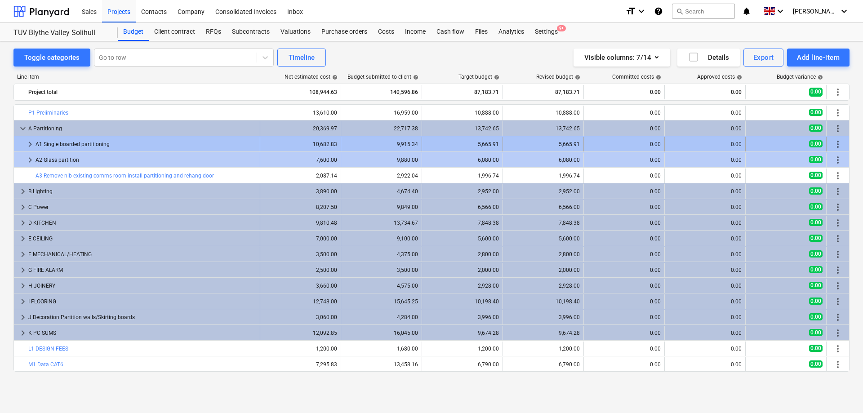
click at [31, 143] on span "keyboard_arrow_right" at bounding box center [30, 144] width 11 height 11
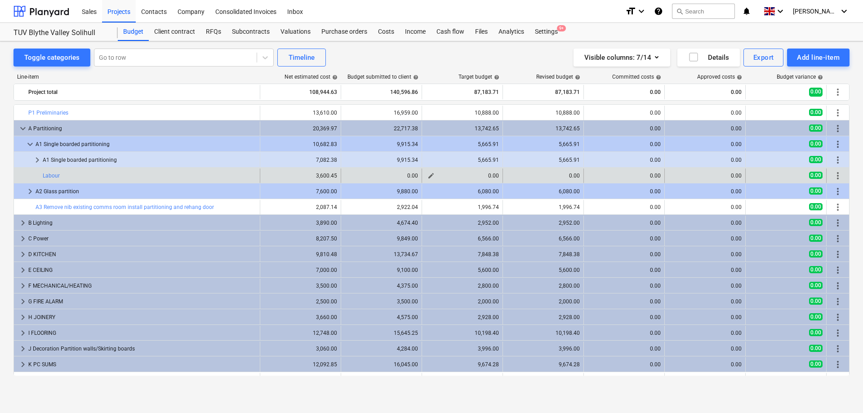
click at [432, 175] on span "edit" at bounding box center [431, 175] width 7 height 7
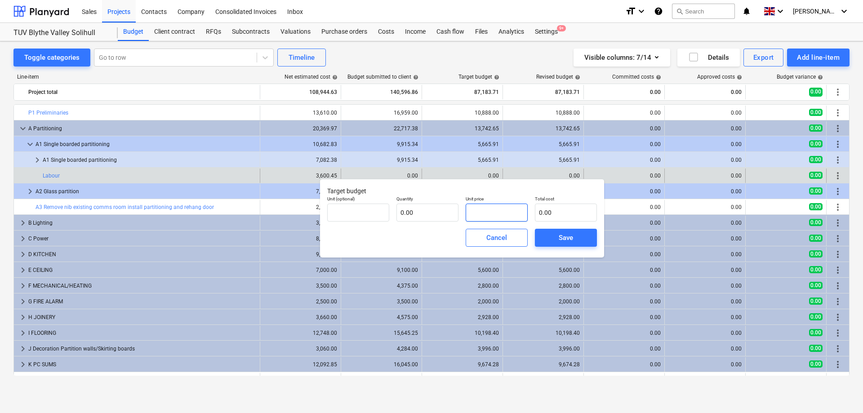
click at [509, 210] on input "text" at bounding box center [497, 213] width 62 height 18
type input "pcs"
type input "3"
type input "1.00"
type input "3.00"
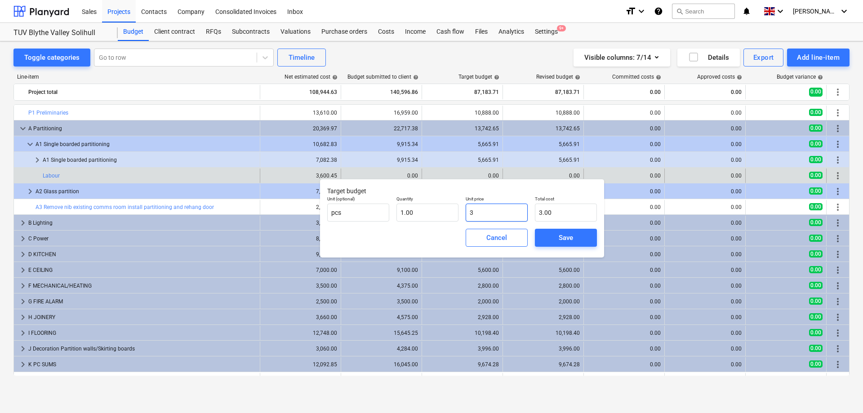
type input "30"
type input "30.00"
type input "300"
type input "300.00"
type input "3000"
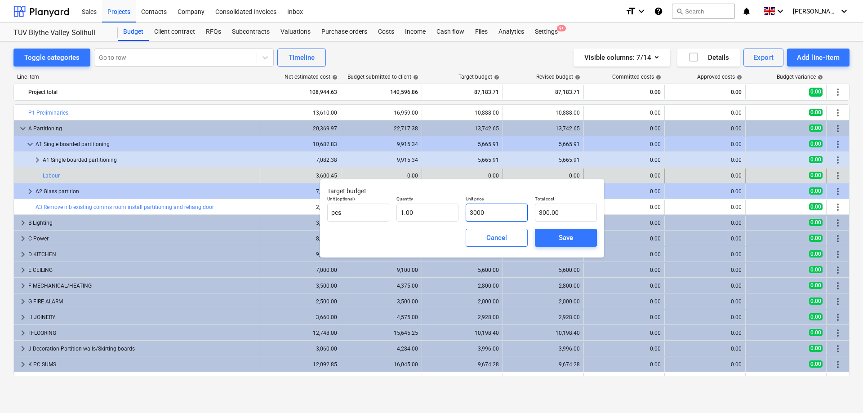
type input "3,000.00"
type input "3000.3"
type input "3,000.30"
type input "3000.37"
type input "3,000.37"
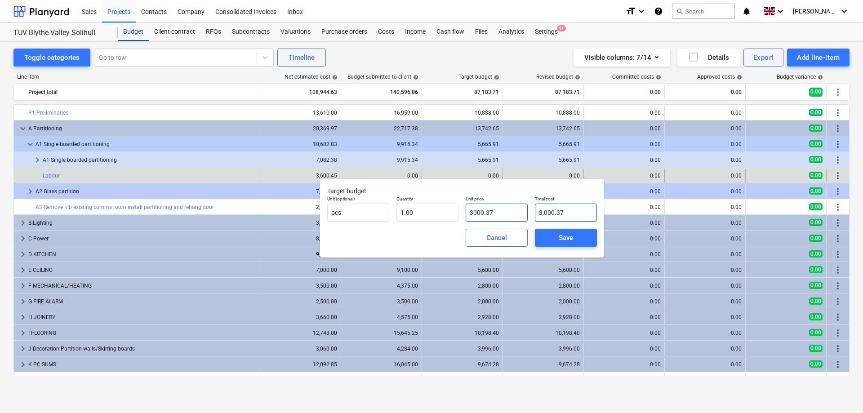
type input "3,000.37"
type input "3000.37"
click at [587, 234] on button "Save" at bounding box center [566, 238] width 62 height 18
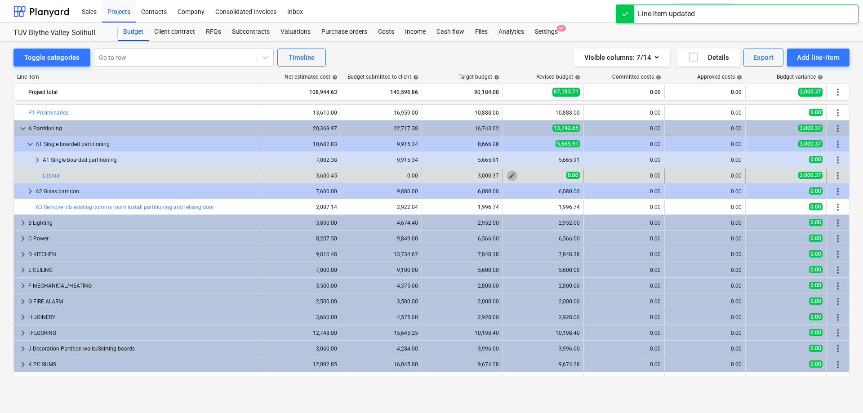
click at [513, 175] on span "edit" at bounding box center [511, 175] width 7 height 7
type textarea "x"
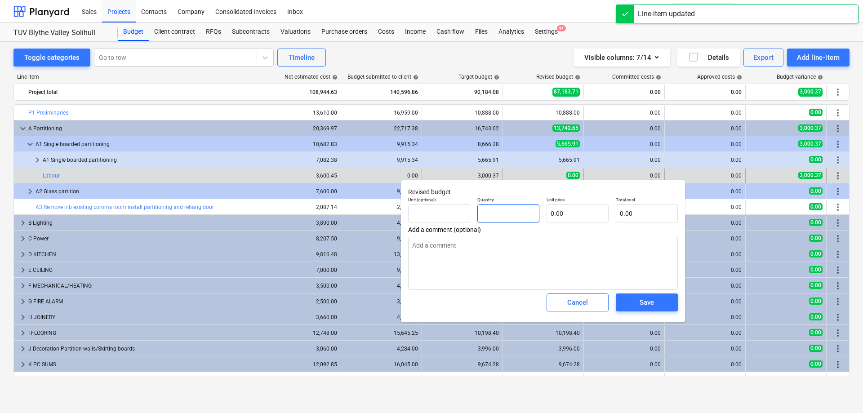
click at [510, 211] on input "text" at bounding box center [508, 214] width 62 height 18
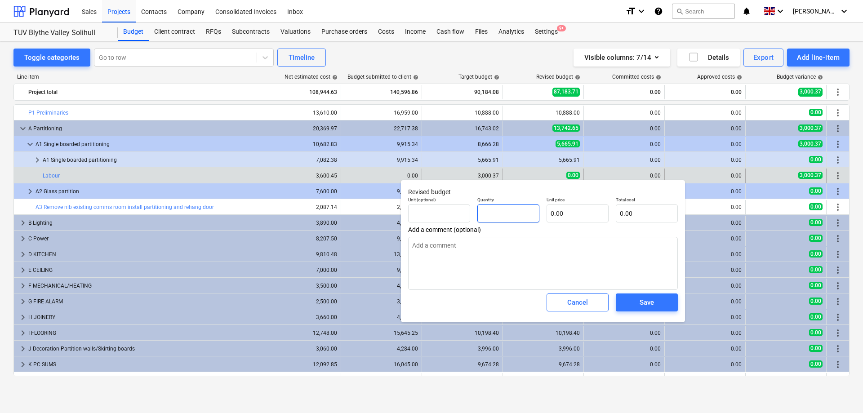
type textarea "x"
type input "1"
type textarea "x"
type input "1.00"
type textarea "x"
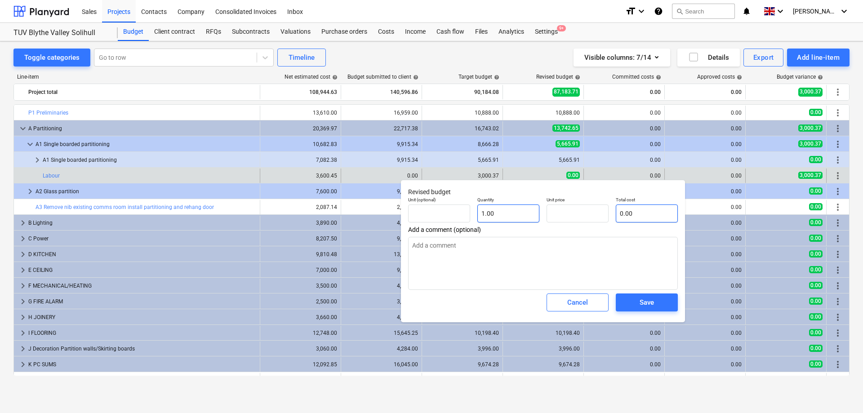
type input "0.00"
type textarea "x"
type input "3"
type input "3.00"
type textarea "x"
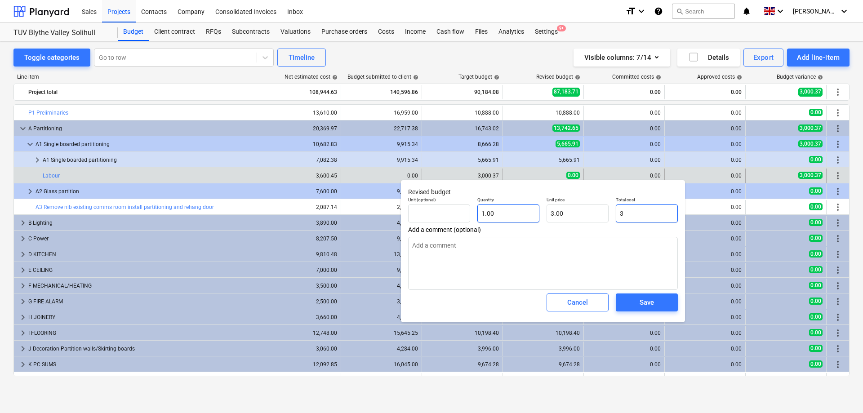
type input "30"
type input "30.00"
type textarea "x"
type input "300"
type input "300.00"
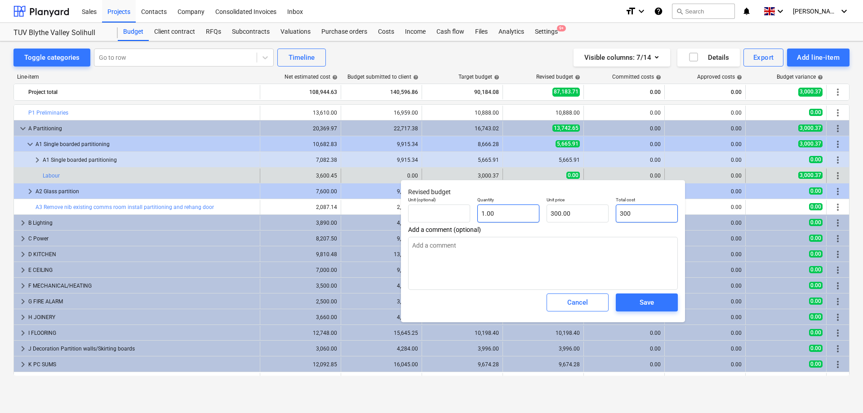
type textarea "x"
type input "3000"
type input "3,000.00"
type textarea "x"
type input "3000."
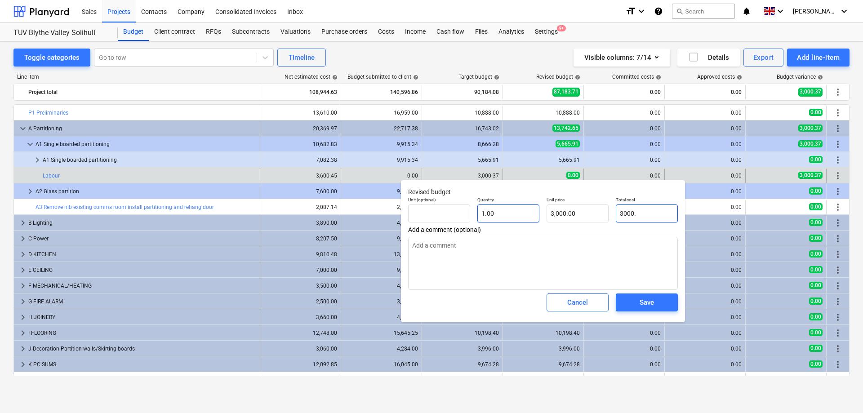
type textarea "x"
type input "3000.3"
type input "3,000.30"
type textarea "x"
type input "3000.37"
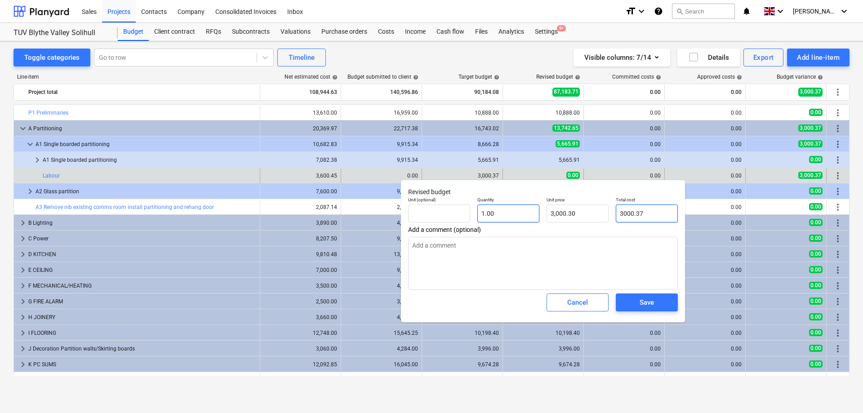
type input "3,000.37"
type input "3000.37"
type textarea "x"
type input "3,000.37"
click at [670, 304] on button "Save" at bounding box center [647, 303] width 62 height 18
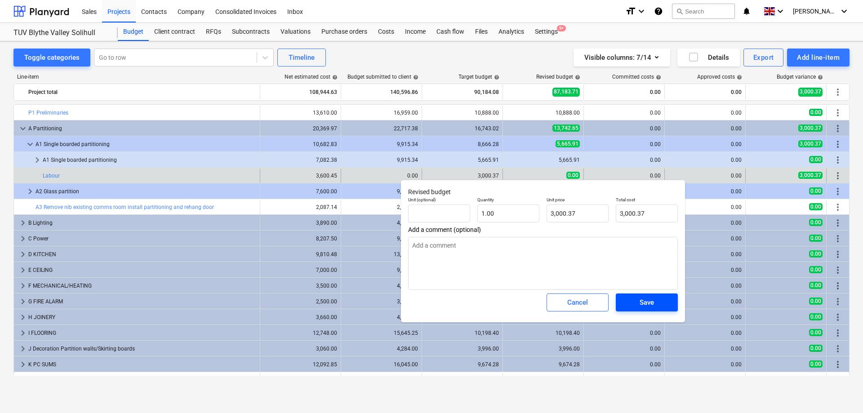
type textarea "x"
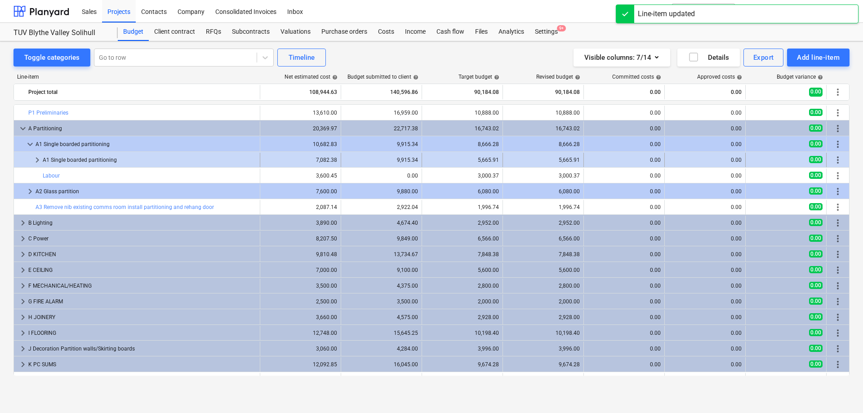
click at [38, 157] on span "keyboard_arrow_right" at bounding box center [37, 160] width 11 height 11
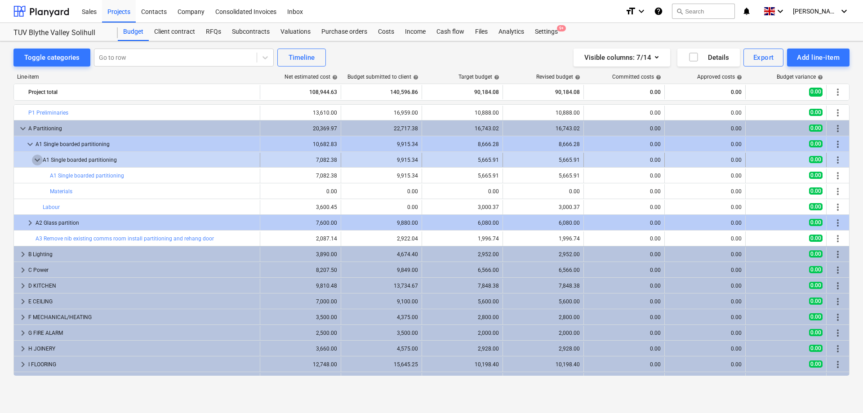
click at [36, 164] on span "keyboard_arrow_down" at bounding box center [37, 160] width 11 height 11
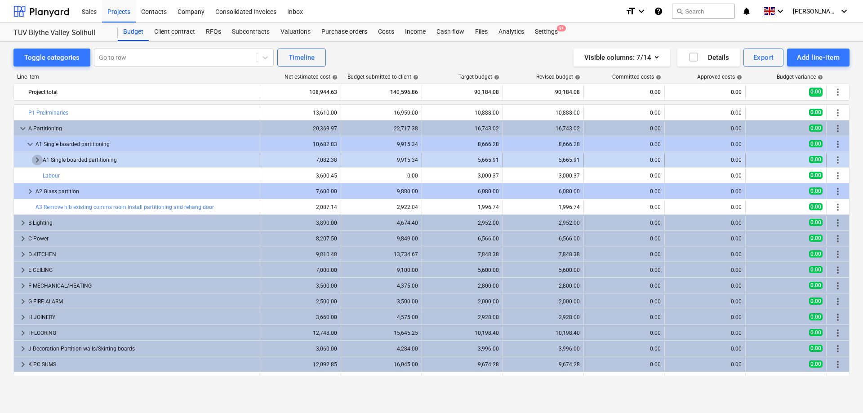
click at [36, 159] on span "keyboard_arrow_right" at bounding box center [37, 160] width 11 height 11
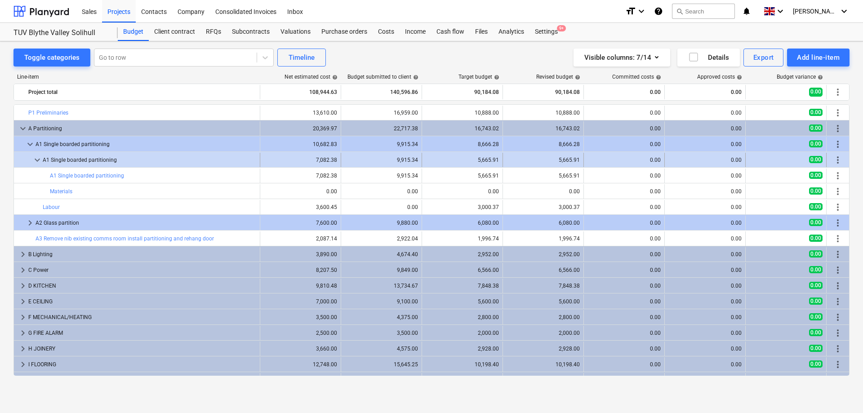
click at [36, 162] on span "keyboard_arrow_down" at bounding box center [37, 160] width 11 height 11
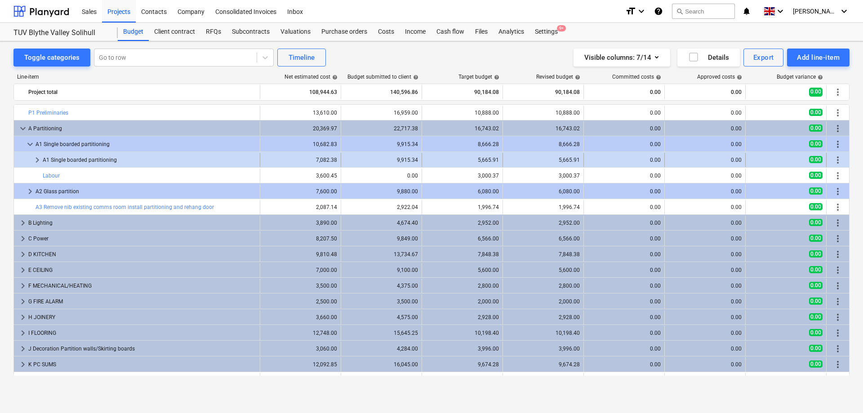
click at [37, 160] on span "keyboard_arrow_right" at bounding box center [37, 160] width 11 height 11
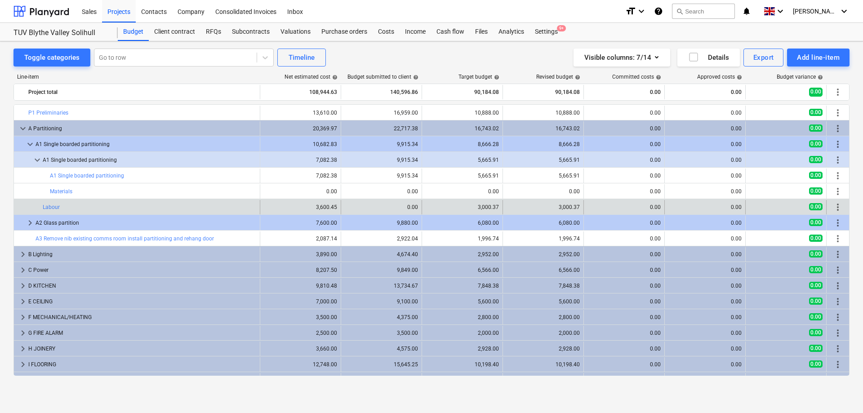
click at [835, 206] on span "more_vert" at bounding box center [838, 207] width 11 height 11
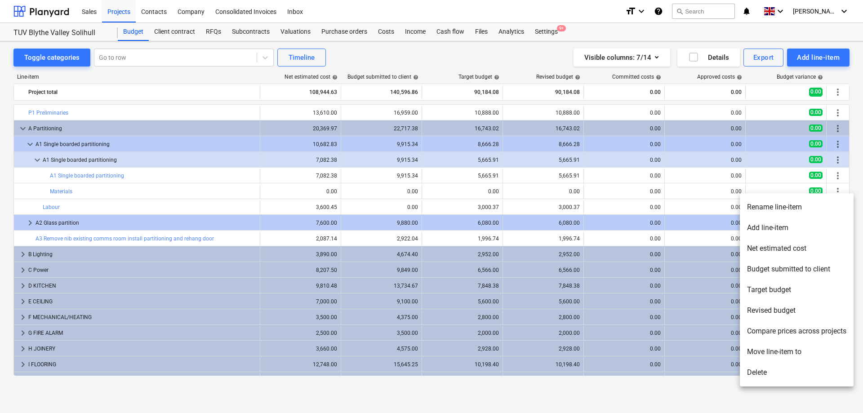
click at [750, 370] on li "Delete" at bounding box center [797, 372] width 114 height 21
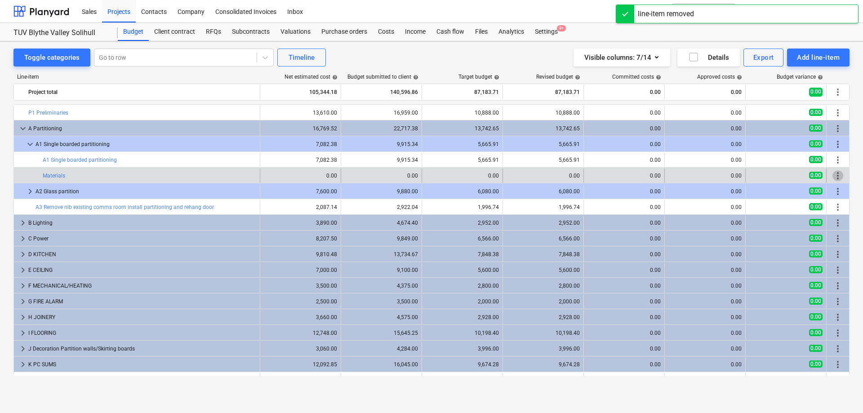
click at [836, 176] on span "more_vert" at bounding box center [838, 175] width 11 height 11
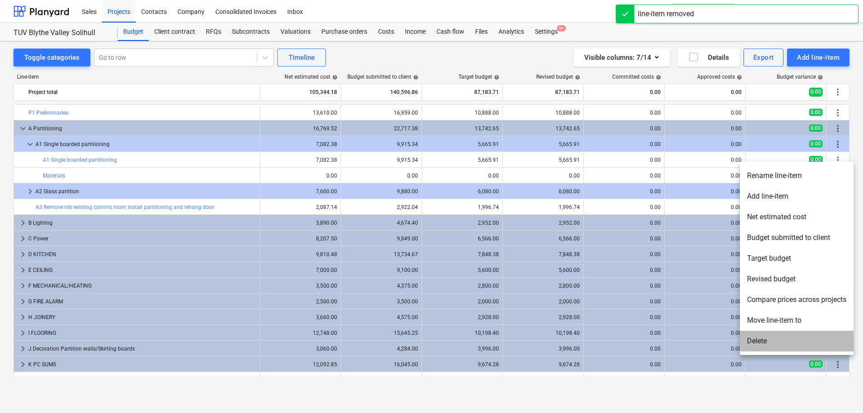
click at [765, 340] on li "Delete" at bounding box center [797, 341] width 114 height 21
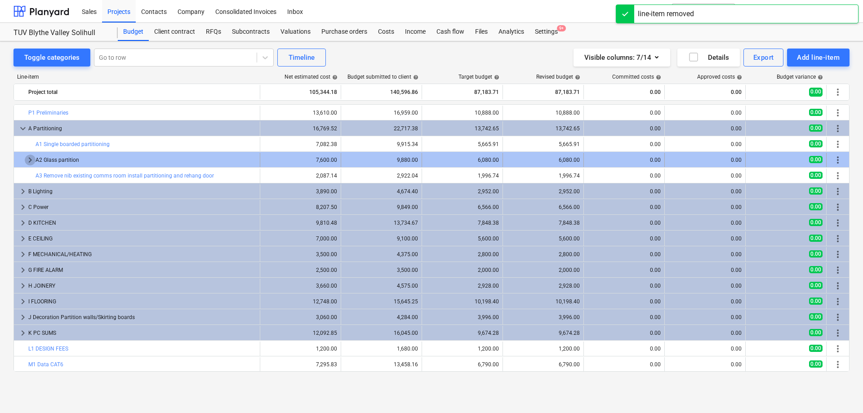
click at [31, 160] on span "keyboard_arrow_right" at bounding box center [30, 160] width 11 height 11
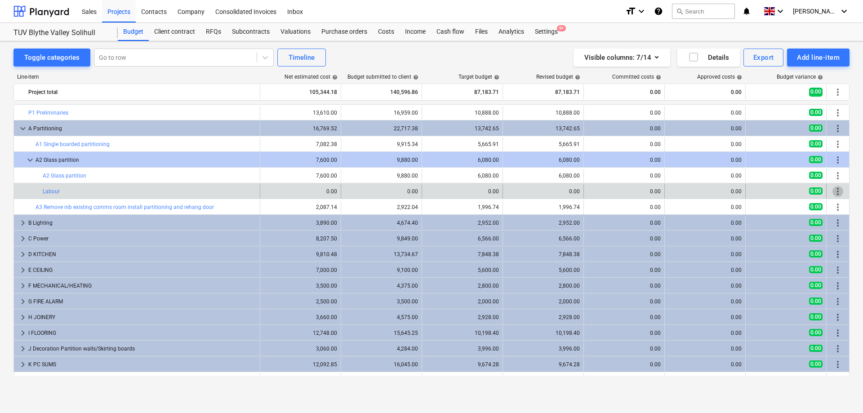
click at [836, 192] on span "more_vert" at bounding box center [838, 191] width 11 height 11
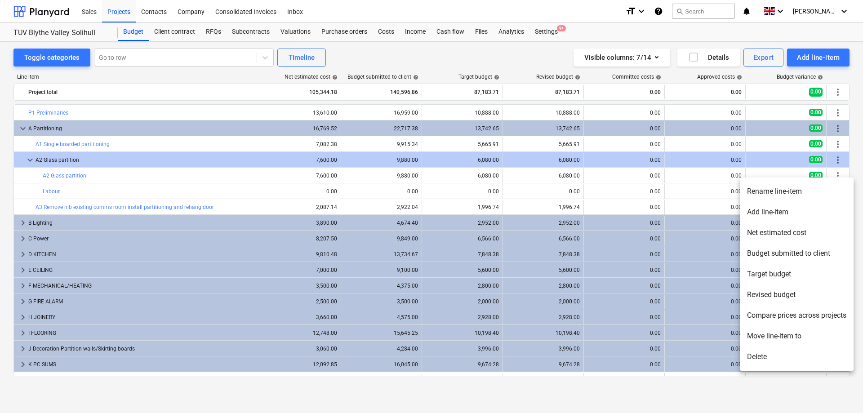
click at [759, 353] on li "Delete" at bounding box center [797, 357] width 114 height 21
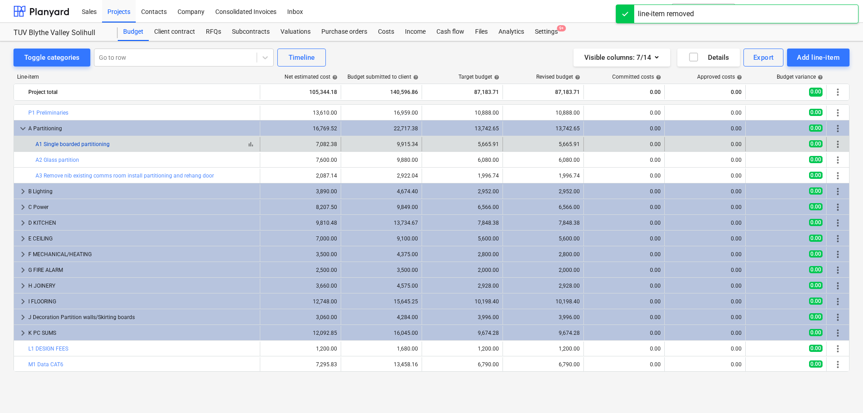
click at [98, 145] on link "A1 Single boarded partitioning" at bounding box center [73, 144] width 74 height 6
click at [838, 145] on span "more_vert" at bounding box center [838, 144] width 11 height 11
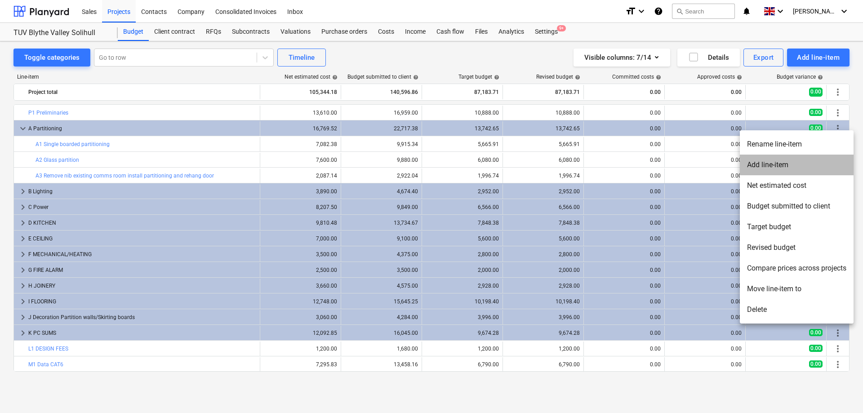
click at [772, 162] on li "Add line-item" at bounding box center [797, 165] width 114 height 21
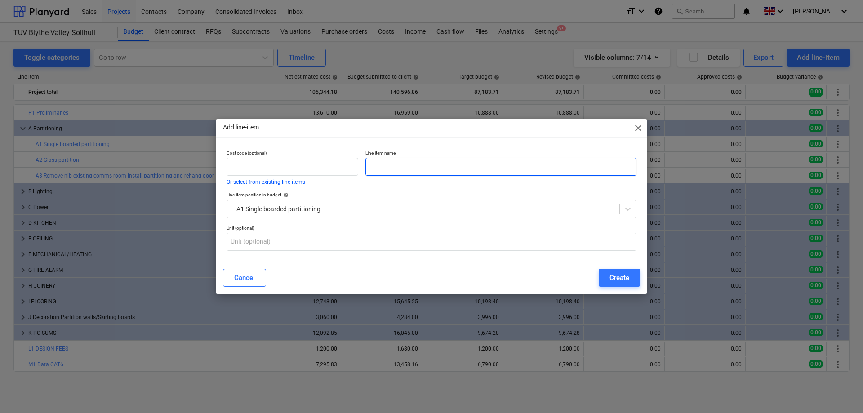
click at [406, 164] on input "text" at bounding box center [501, 167] width 271 height 18
type input "Labour"
click at [614, 279] on div "Create" at bounding box center [620, 278] width 20 height 12
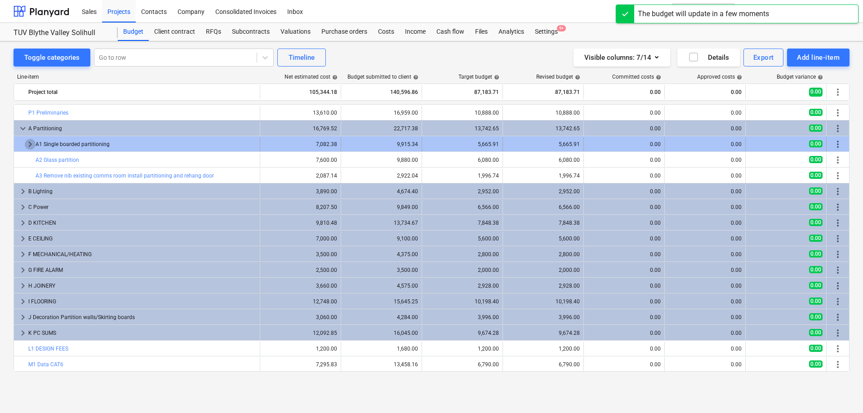
click at [27, 145] on span "keyboard_arrow_right" at bounding box center [30, 144] width 11 height 11
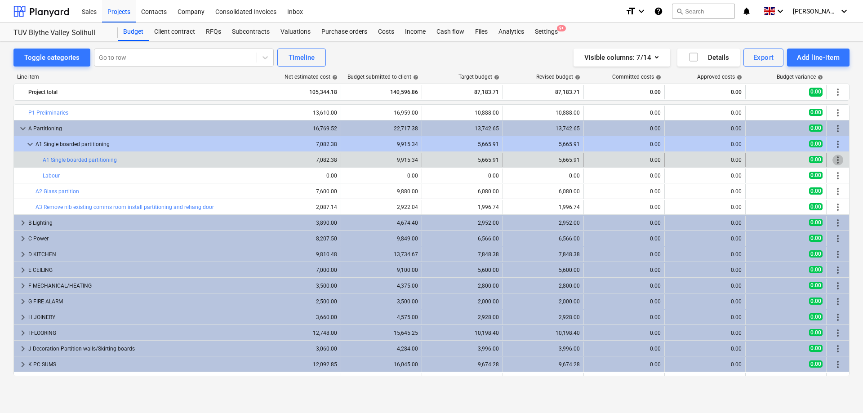
click at [836, 160] on span "more_vert" at bounding box center [838, 160] width 11 height 11
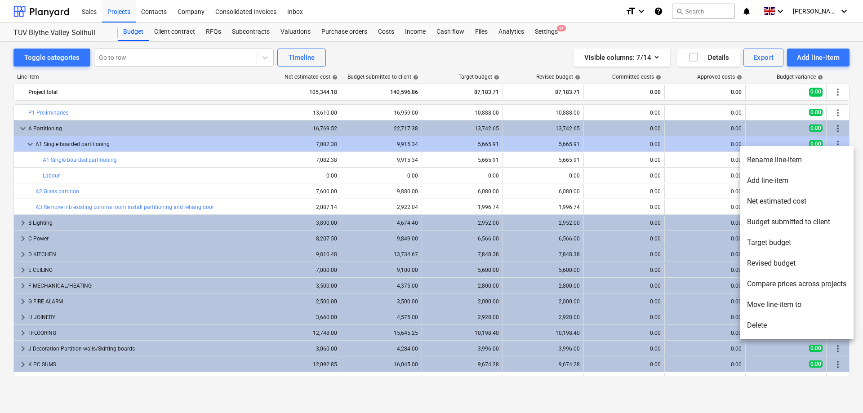
click at [785, 180] on li "Add line-item" at bounding box center [797, 180] width 114 height 21
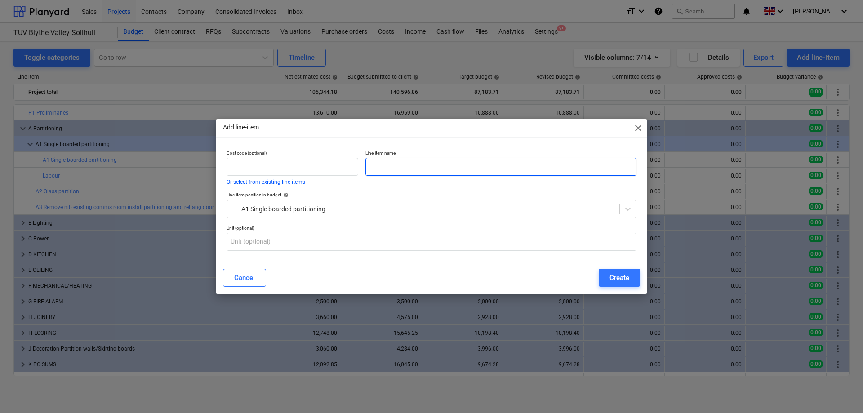
click at [400, 169] on input "text" at bounding box center [501, 167] width 271 height 18
type input "Materials"
click at [615, 278] on div "Create" at bounding box center [620, 278] width 20 height 12
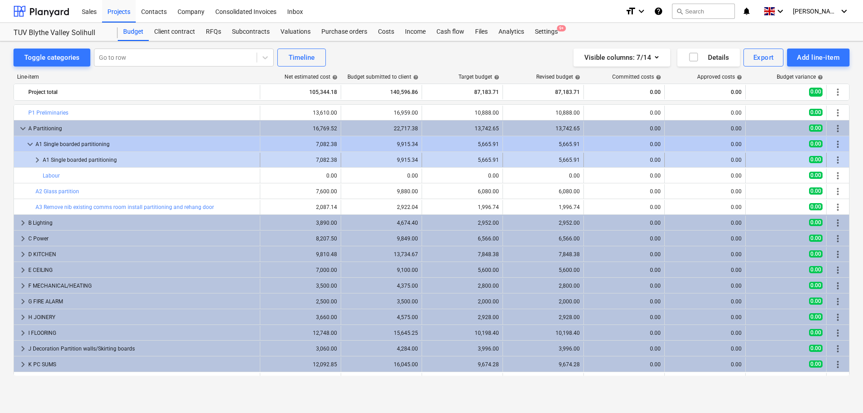
click at [37, 160] on span "keyboard_arrow_right" at bounding box center [37, 160] width 11 height 11
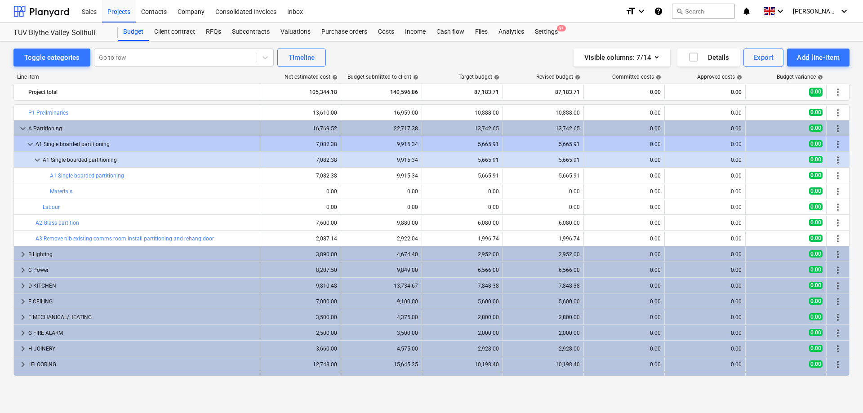
click at [37, 160] on span "keyboard_arrow_down" at bounding box center [37, 160] width 11 height 11
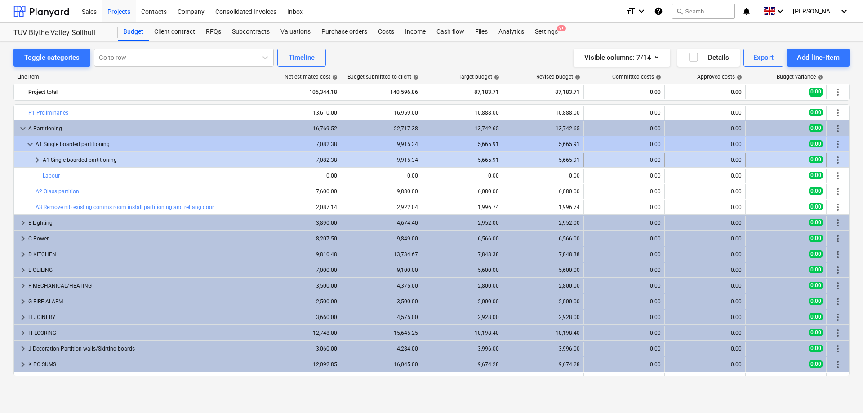
click at [34, 158] on span "keyboard_arrow_right" at bounding box center [37, 160] width 11 height 11
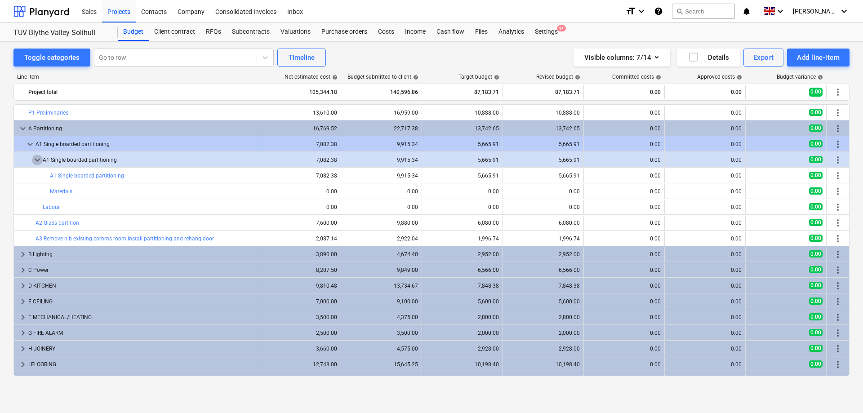
click at [34, 158] on span "keyboard_arrow_down" at bounding box center [37, 160] width 11 height 11
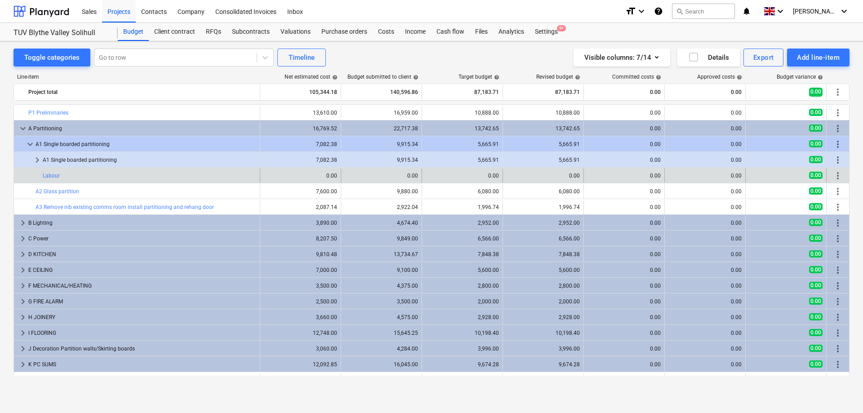
click at [837, 173] on span "more_vert" at bounding box center [838, 175] width 11 height 11
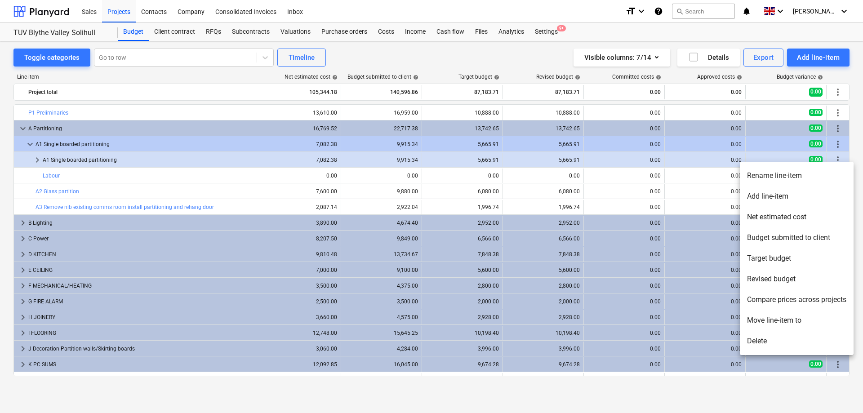
click at [762, 339] on li "Delete" at bounding box center [797, 341] width 114 height 21
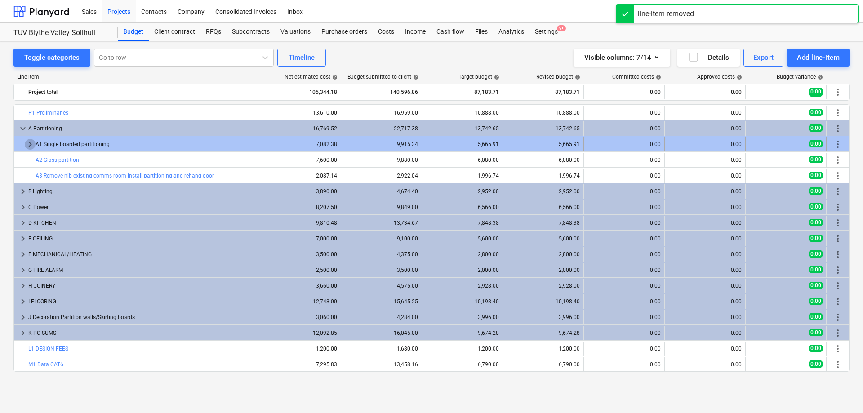
click at [29, 144] on span "keyboard_arrow_right" at bounding box center [30, 144] width 11 height 11
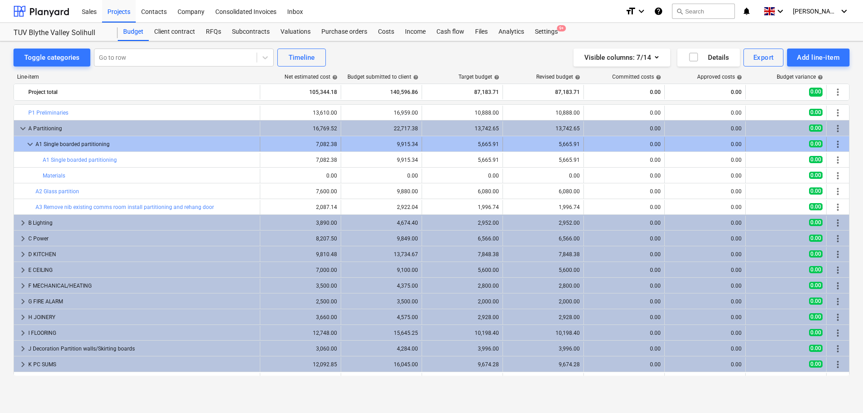
click at [834, 144] on span "more_vert" at bounding box center [838, 144] width 11 height 11
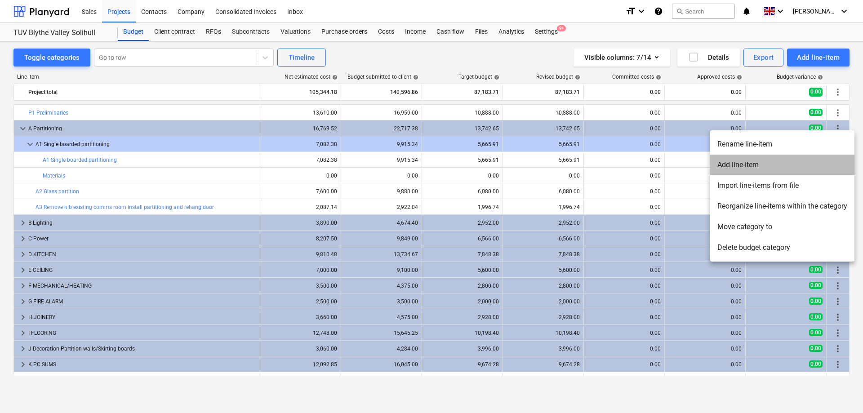
click at [743, 167] on li "Add line-item" at bounding box center [782, 165] width 144 height 21
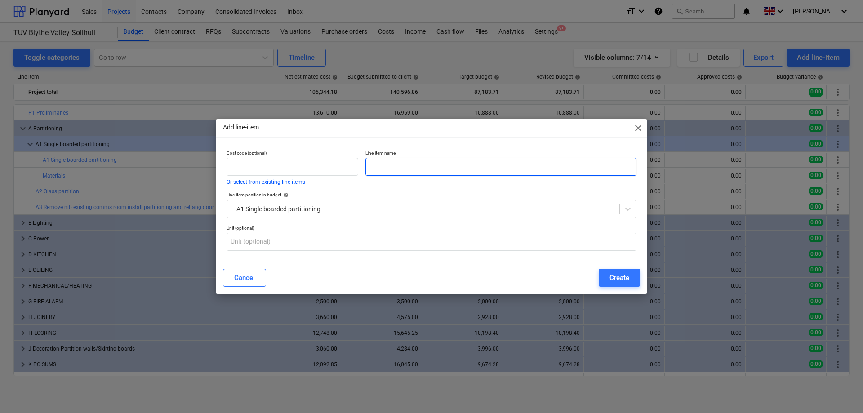
click at [426, 170] on input "text" at bounding box center [501, 167] width 271 height 18
type input "Labour"
drag, startPoint x: 623, startPoint y: 277, endPoint x: 617, endPoint y: 272, distance: 7.4
click at [623, 277] on div "Create" at bounding box center [620, 278] width 20 height 12
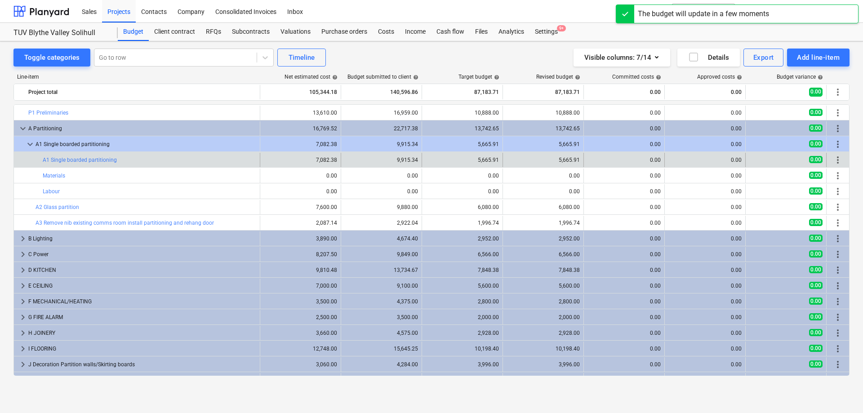
click at [840, 161] on span "more_vert" at bounding box center [838, 160] width 11 height 11
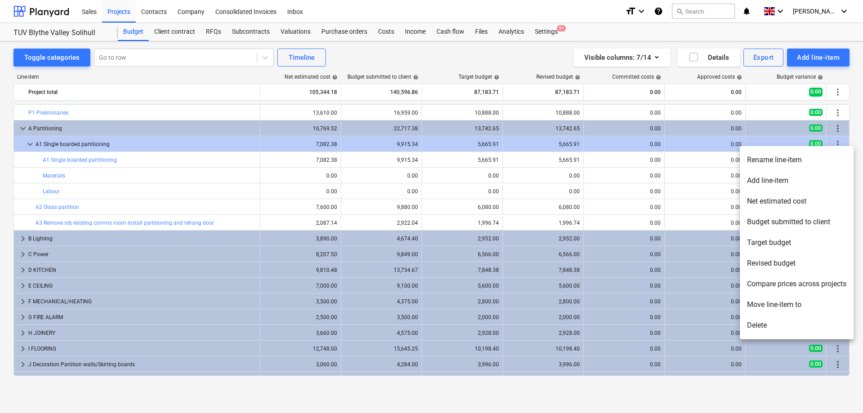
click at [780, 183] on li "Add line-item" at bounding box center [797, 180] width 114 height 21
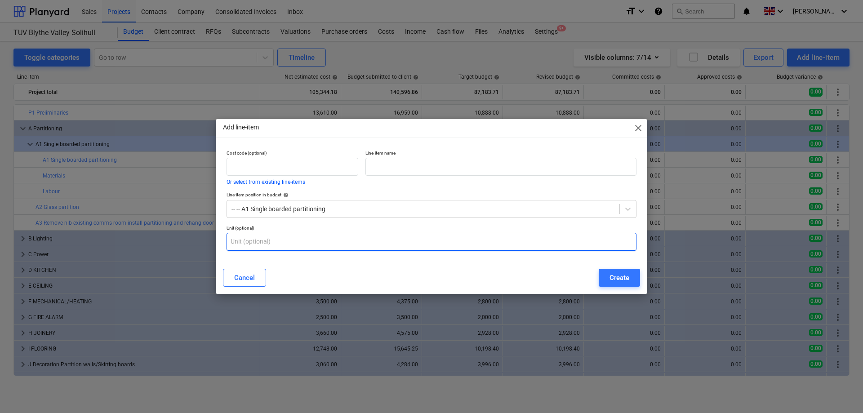
click at [341, 242] on input "text" at bounding box center [432, 242] width 410 height 18
type input "Skirting Labour"
click at [620, 277] on div "Create" at bounding box center [620, 278] width 20 height 12
drag, startPoint x: 312, startPoint y: 242, endPoint x: 190, endPoint y: 250, distance: 123.0
click at [227, 244] on input "Skirting Labour" at bounding box center [432, 242] width 410 height 18
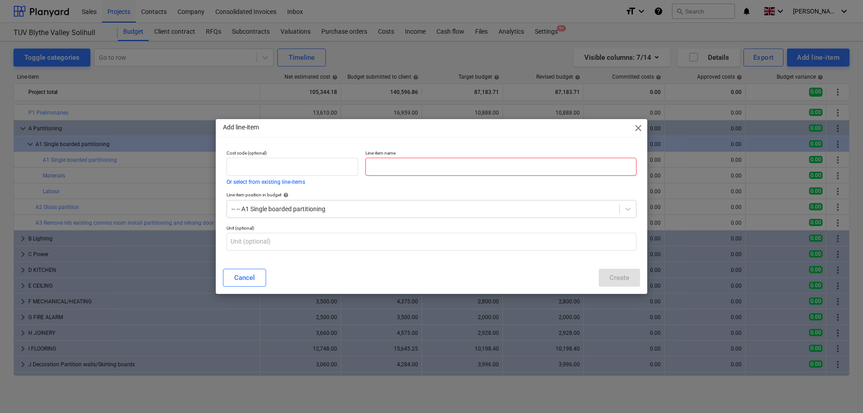
click at [442, 166] on input "text" at bounding box center [501, 167] width 271 height 18
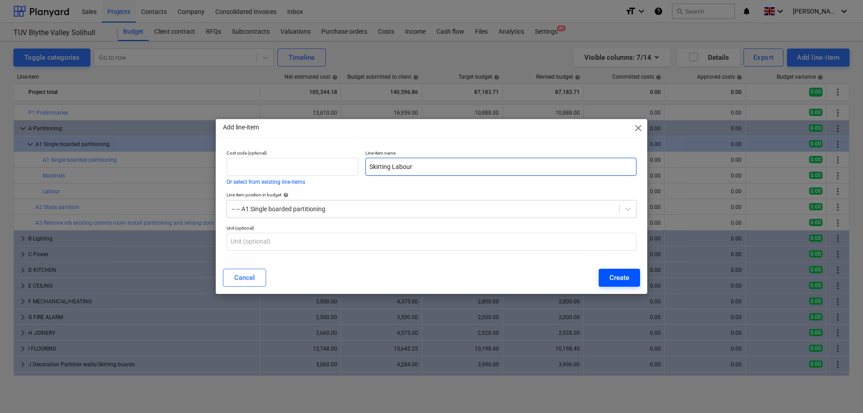
type input "Skirting Labour"
click at [629, 279] on div "Create" at bounding box center [620, 278] width 20 height 12
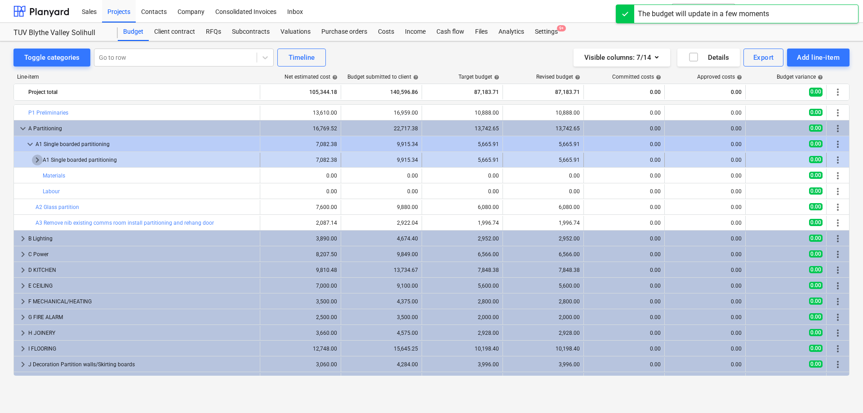
click at [39, 161] on span "keyboard_arrow_right" at bounding box center [37, 160] width 11 height 11
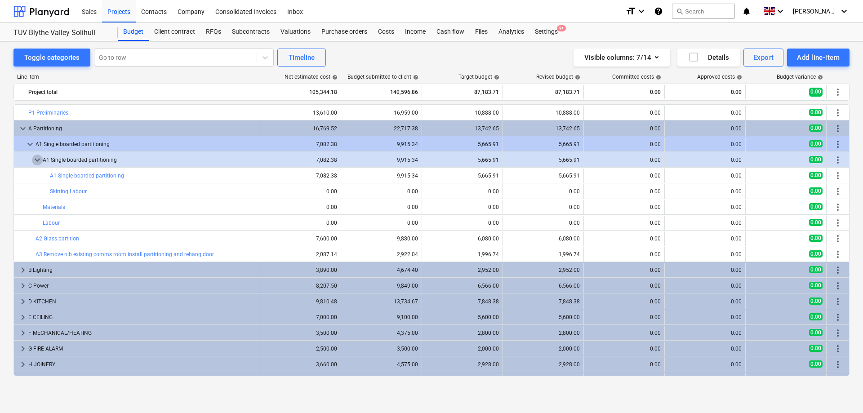
click at [39, 161] on span "keyboard_arrow_down" at bounding box center [37, 160] width 11 height 11
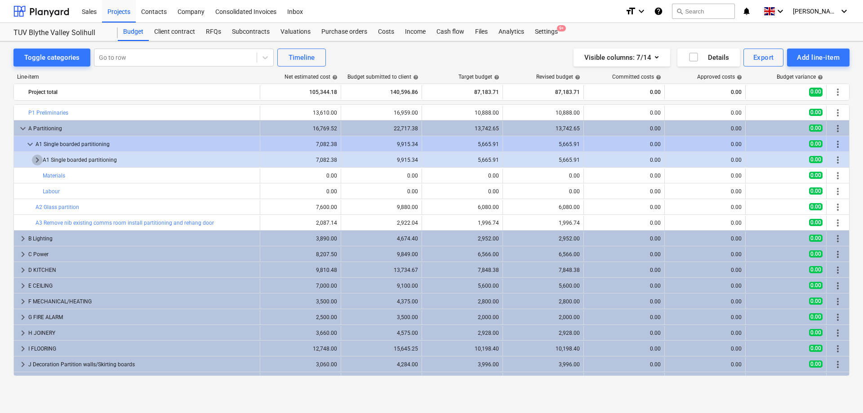
click at [39, 161] on span "keyboard_arrow_right" at bounding box center [37, 160] width 11 height 11
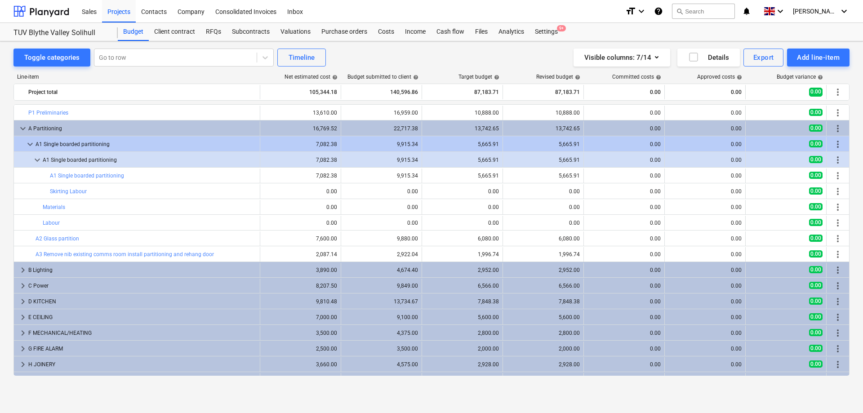
click at [39, 161] on span "keyboard_arrow_down" at bounding box center [37, 160] width 11 height 11
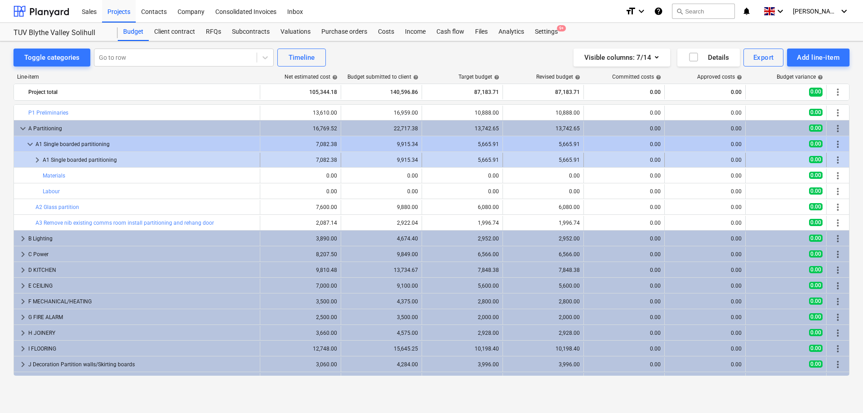
click at [39, 158] on span "keyboard_arrow_right" at bounding box center [37, 160] width 11 height 11
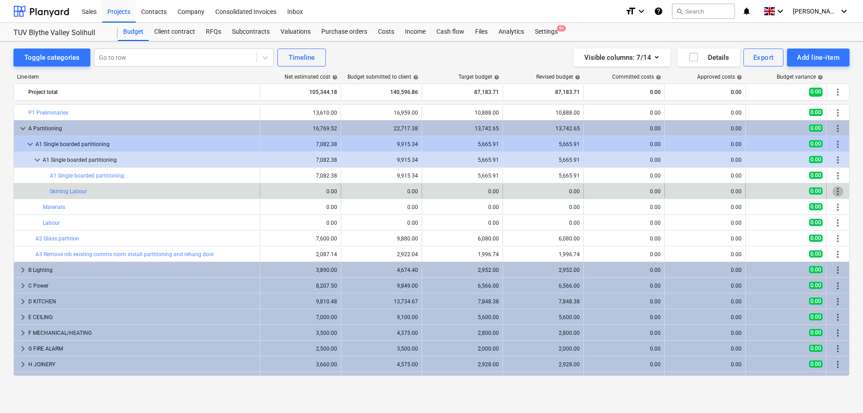
click at [837, 190] on span "more_vert" at bounding box center [838, 191] width 11 height 11
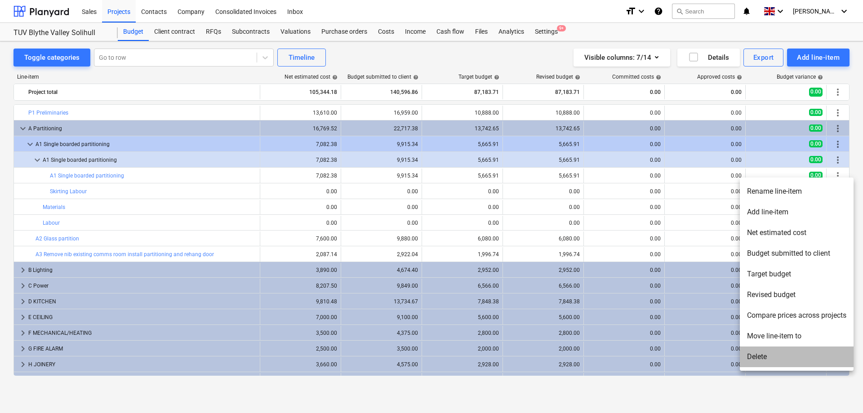
click at [762, 352] on li "Delete" at bounding box center [797, 357] width 114 height 21
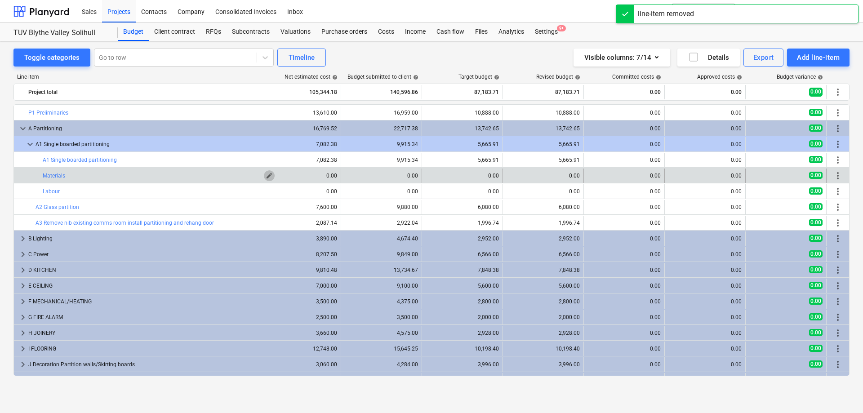
click at [271, 174] on span "edit" at bounding box center [269, 175] width 7 height 7
type textarea "x"
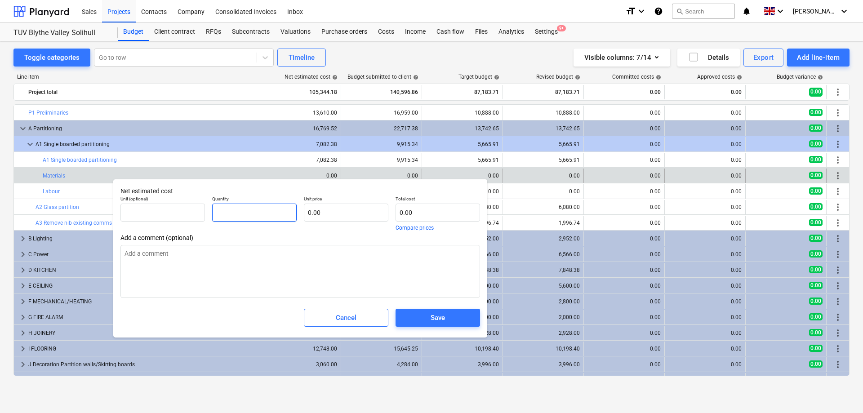
click at [257, 209] on input "text" at bounding box center [254, 213] width 85 height 18
type textarea "x"
type input "1"
type textarea "x"
type input "1.00"
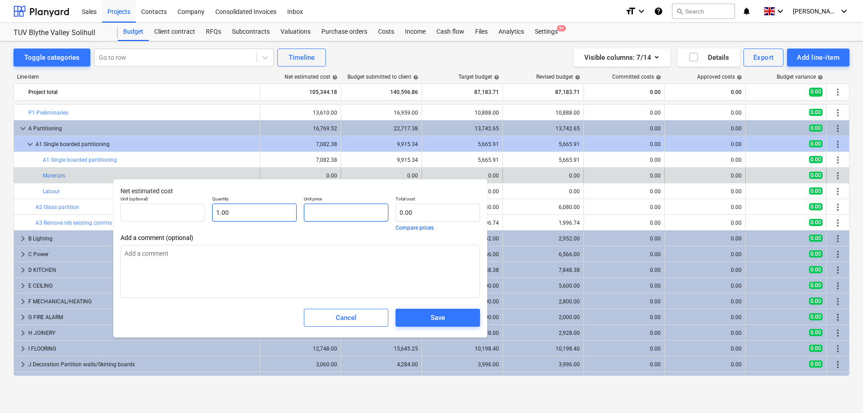
type textarea "x"
type input "4"
type input "4.00"
type textarea "x"
type input "41"
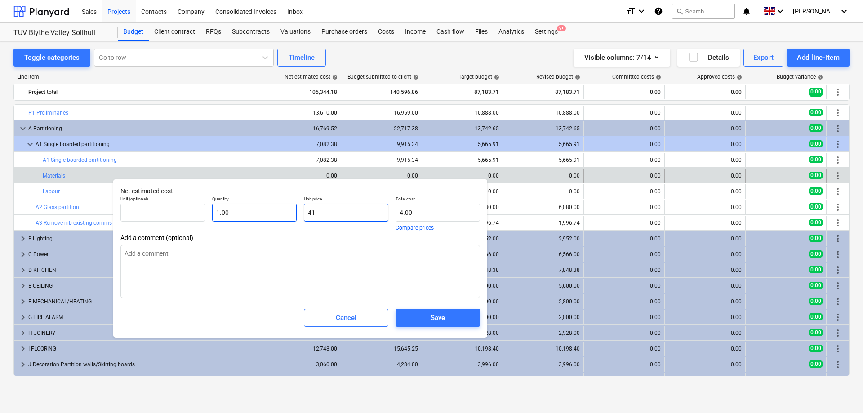
type input "41.00"
type textarea "x"
type input "413"
type input "413.00"
type textarea "x"
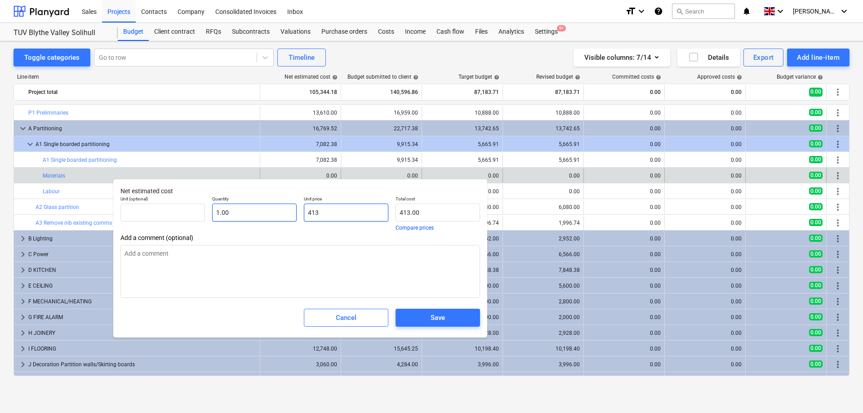
type input "4131"
type input "4,131.00"
type textarea "x"
type input "4131."
type textarea "x"
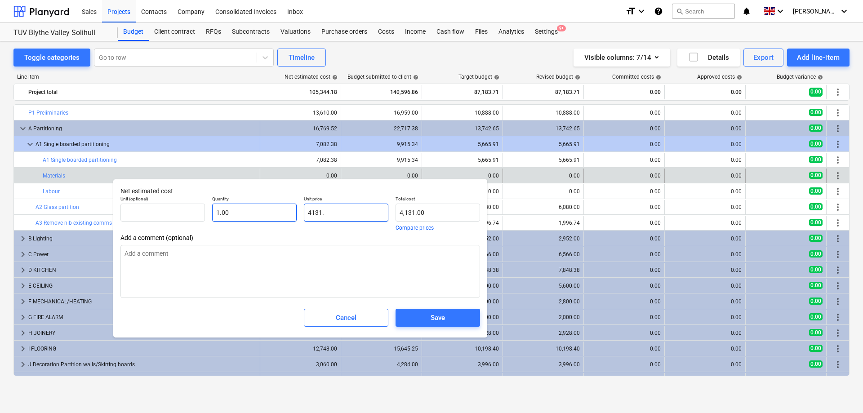
type input "4131.7"
type input "4,131.70"
type textarea "x"
type input "4131.75"
type input "4,131.75"
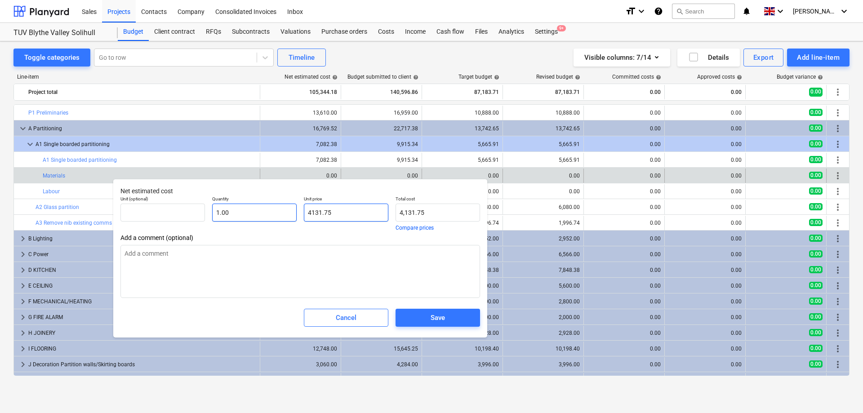
type input "4131.75"
type textarea "x"
type input "4,131.75"
type input "4131.75"
type textarea "x"
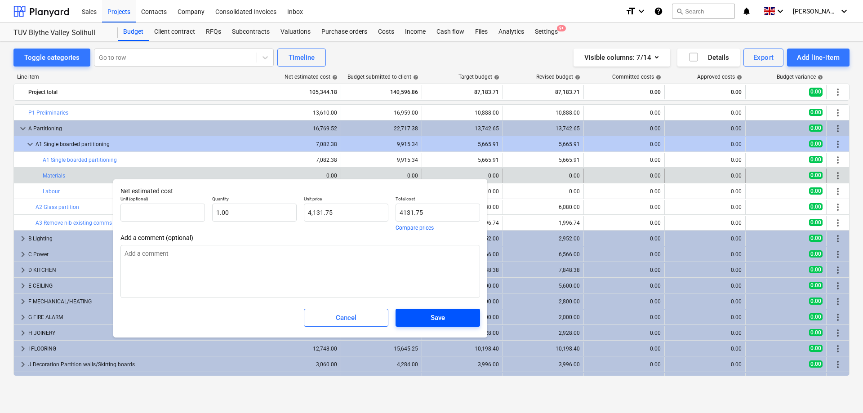
type input "4,131.75"
click at [441, 324] on div "Save" at bounding box center [438, 318] width 14 height 12
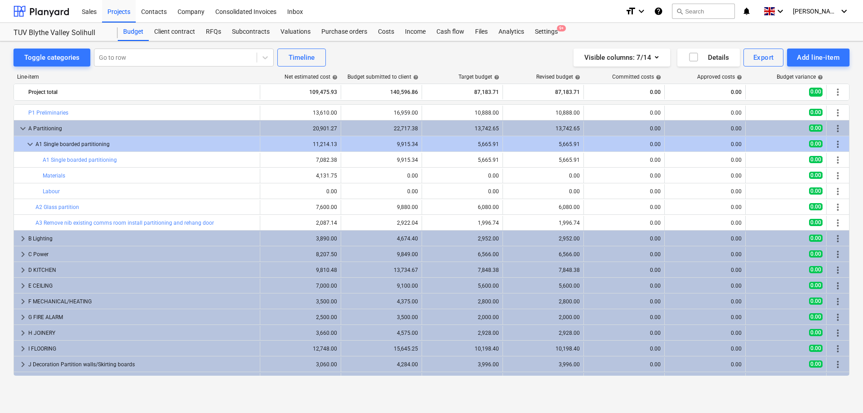
type textarea "x"
type input "1.00"
type input "4,131.75"
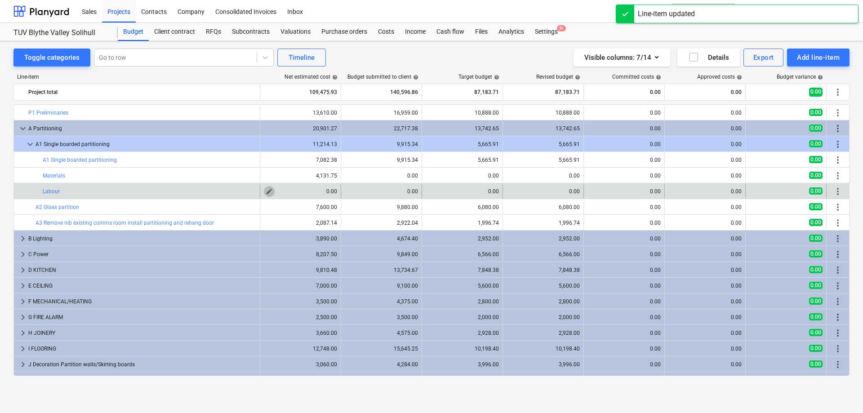
click at [269, 192] on span "edit" at bounding box center [269, 191] width 7 height 7
type textarea "x"
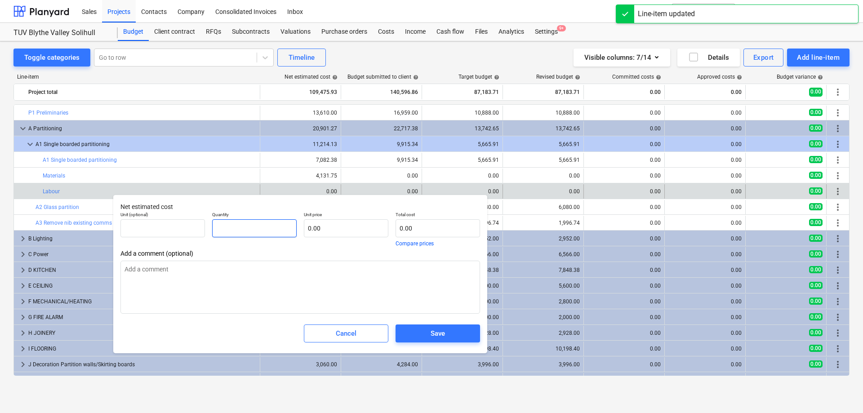
click at [249, 229] on input "text" at bounding box center [254, 228] width 85 height 18
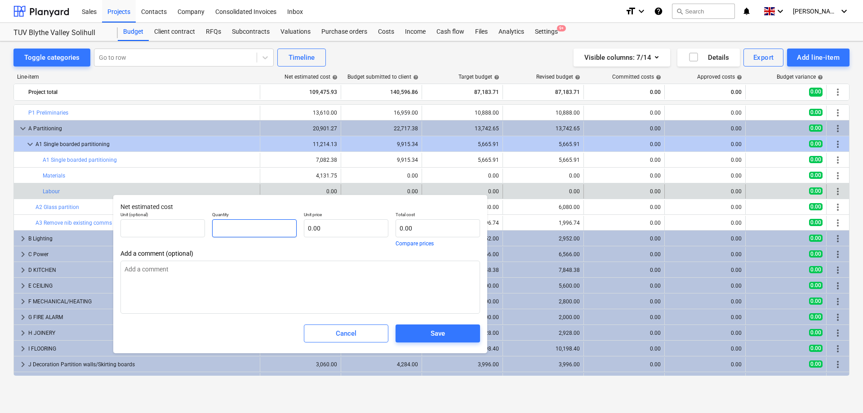
type textarea "x"
type input "1"
type textarea "x"
type input "1.00"
type textarea "x"
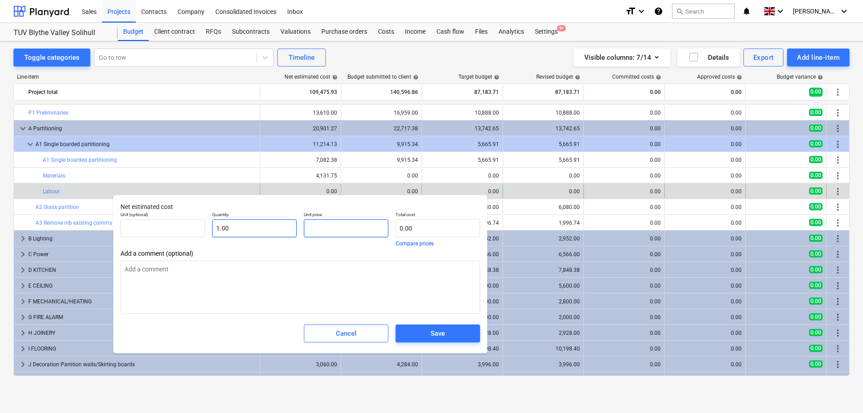
type input "2"
type input "2.00"
type textarea "x"
type input "20"
type input "20.00"
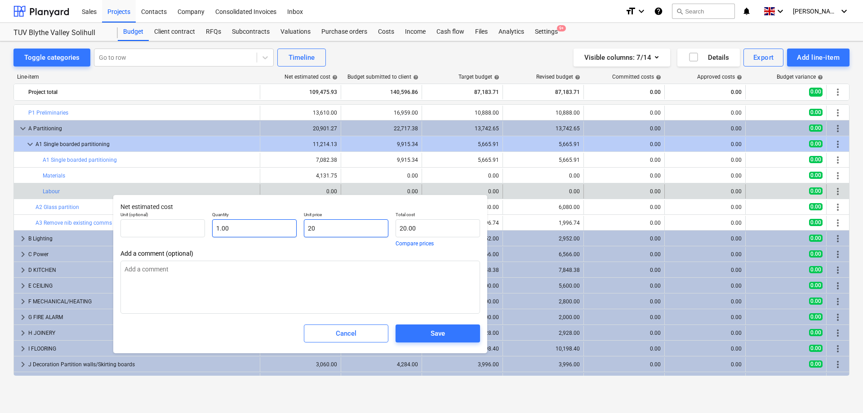
type textarea "x"
type input "208"
type input "208.00"
type textarea "x"
type input "2083"
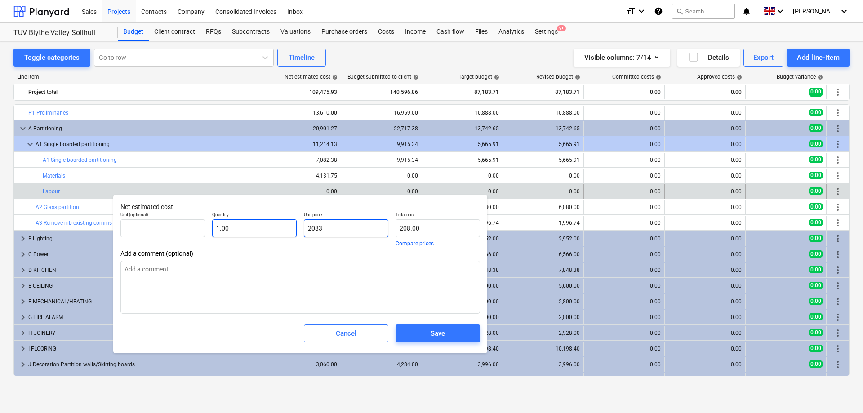
type input "2,083.00"
type textarea "x"
type input "2083."
type textarea "x"
type input "2083.0"
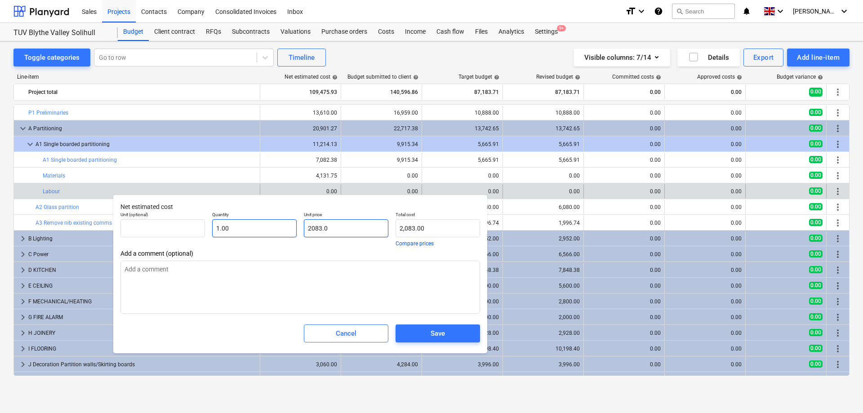
type textarea "x"
type input "2083.05"
type input "2,083.05"
type input "2083.05"
type textarea "x"
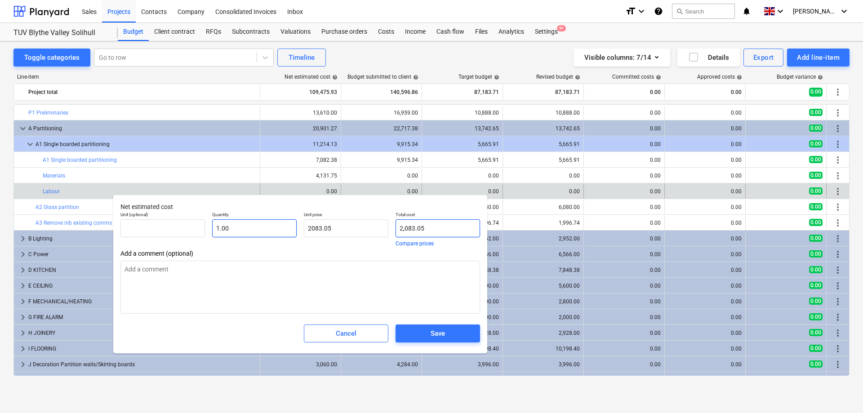
type input "2,083.05"
type input "2083.05"
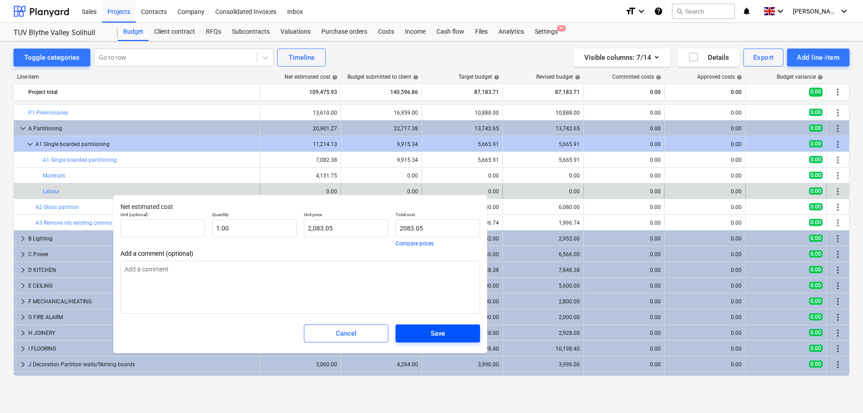
type textarea "x"
type input "2,083.05"
click at [461, 334] on span "Save" at bounding box center [437, 334] width 63 height 12
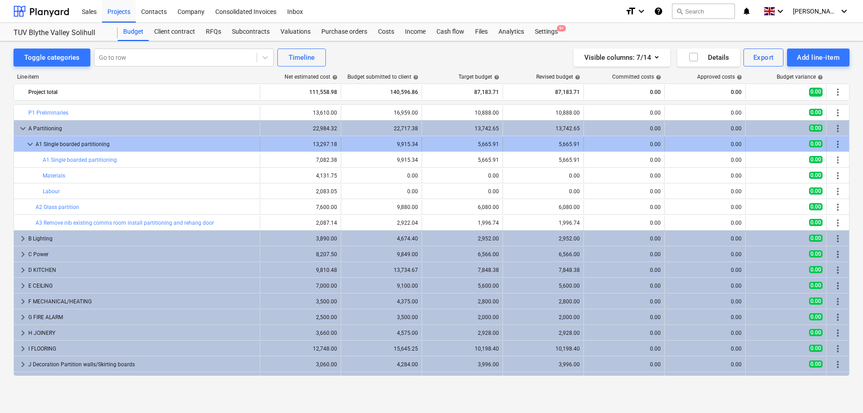
click at [268, 145] on div "13,297.18" at bounding box center [300, 144] width 73 height 6
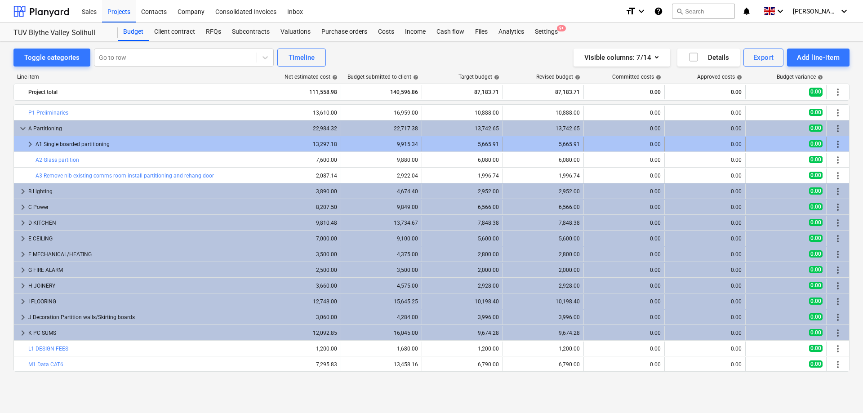
click at [30, 142] on span "keyboard_arrow_right" at bounding box center [30, 144] width 11 height 11
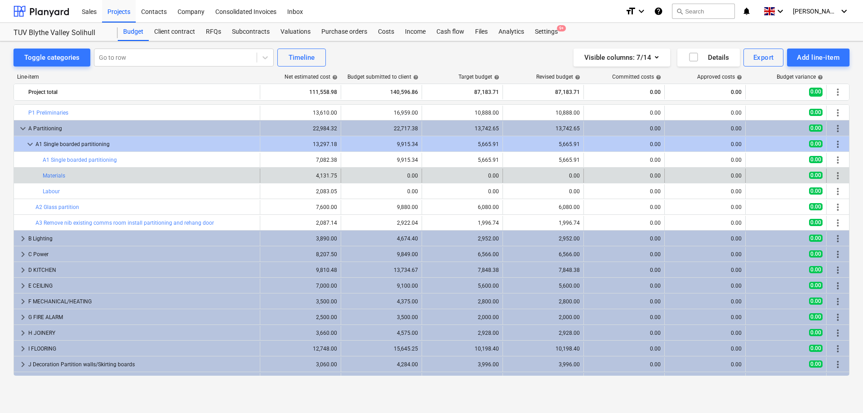
click at [837, 176] on span "more_vert" at bounding box center [838, 175] width 11 height 11
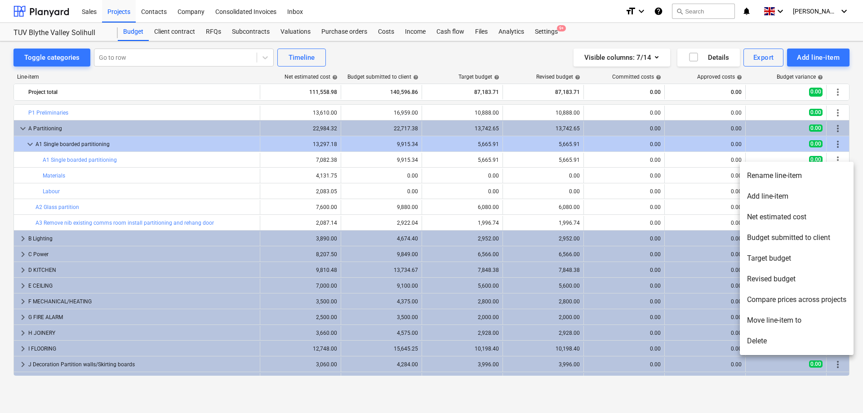
click at [770, 338] on li "Delete" at bounding box center [797, 341] width 114 height 21
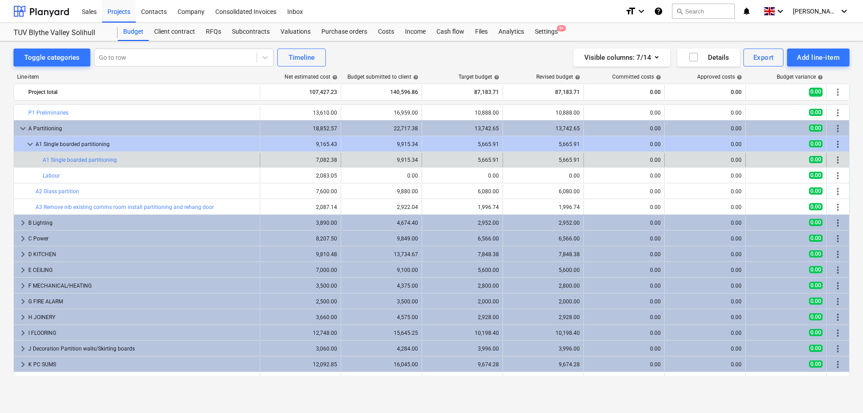
click at [839, 159] on span "more_vert" at bounding box center [838, 160] width 11 height 11
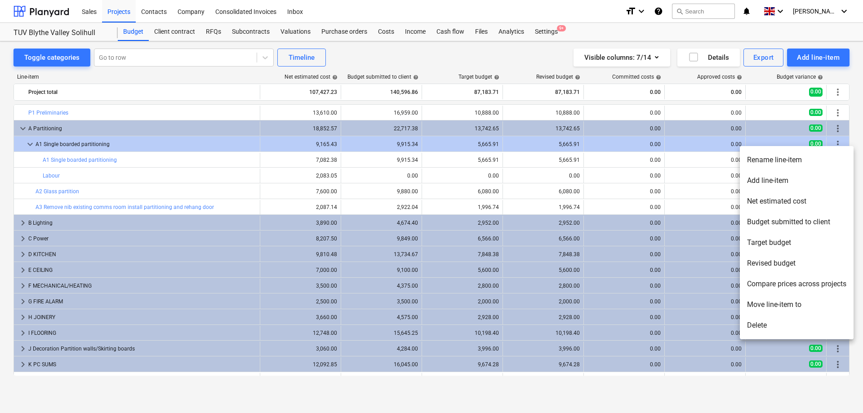
click at [764, 324] on li "Delete" at bounding box center [797, 325] width 114 height 21
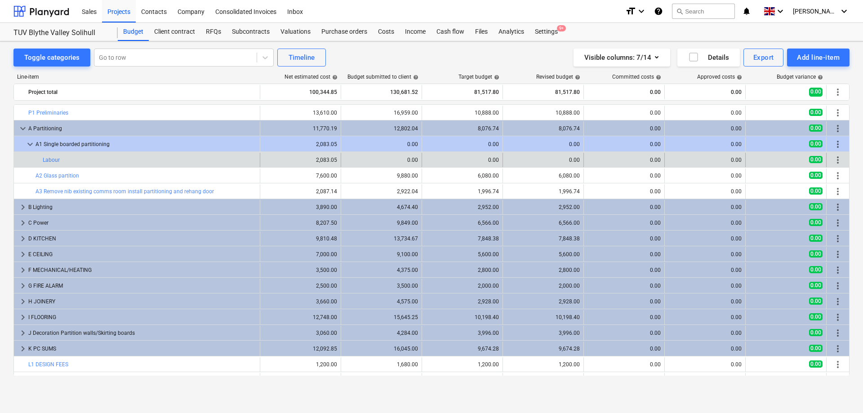
click at [836, 157] on span "more_vert" at bounding box center [838, 160] width 11 height 11
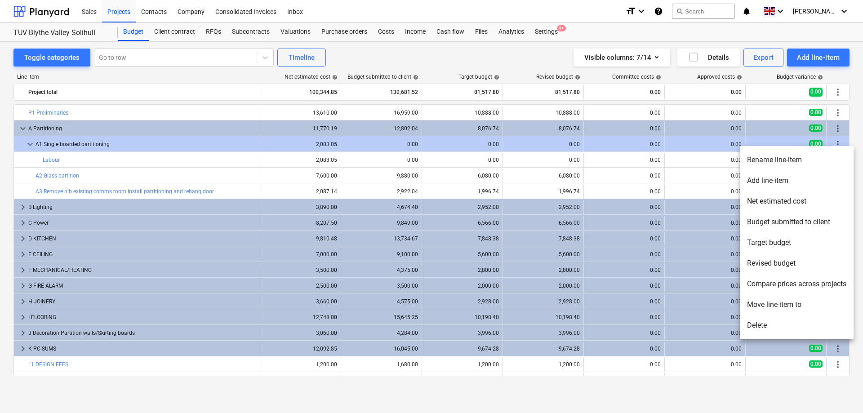
click at [756, 322] on li "Delete" at bounding box center [797, 325] width 114 height 21
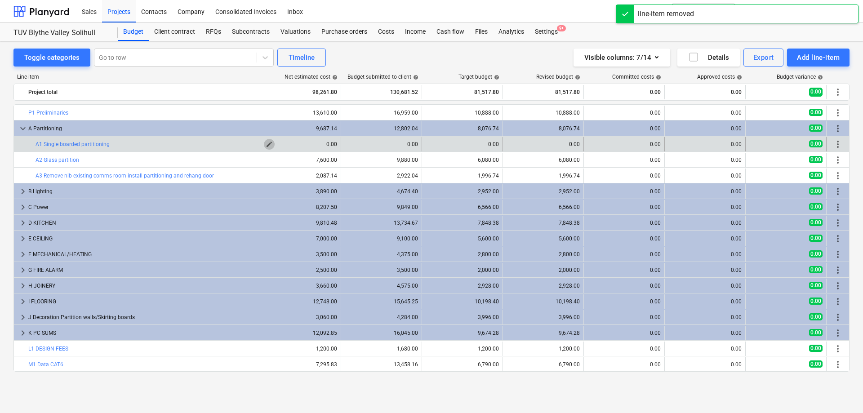
click at [269, 143] on span "edit" at bounding box center [269, 144] width 7 height 7
type textarea "x"
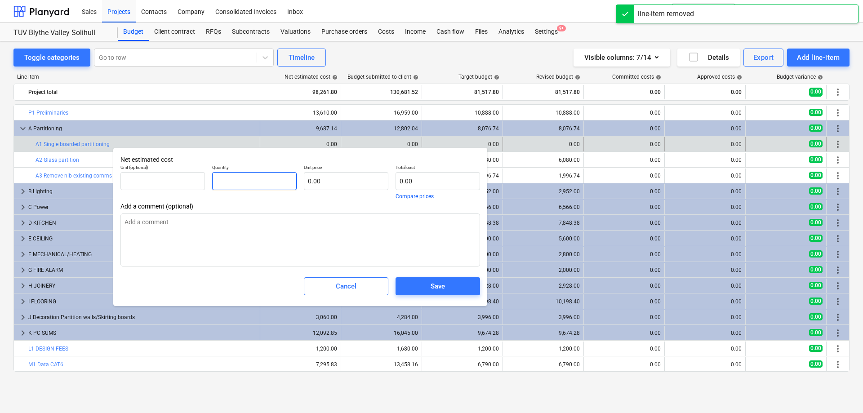
click at [243, 183] on input "text" at bounding box center [254, 181] width 85 height 18
type textarea "x"
type input "1"
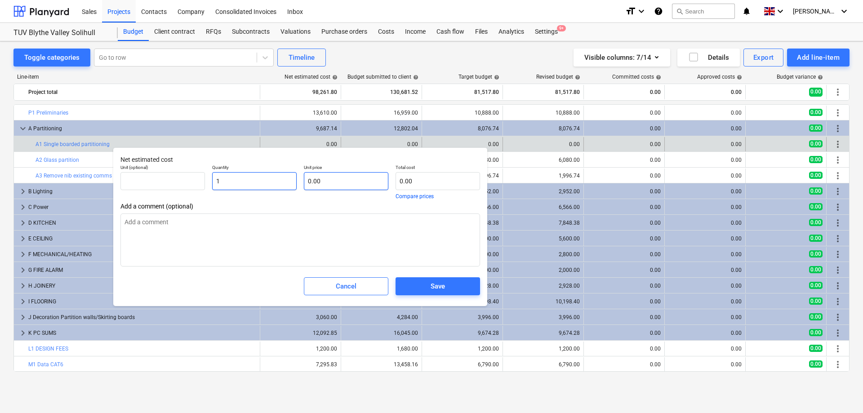
type textarea "x"
type input "1.00"
type textarea "x"
type input "0.00"
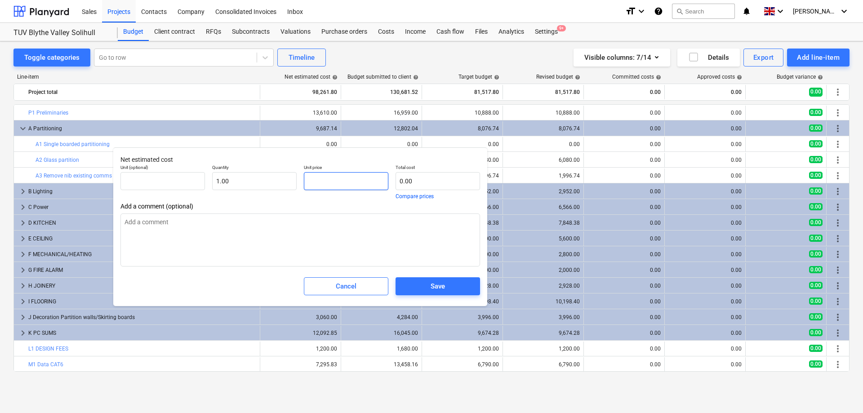
type textarea "x"
click at [334, 181] on input "text" at bounding box center [346, 181] width 85 height 18
type textarea "x"
type input "7"
type input "7.00"
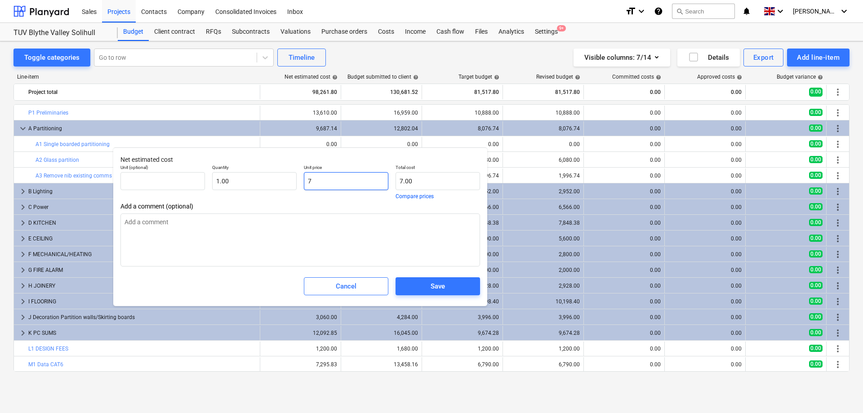
type textarea "x"
type input "70"
type input "70.00"
type textarea "x"
click at [438, 290] on div "Save" at bounding box center [438, 287] width 14 height 12
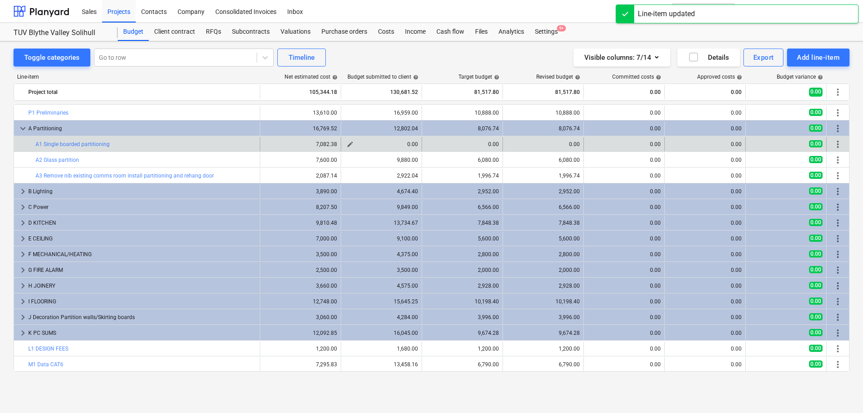
click at [352, 142] on span "edit" at bounding box center [350, 144] width 7 height 7
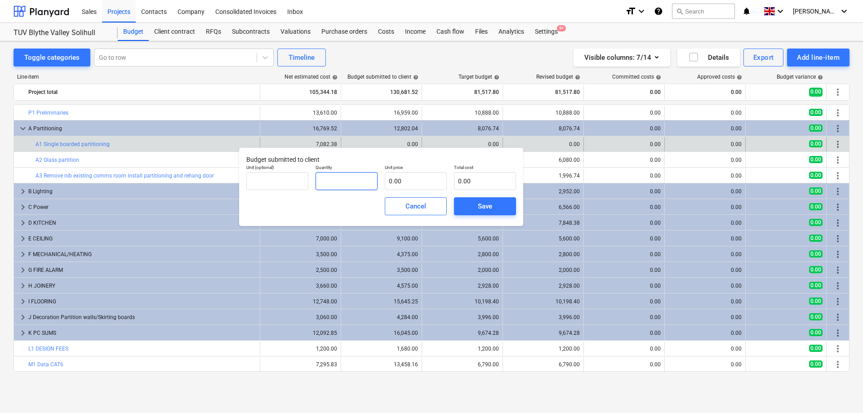
click at [336, 177] on input "text" at bounding box center [347, 181] width 62 height 18
click at [490, 208] on div "Save" at bounding box center [485, 207] width 14 height 12
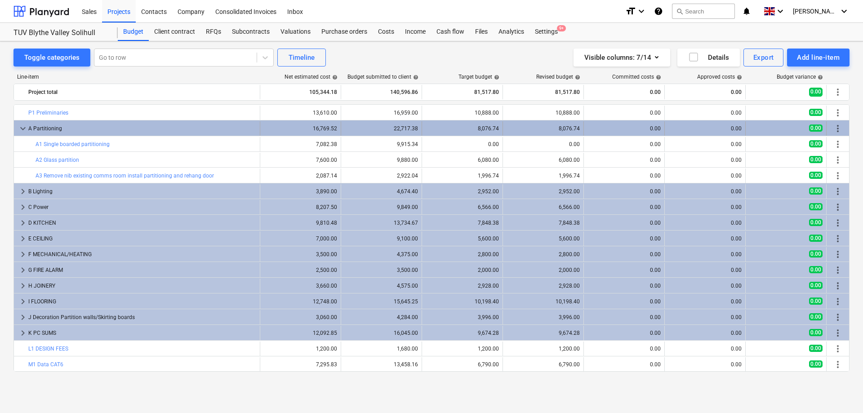
click at [437, 129] on div "8,076.74" at bounding box center [462, 128] width 73 height 6
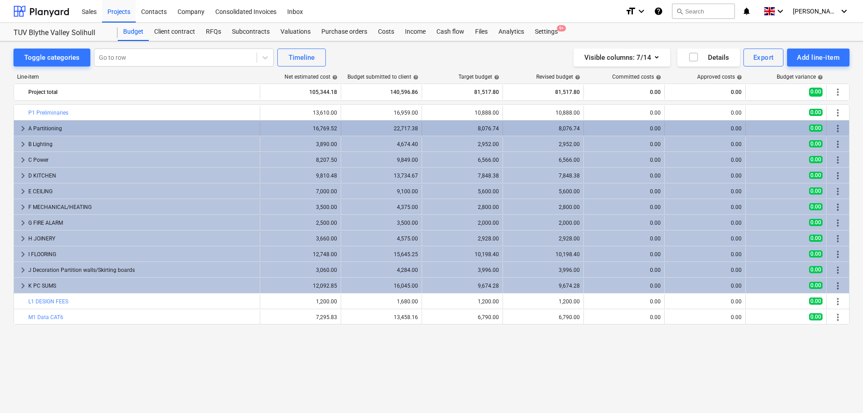
click at [432, 127] on div "8,076.74" at bounding box center [462, 128] width 73 height 6
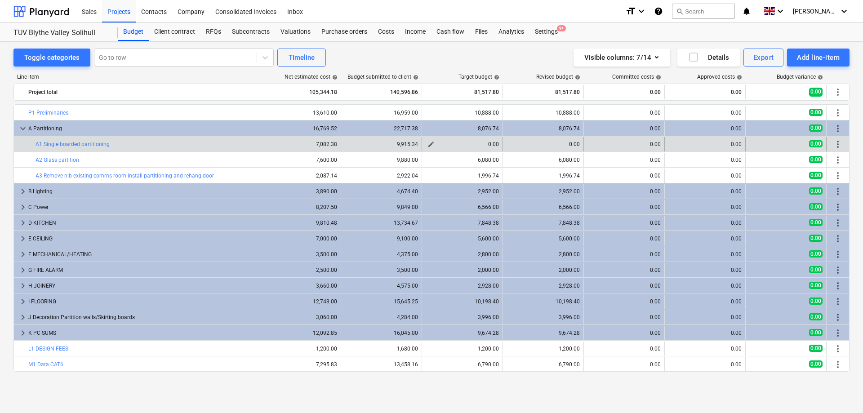
click at [431, 144] on span "edit" at bounding box center [431, 144] width 7 height 7
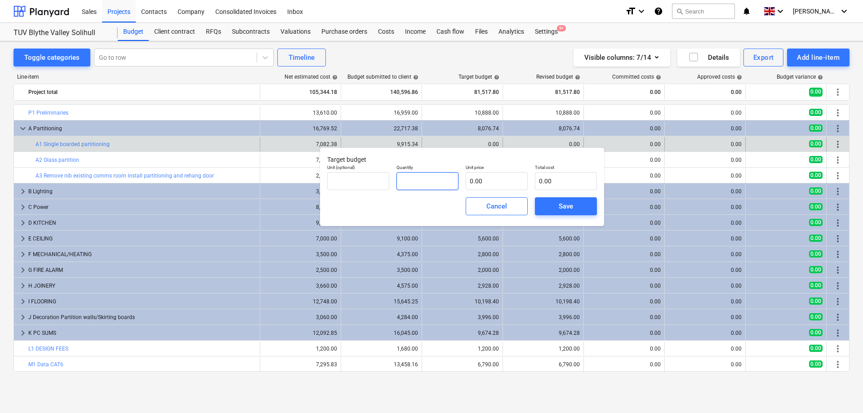
click at [421, 174] on input "text" at bounding box center [428, 181] width 62 height 18
click at [579, 207] on span "Save" at bounding box center [566, 207] width 40 height 12
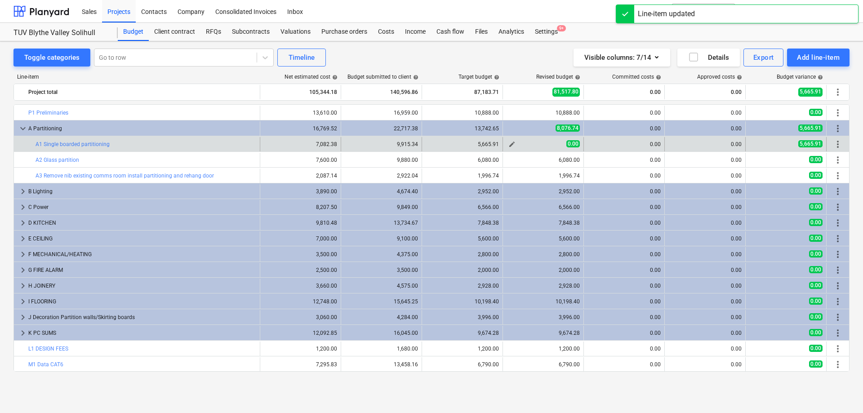
click at [515, 144] on span "edit" at bounding box center [511, 144] width 7 height 7
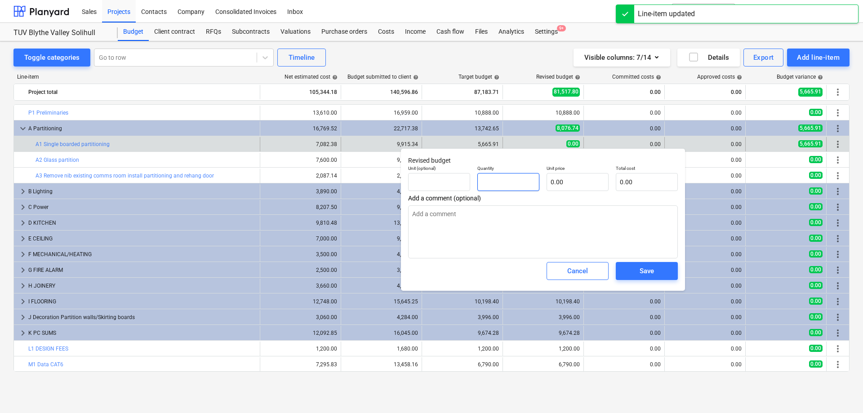
click at [529, 181] on input "text" at bounding box center [508, 182] width 62 height 18
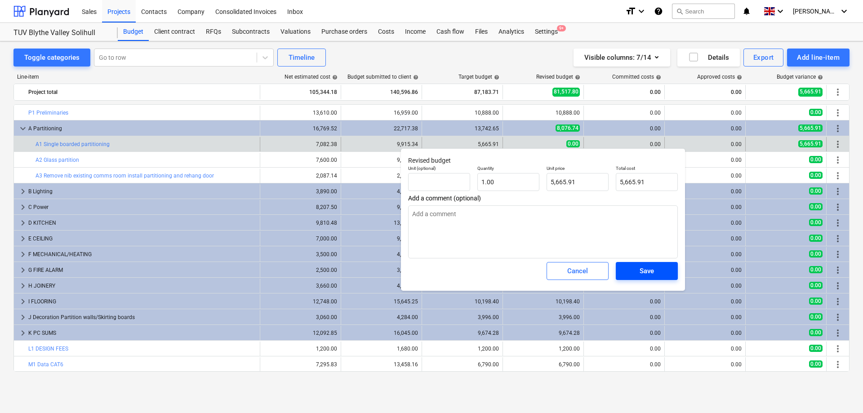
click at [643, 277] on div "Save" at bounding box center [647, 271] width 14 height 12
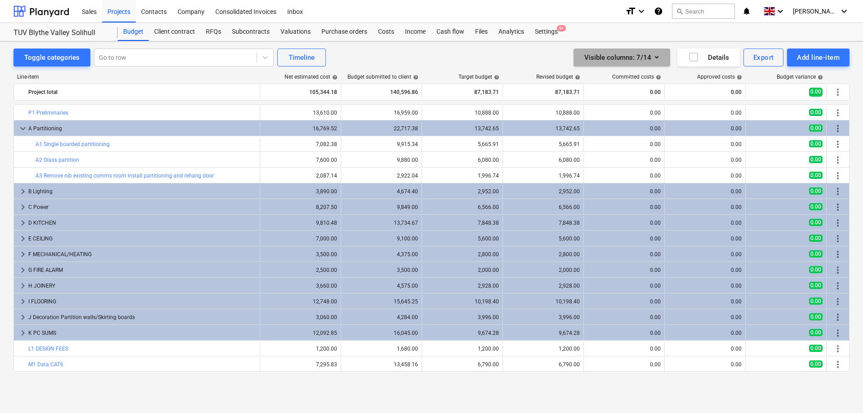
click at [657, 55] on icon "button" at bounding box center [656, 57] width 11 height 11
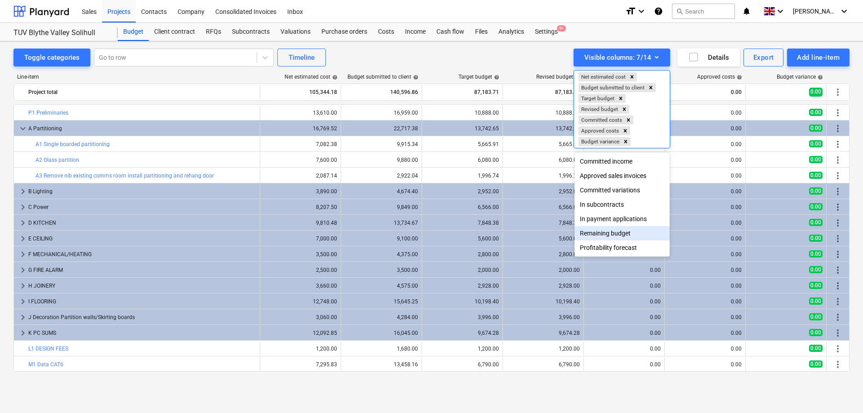
click at [635, 234] on div "Remaining budget" at bounding box center [622, 233] width 95 height 14
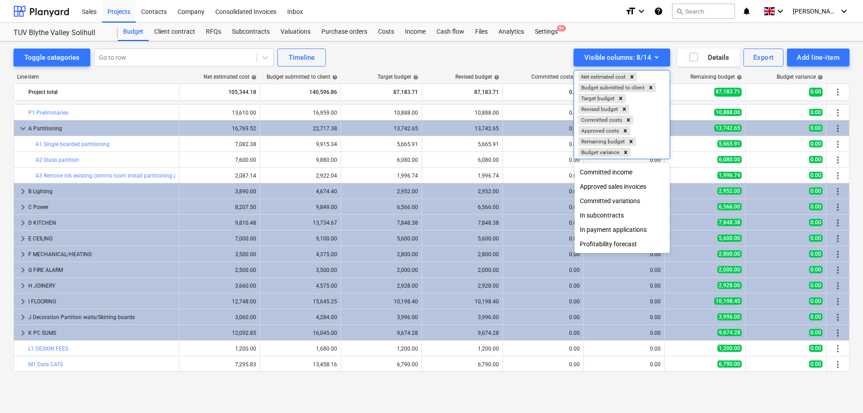
click at [640, 245] on div "Profitability forecast" at bounding box center [622, 244] width 95 height 14
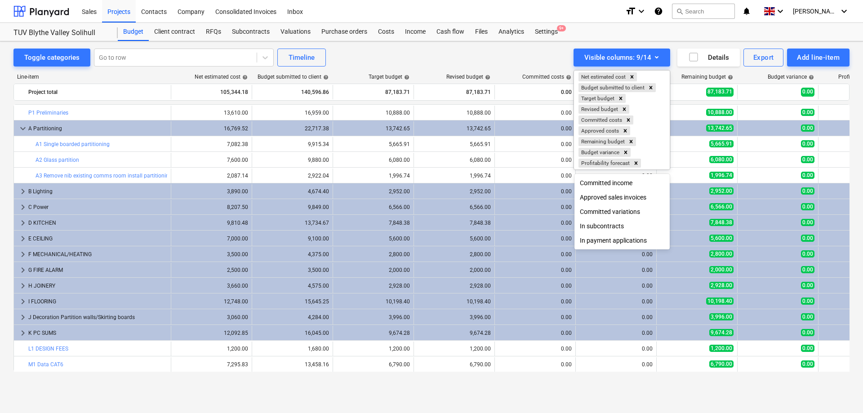
click at [562, 377] on div at bounding box center [431, 206] width 863 height 413
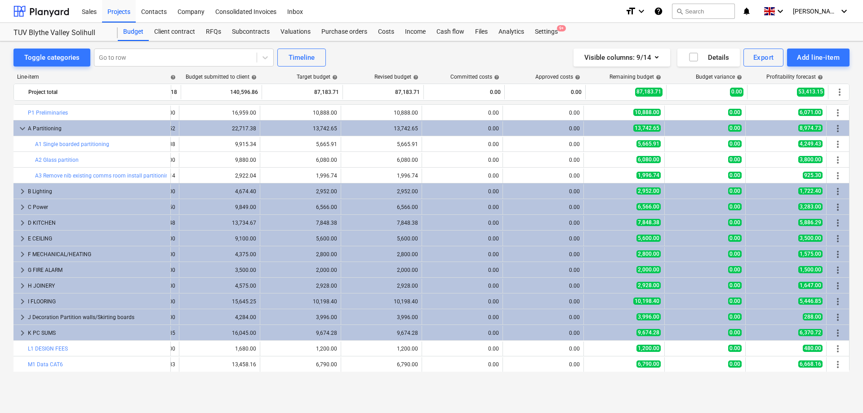
scroll to position [0, 73]
click at [654, 59] on icon "button" at bounding box center [656, 57] width 11 height 11
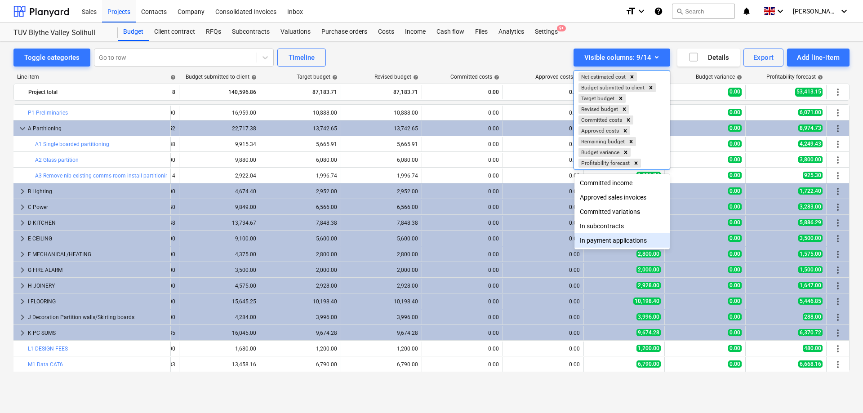
click at [641, 35] on div at bounding box center [431, 206] width 863 height 413
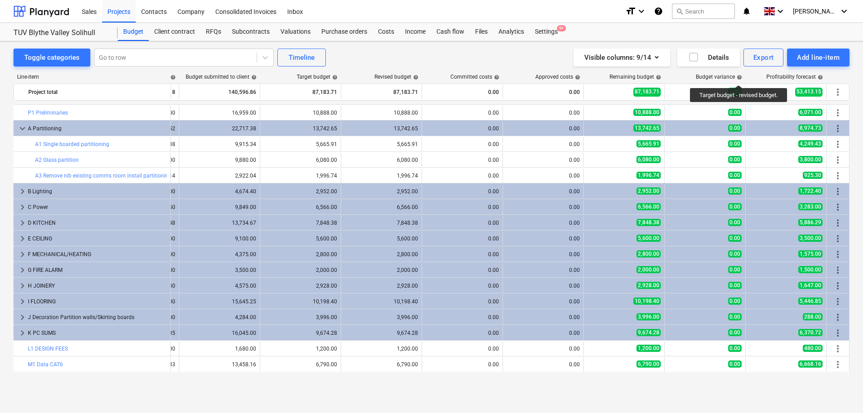
click at [740, 77] on span "help" at bounding box center [738, 77] width 7 height 5
click at [737, 78] on span "help" at bounding box center [738, 77] width 7 height 5
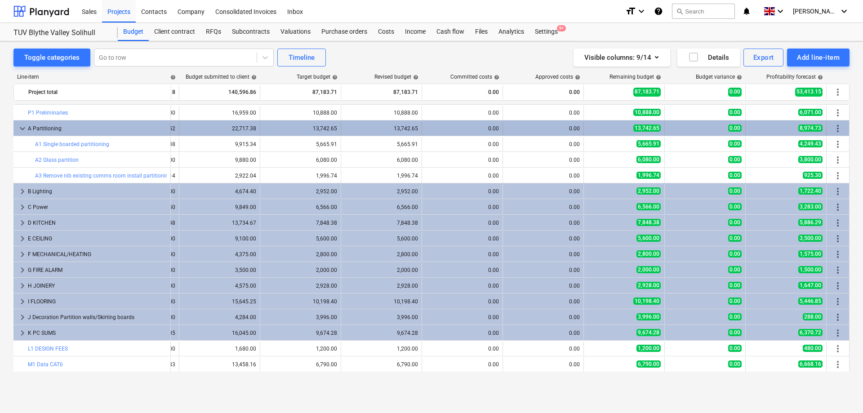
click at [22, 129] on span "keyboard_arrow_down" at bounding box center [22, 128] width 11 height 11
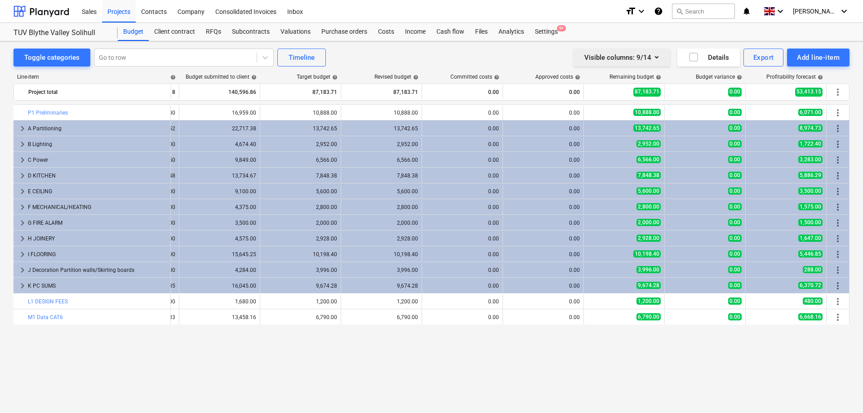
click at [659, 56] on icon "button" at bounding box center [656, 57] width 11 height 11
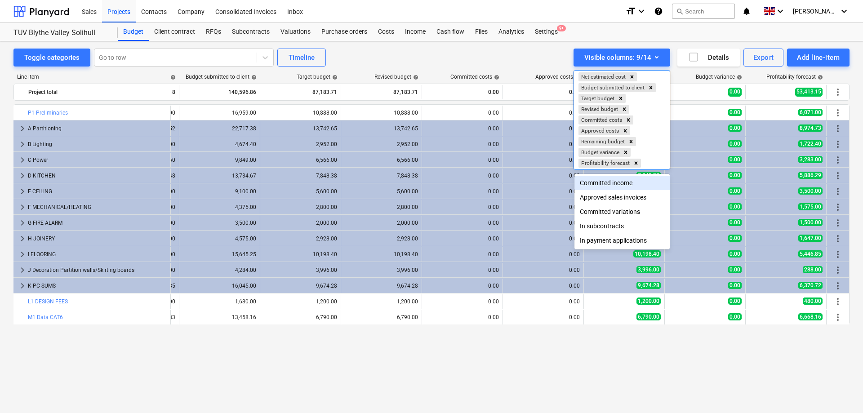
click at [535, 53] on div at bounding box center [431, 206] width 863 height 413
